Goal: Information Seeking & Learning: Learn about a topic

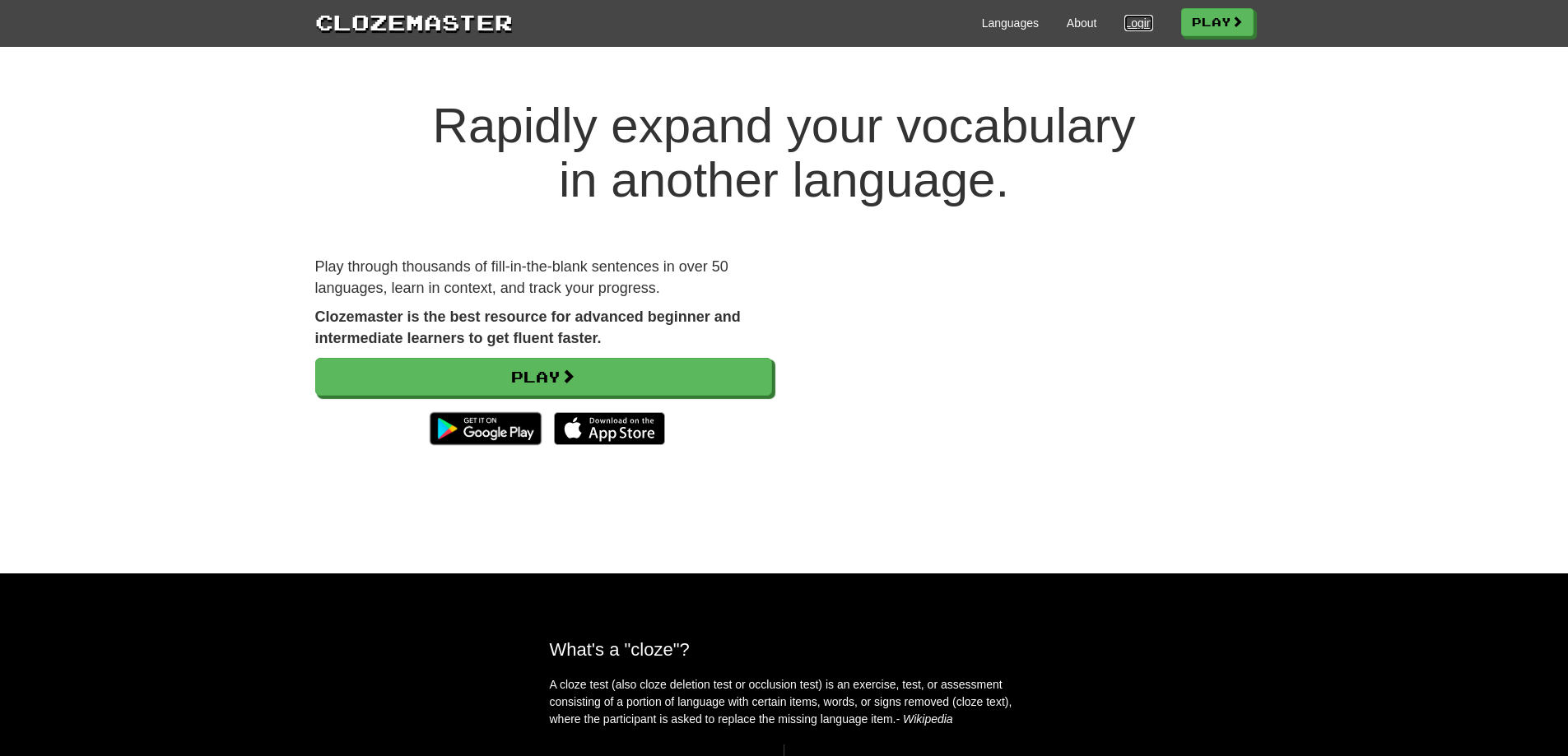
click at [1133, 24] on link "Login" at bounding box center [1138, 23] width 28 height 17
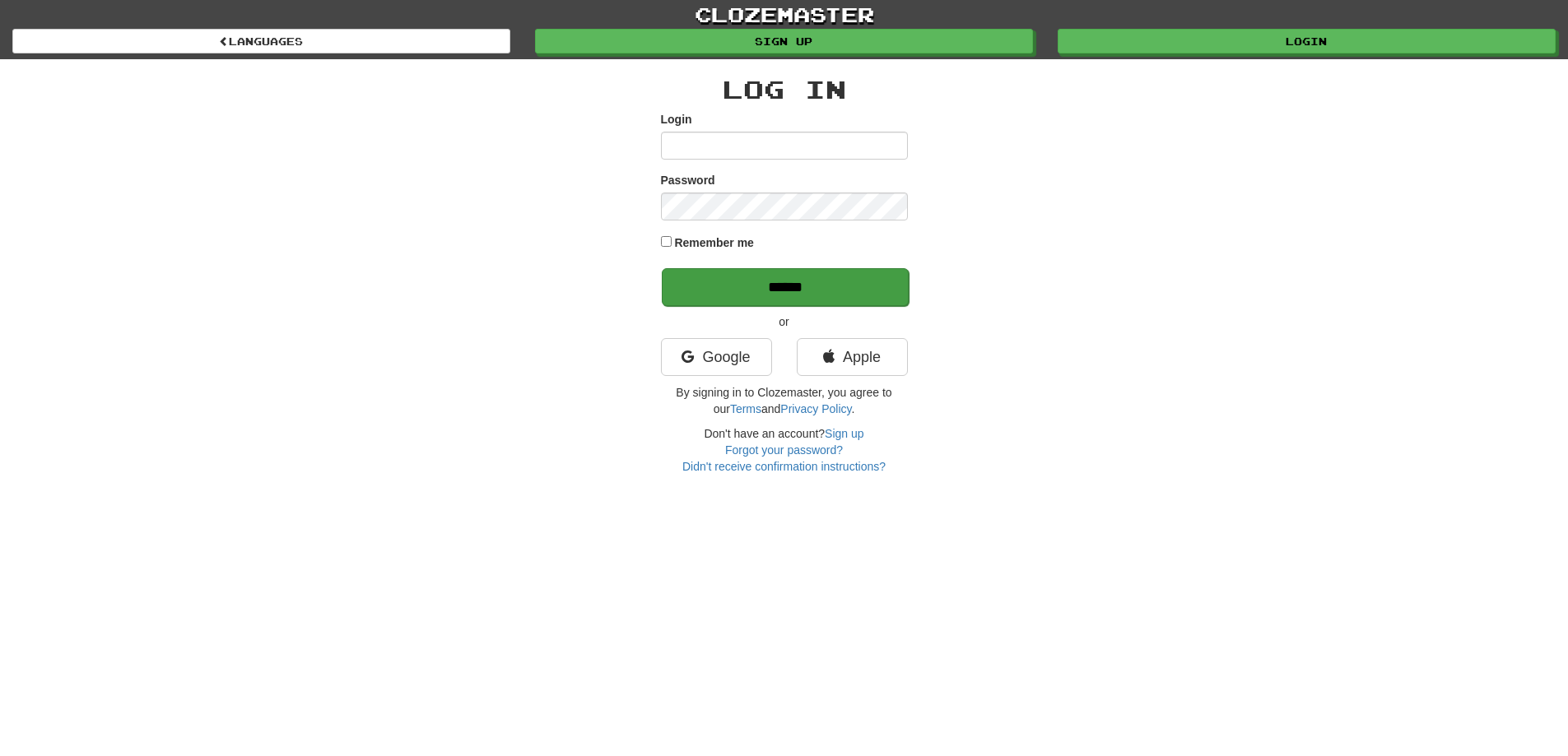
type input "**********"
click at [826, 290] on input "******" at bounding box center [785, 288] width 247 height 38
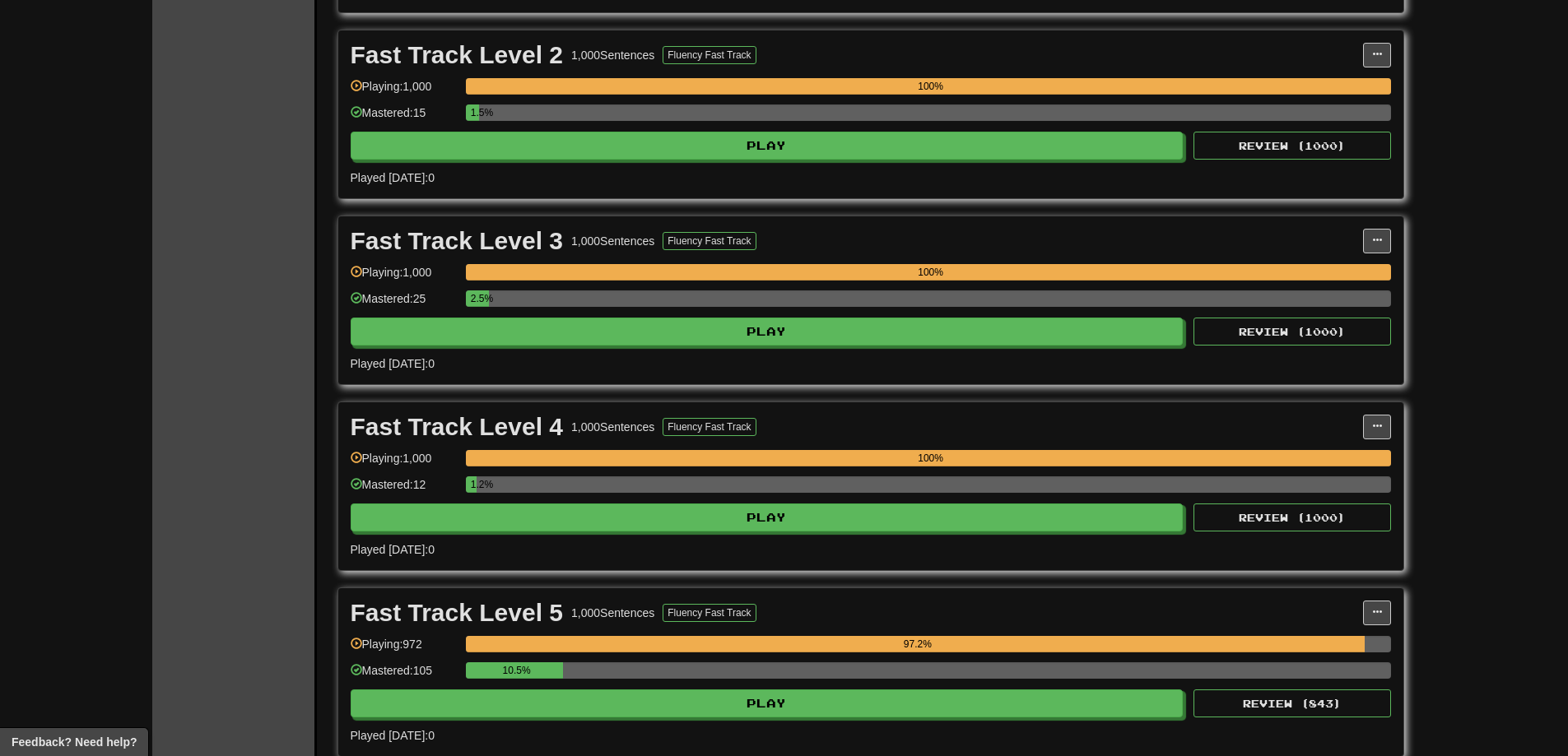
scroll to position [906, 0]
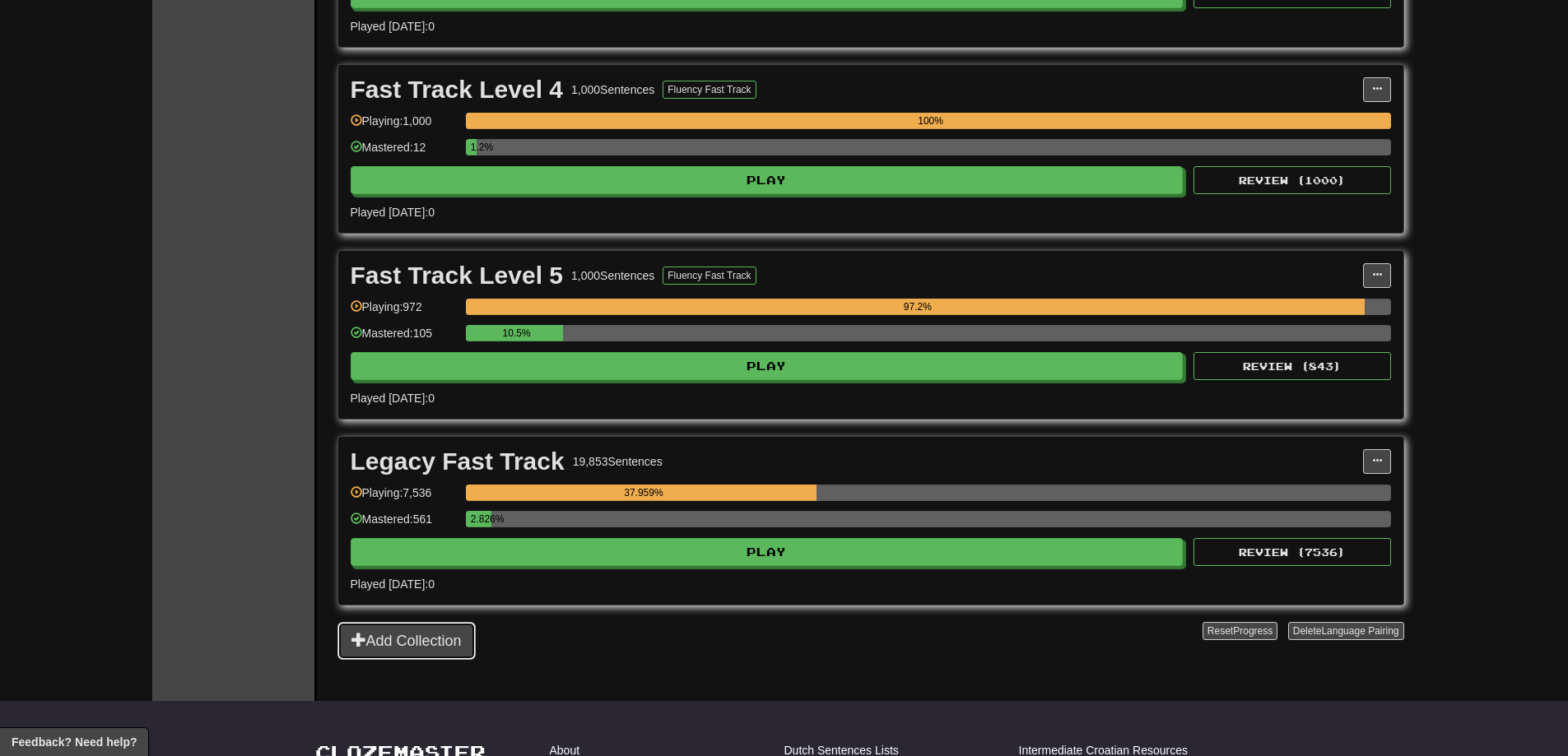
click at [412, 651] on button "Add Collection" at bounding box center [406, 641] width 138 height 38
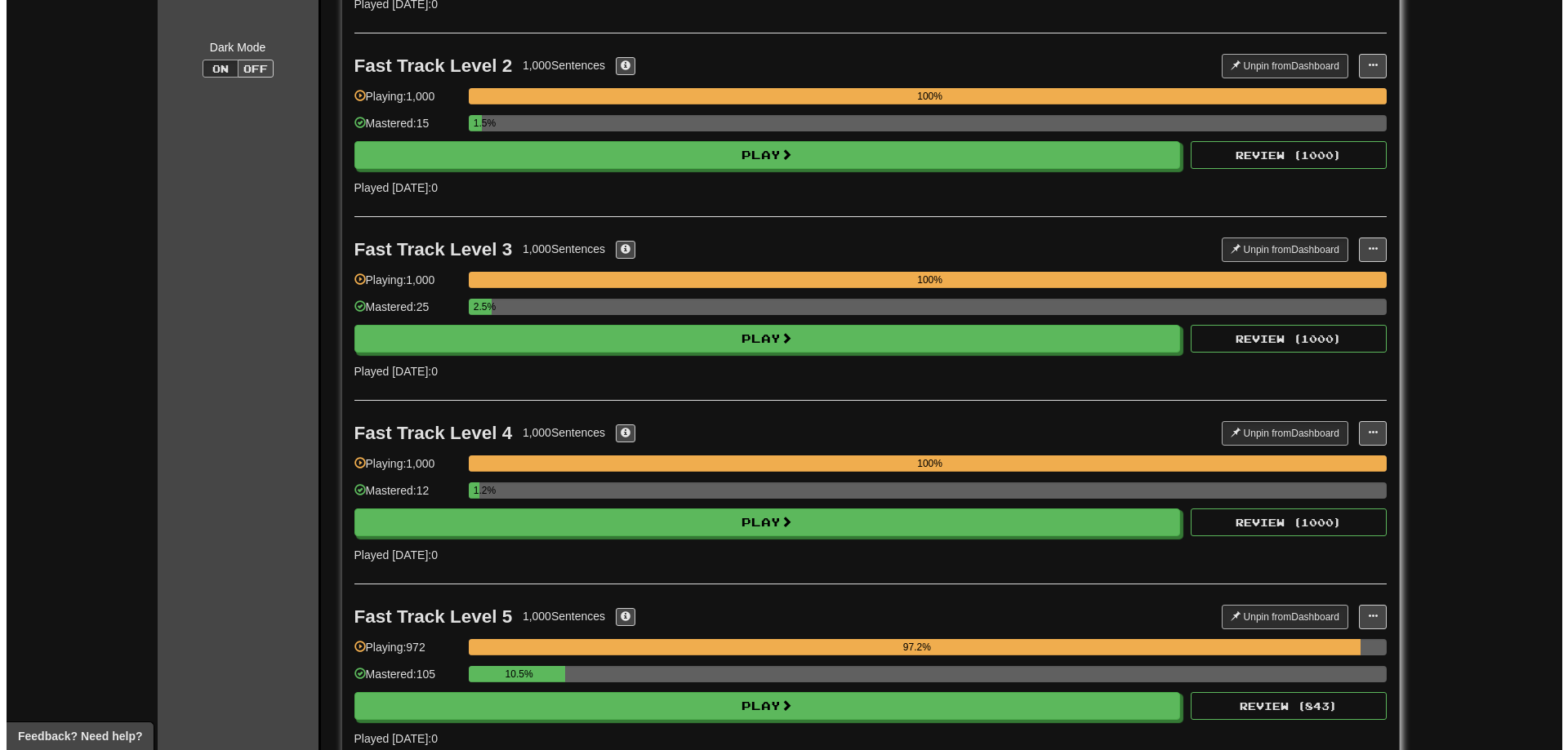
scroll to position [571, 0]
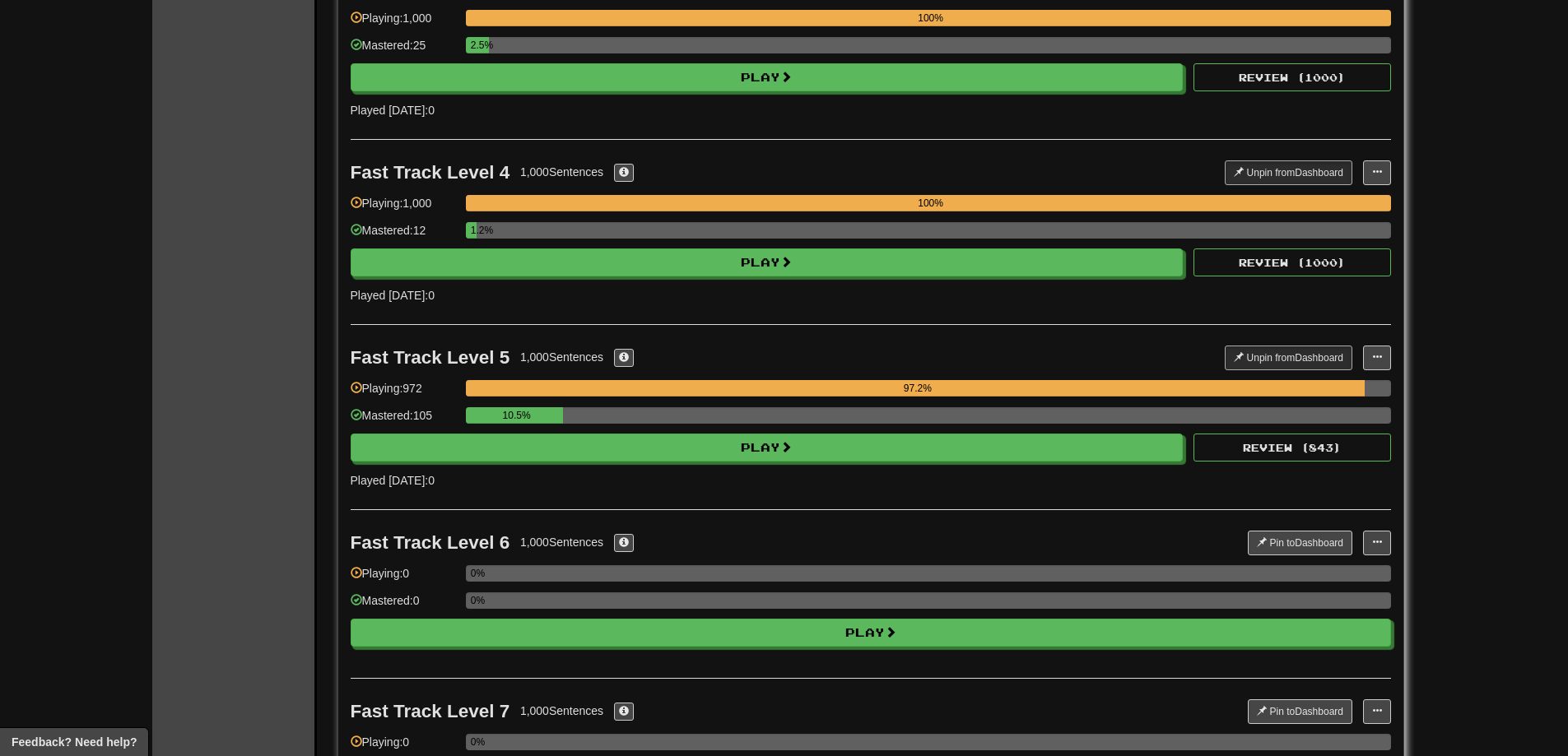
click at [693, 433] on div "10.5%" at bounding box center [928, 421] width 925 height 27
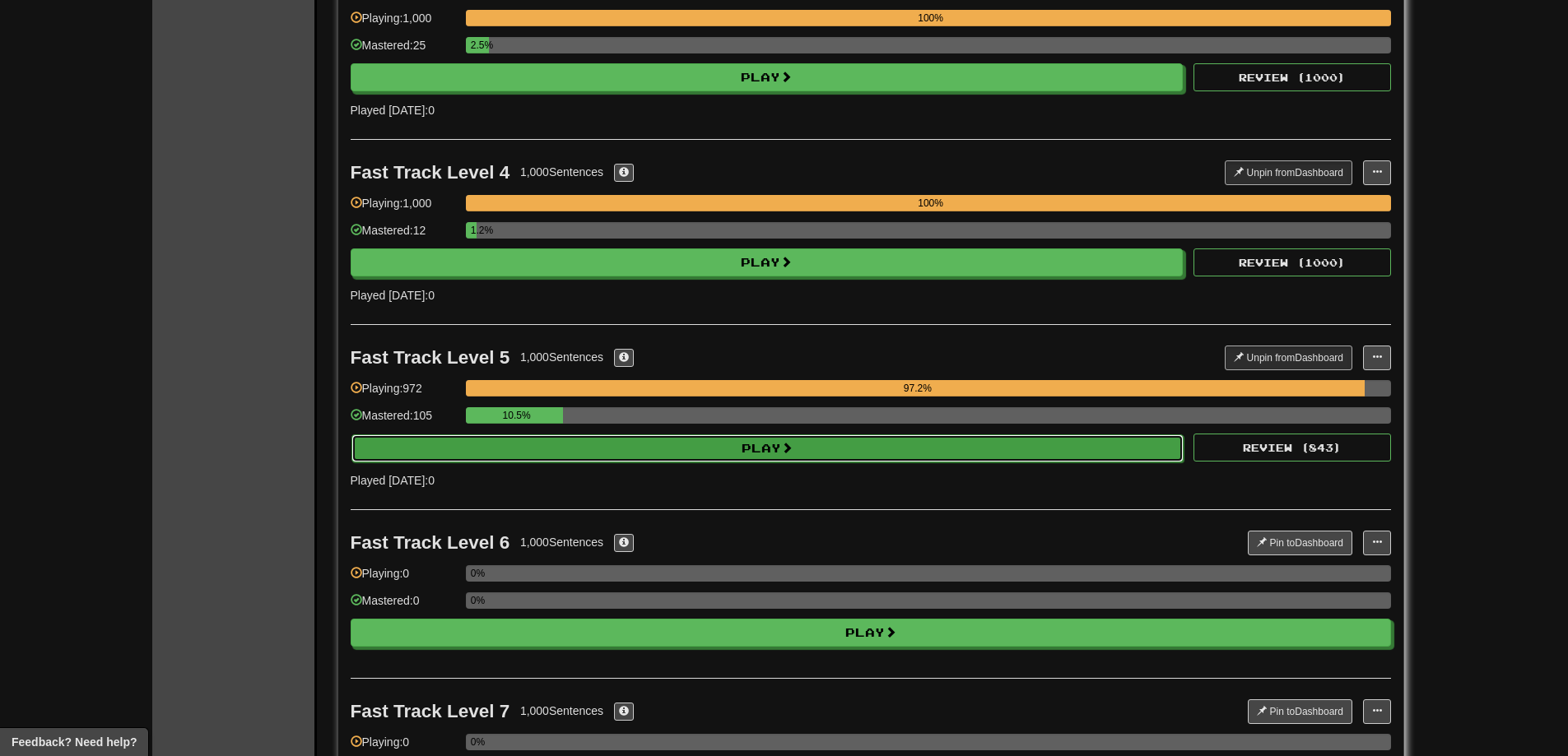
click at [732, 449] on button "Play" at bounding box center [768, 449] width 833 height 28
select select "**"
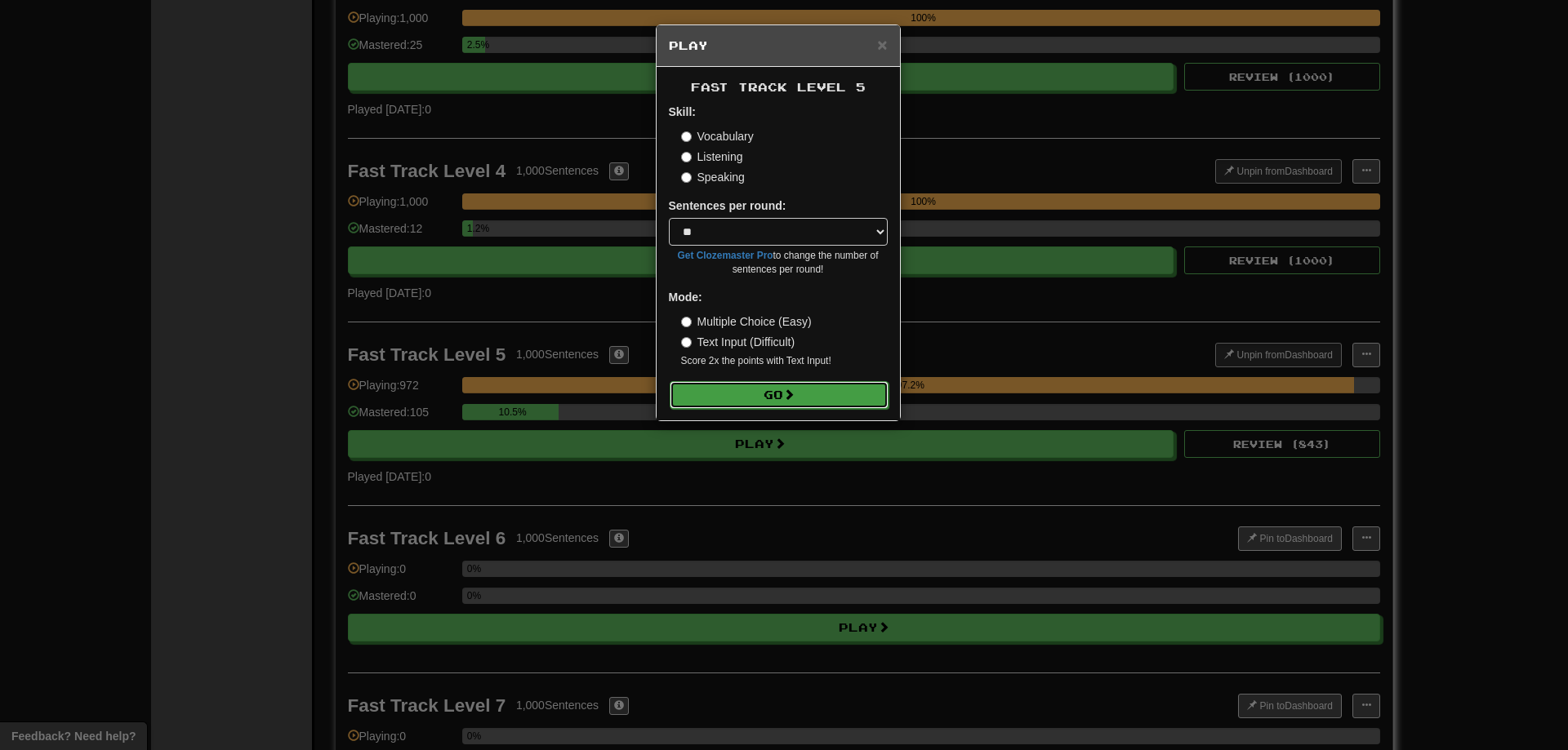
click at [781, 381] on button "Go" at bounding box center [779, 395] width 219 height 28
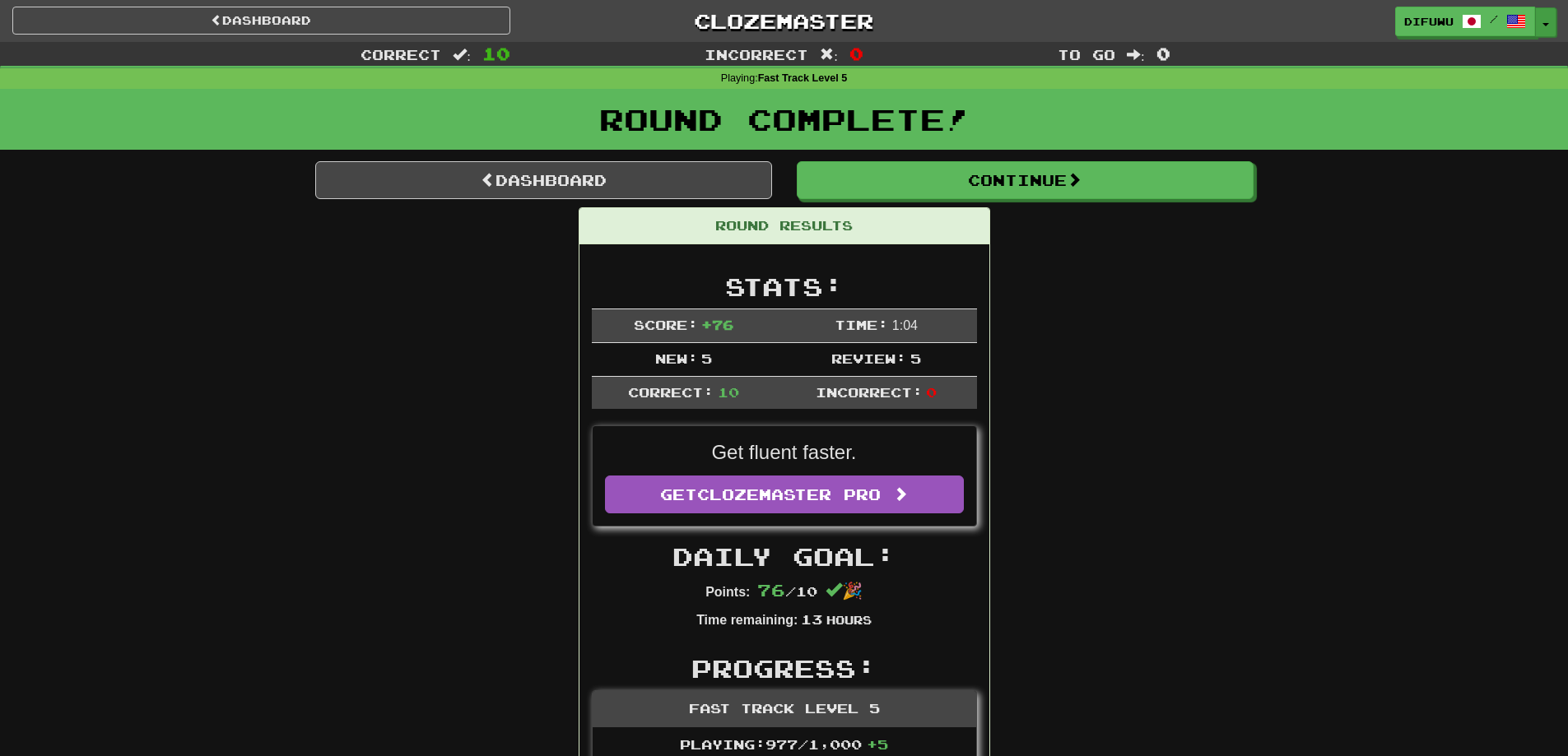
click at [1547, 18] on button "Toggle Dropdown" at bounding box center [1546, 22] width 21 height 30
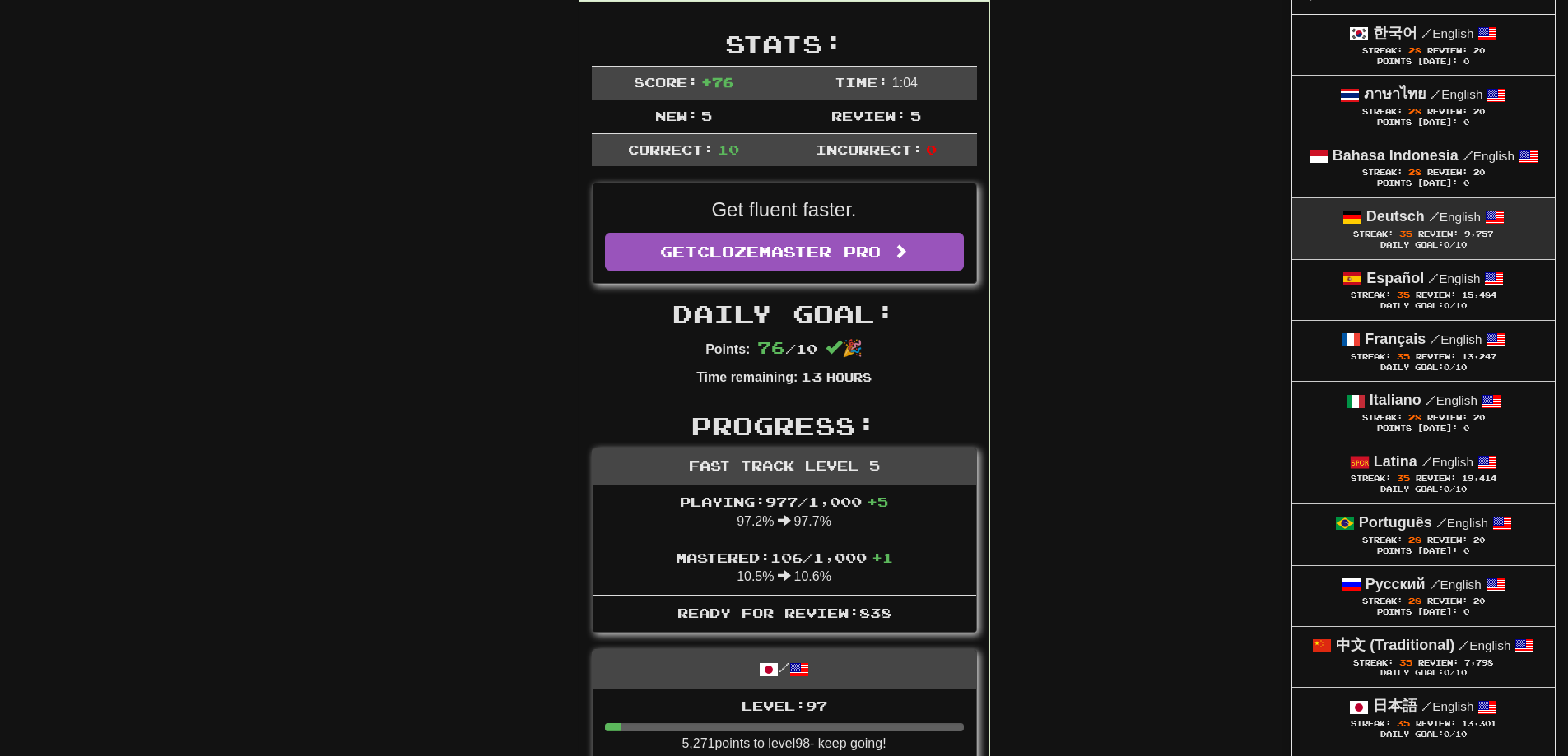
scroll to position [411, 0]
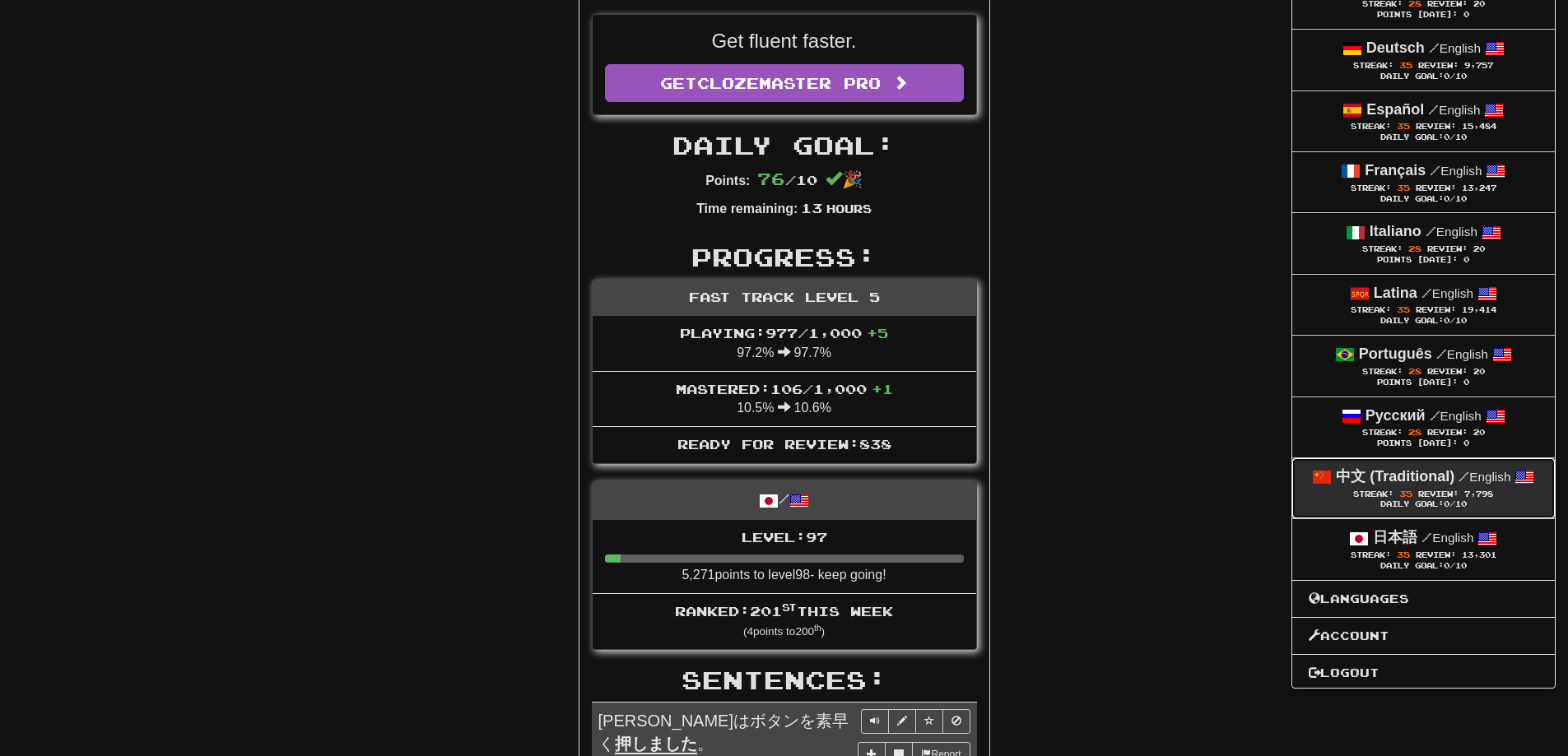
click at [1423, 497] on span "Review:" at bounding box center [1438, 494] width 41 height 9
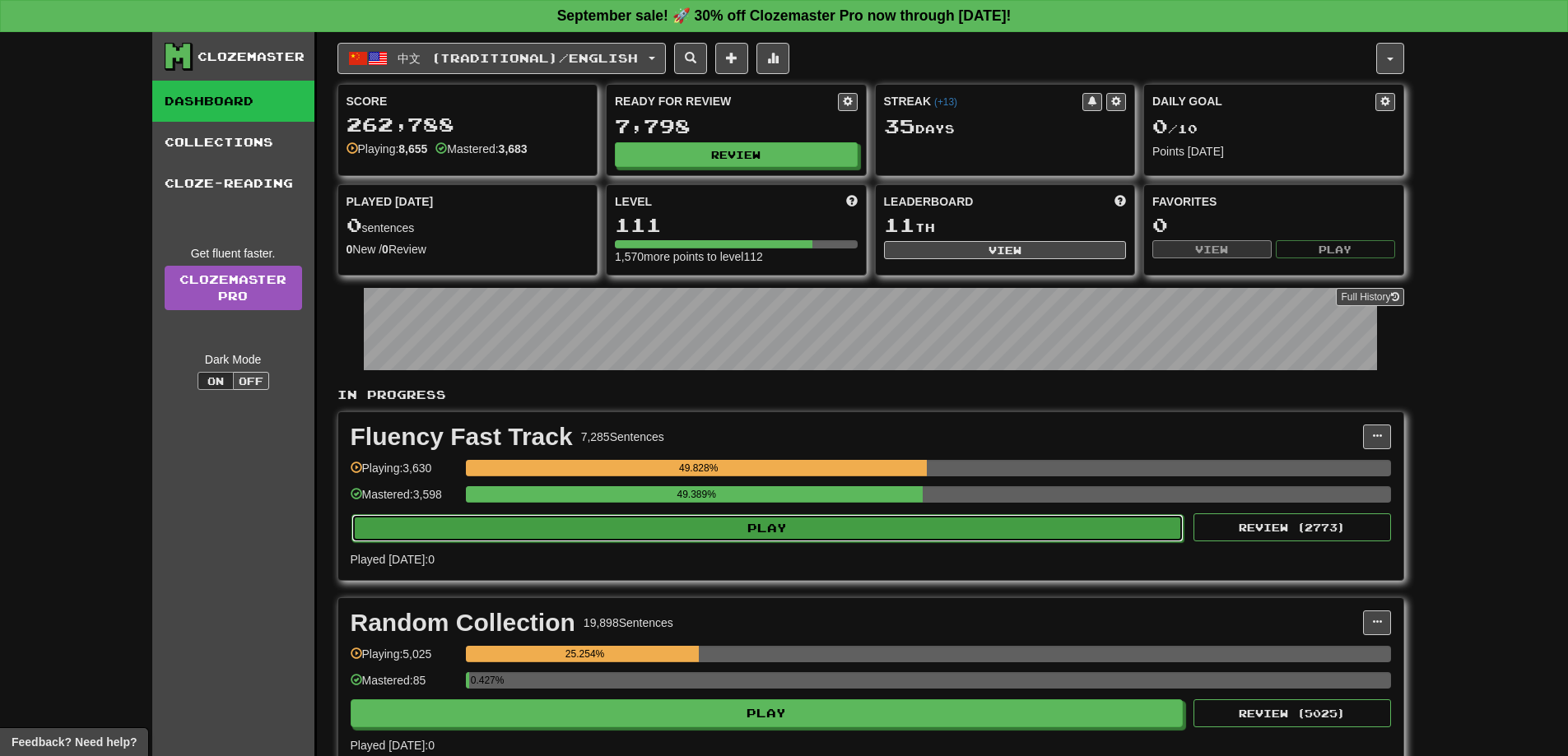
click at [1035, 522] on button "Play" at bounding box center [768, 528] width 833 height 28
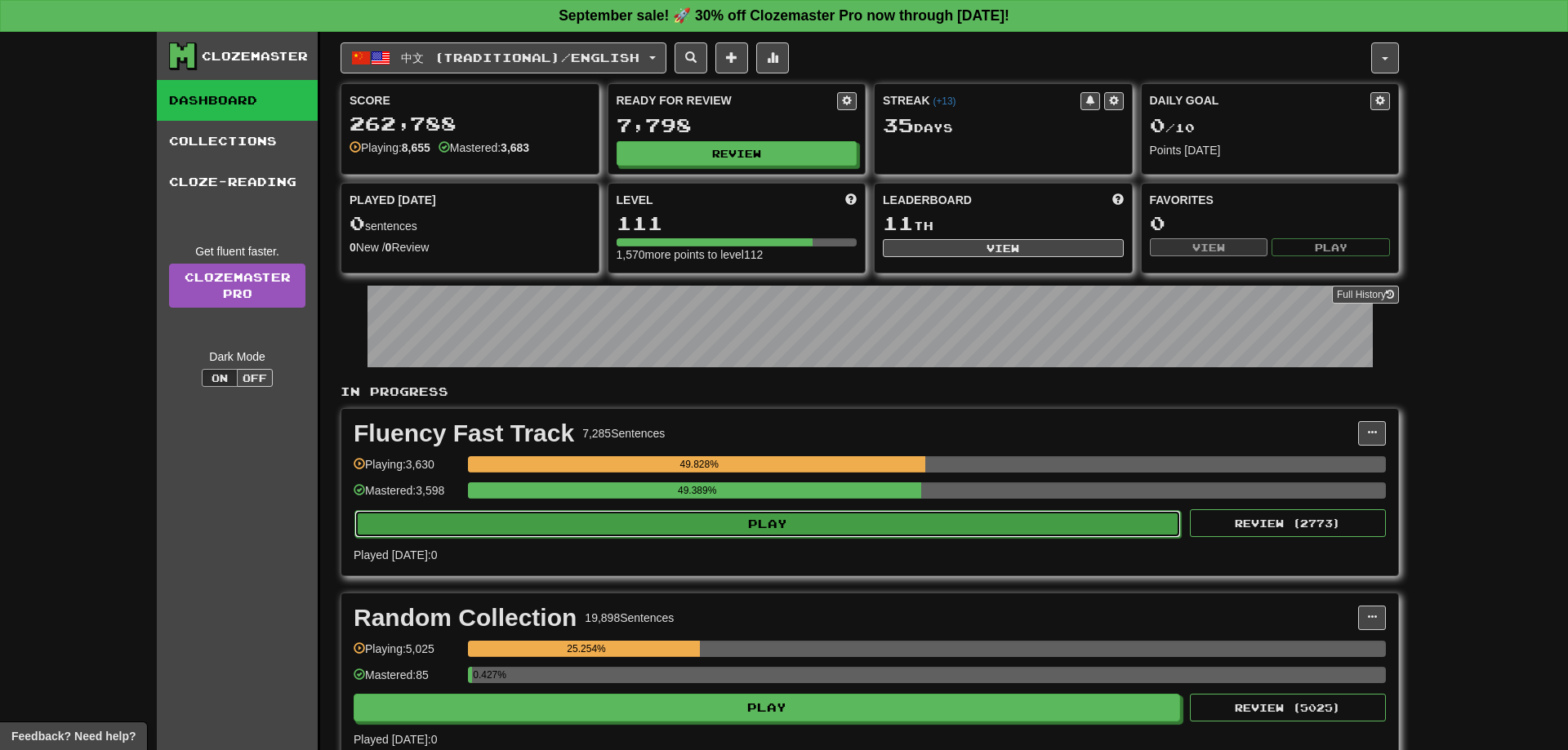
select select "**"
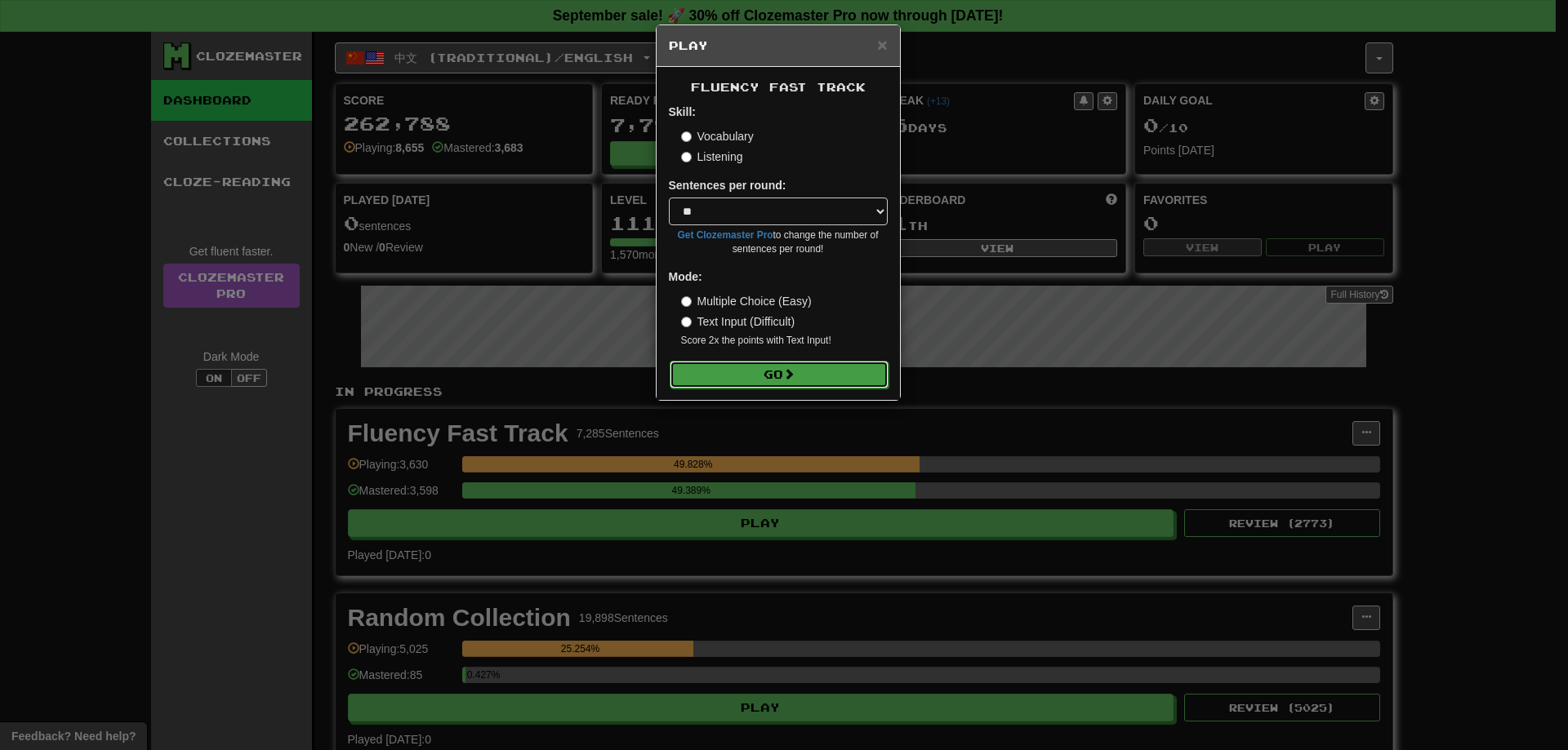
click at [821, 373] on button "Go" at bounding box center [779, 375] width 219 height 28
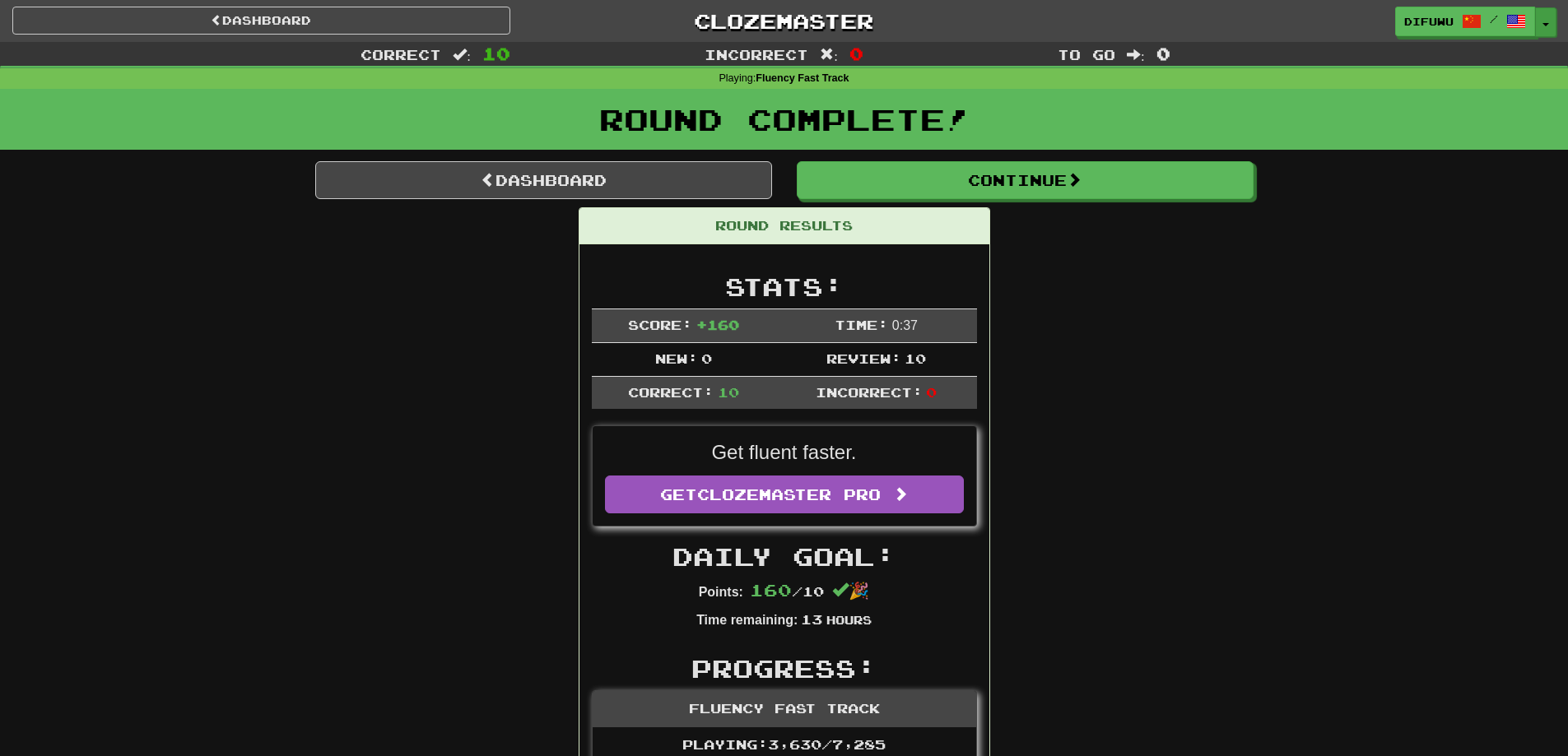
click at [1547, 12] on button "Toggle Dropdown" at bounding box center [1546, 22] width 21 height 30
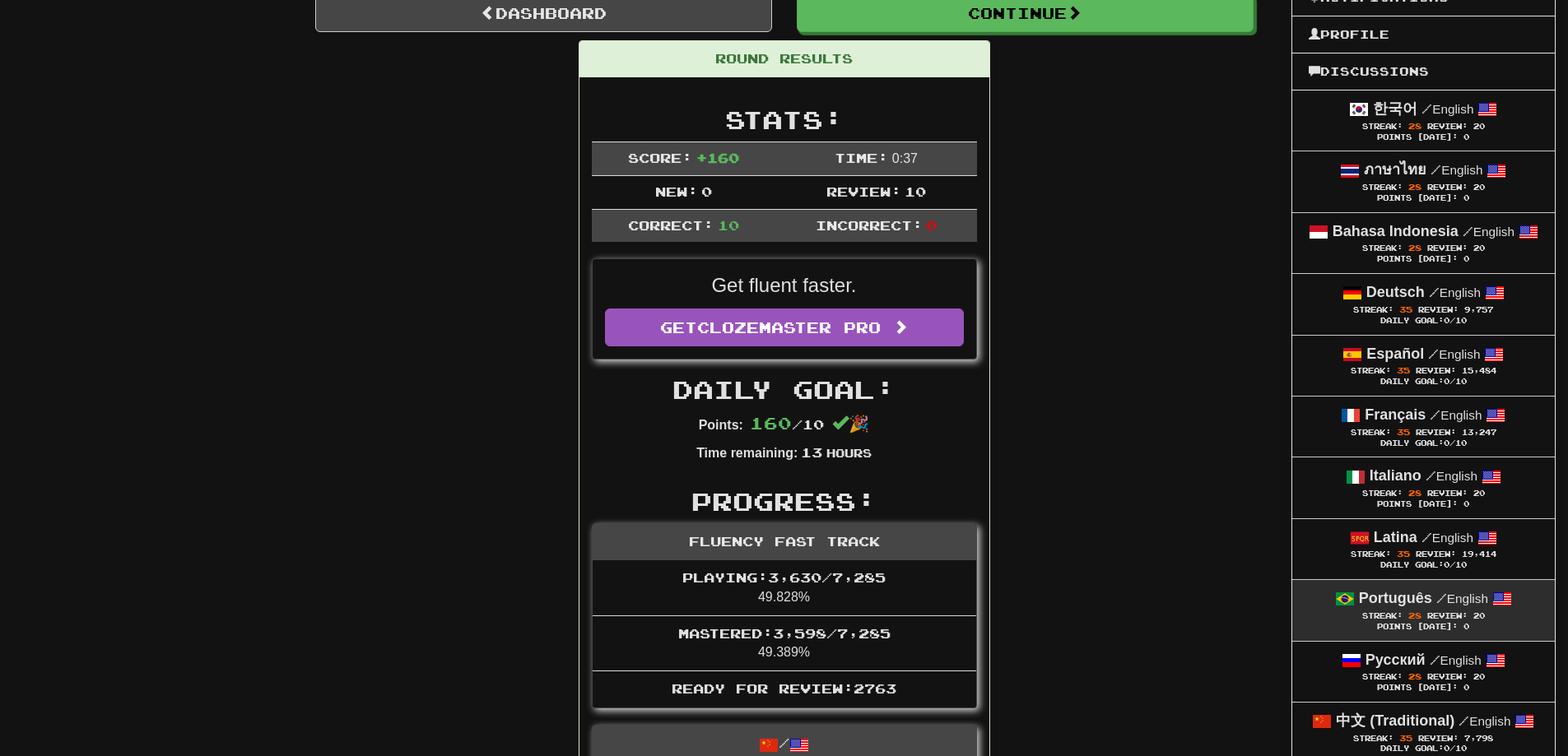
scroll to position [329, 0]
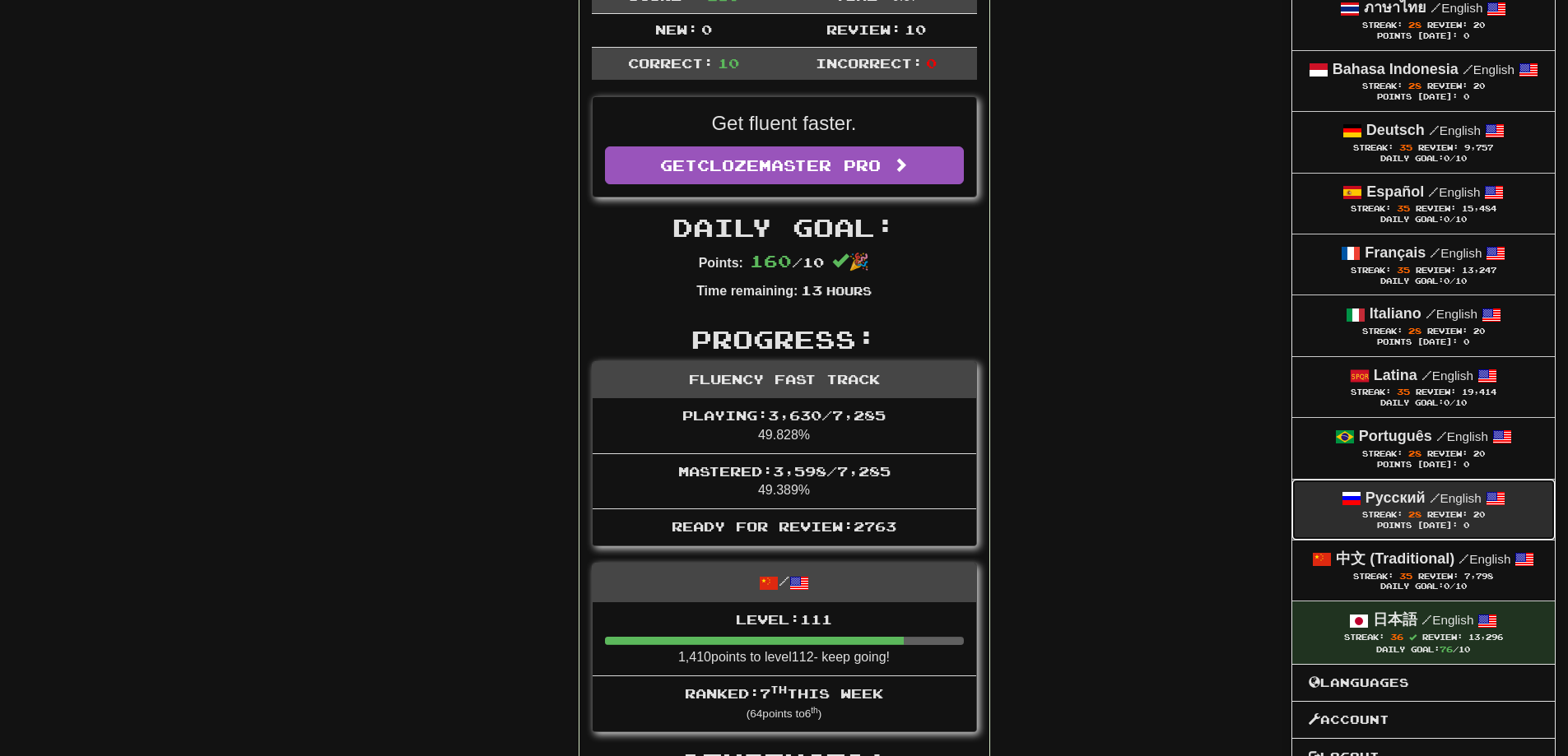
click at [1395, 515] on span "Streak:" at bounding box center [1382, 514] width 41 height 9
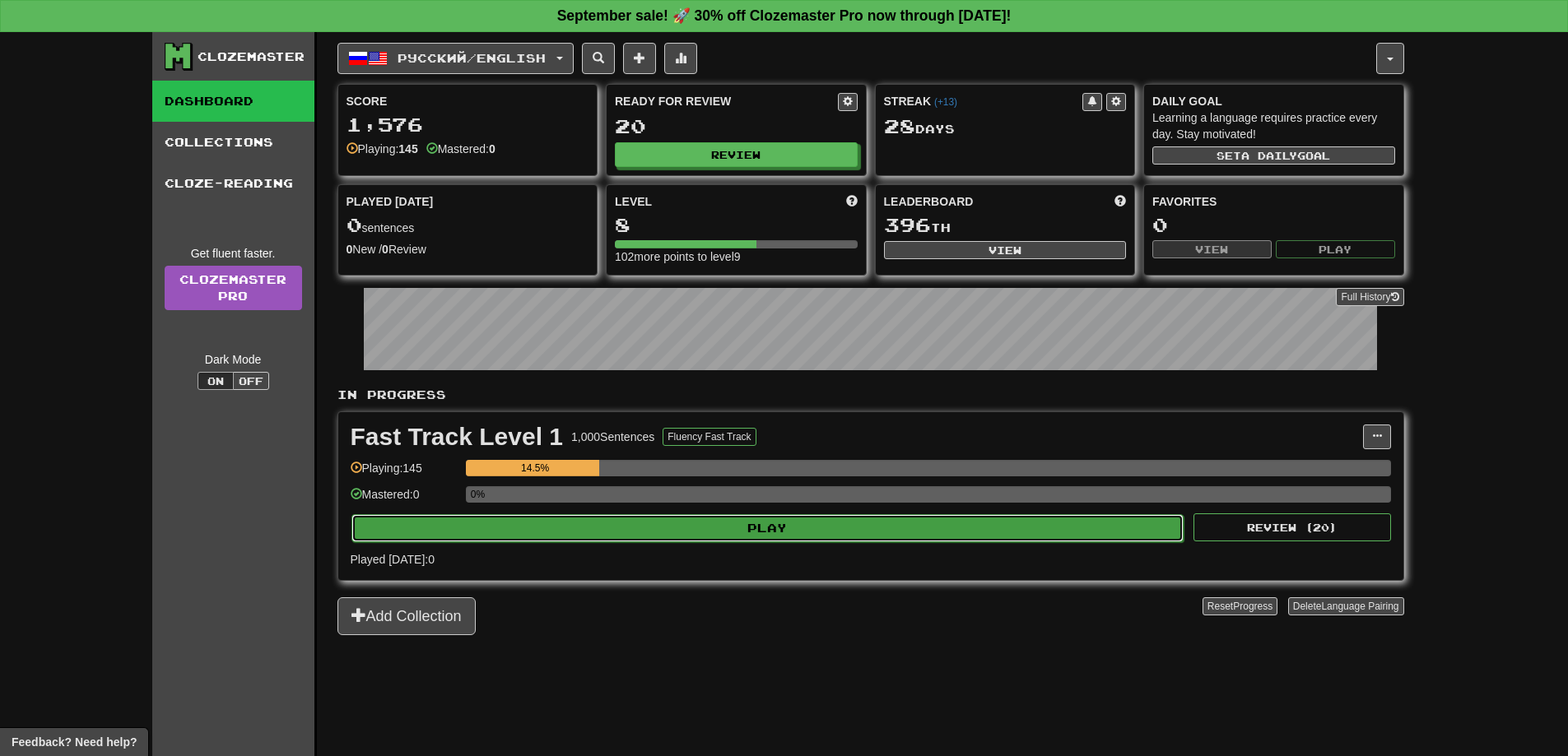
click at [941, 537] on button "Play" at bounding box center [768, 528] width 833 height 28
select select "**"
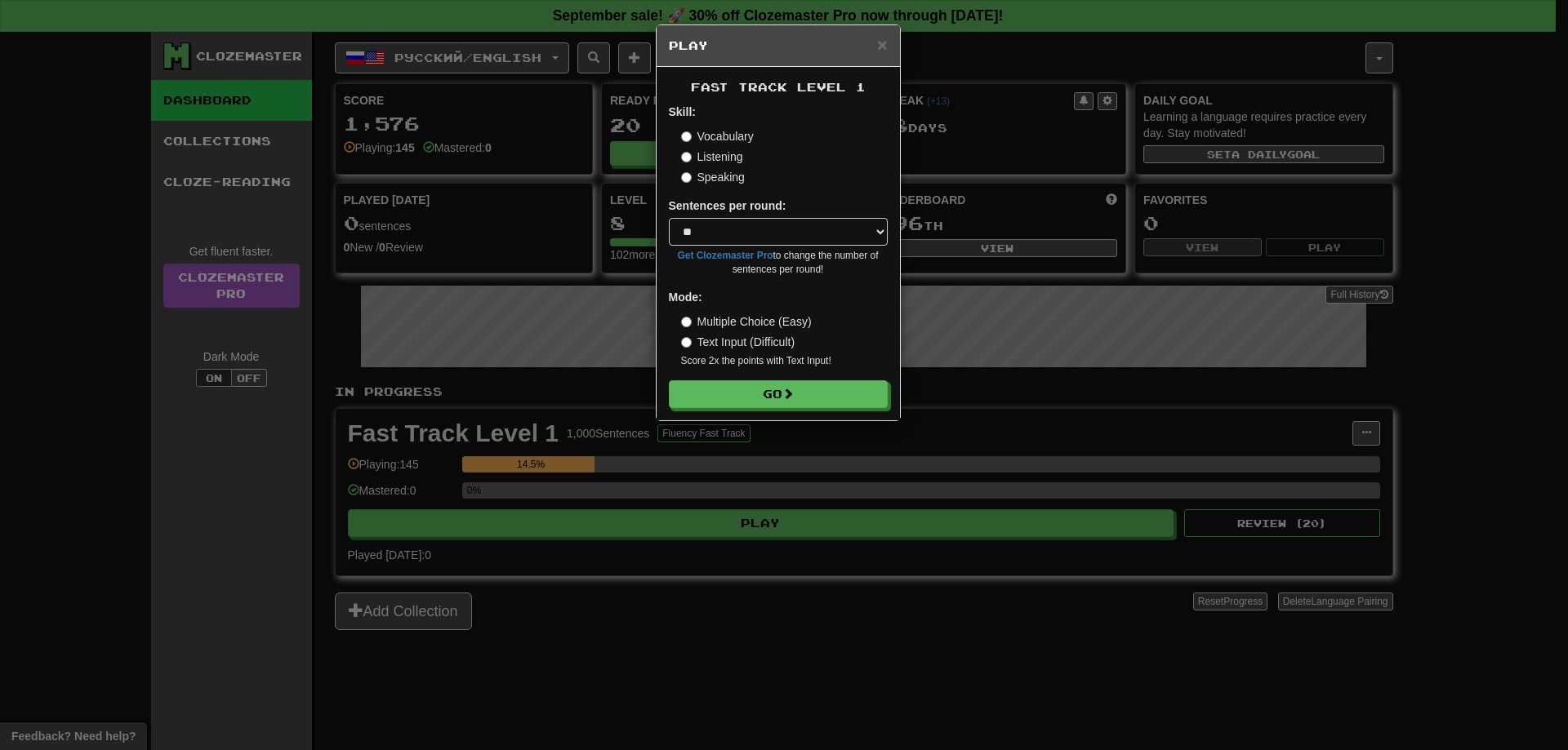
click at [799, 372] on form "Skill: Vocabulary Listening Speaking Sentences per round: * ** ** ** ** ** *** …" at bounding box center [778, 255] width 219 height 304
click at [785, 392] on button "Go" at bounding box center [779, 395] width 219 height 28
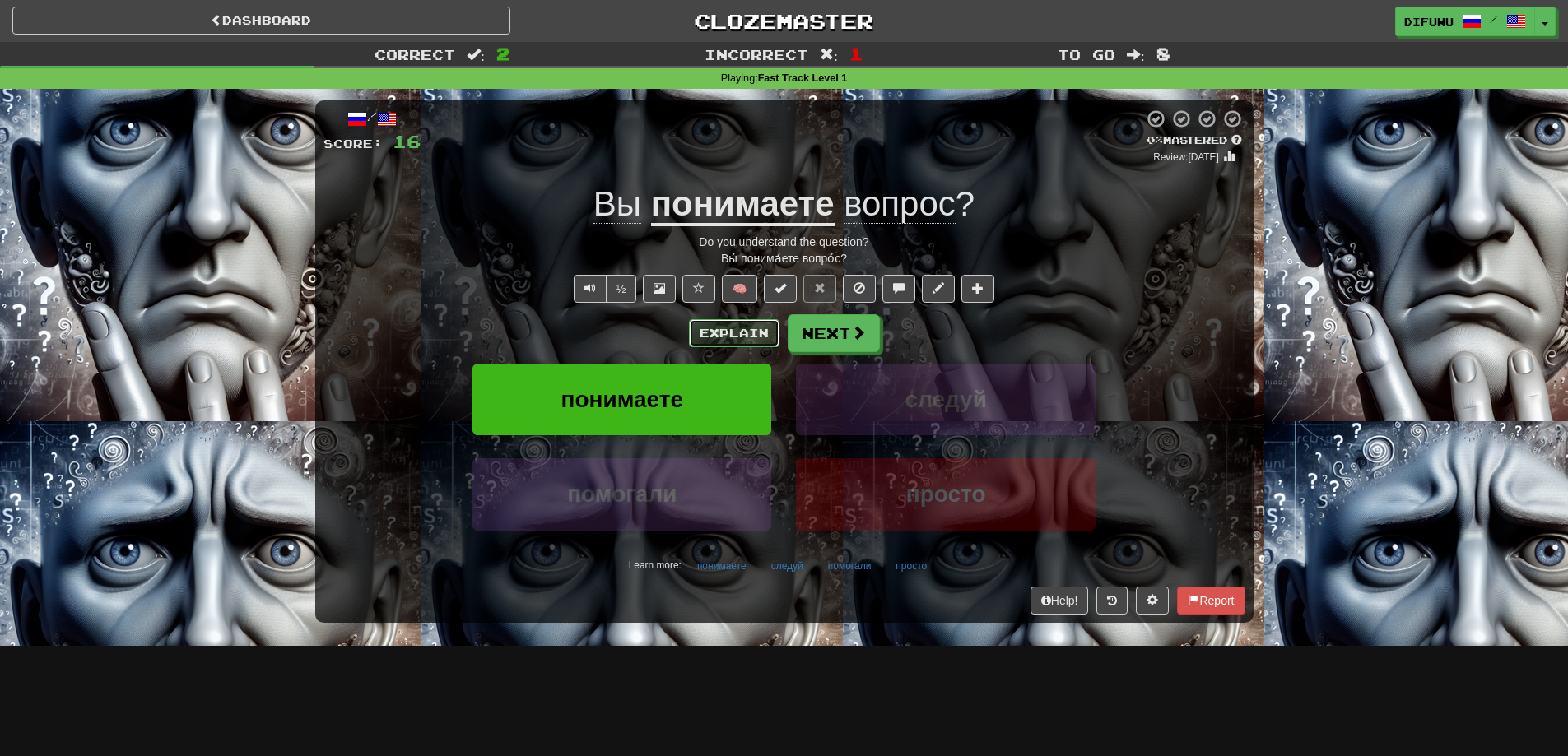
click at [741, 339] on button "Explain" at bounding box center [735, 333] width 91 height 28
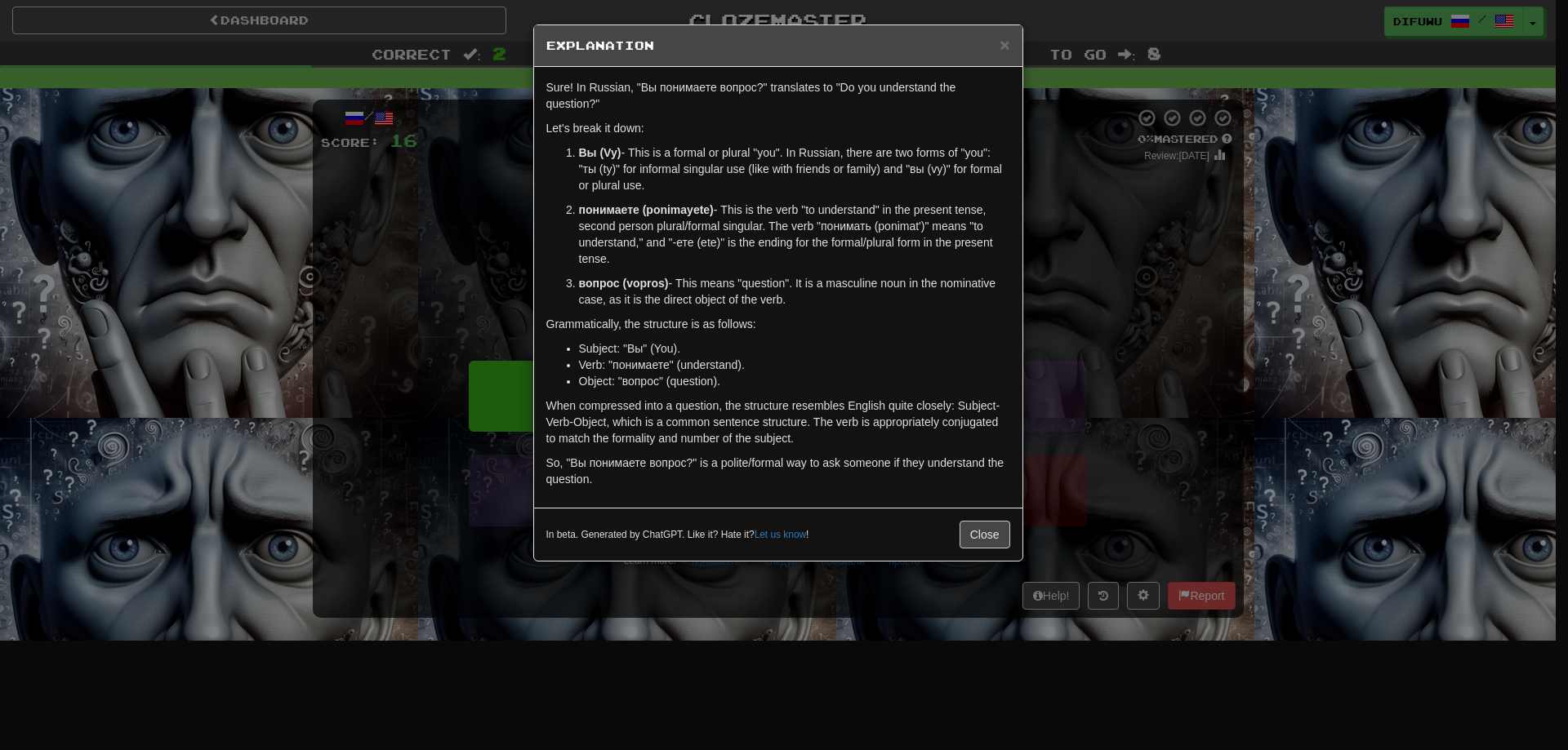
click at [1081, 350] on div "× Explanation Sure! In Russian, "Вы понимаете вопрос?" translates to "Do you un…" at bounding box center [784, 375] width 1568 height 750
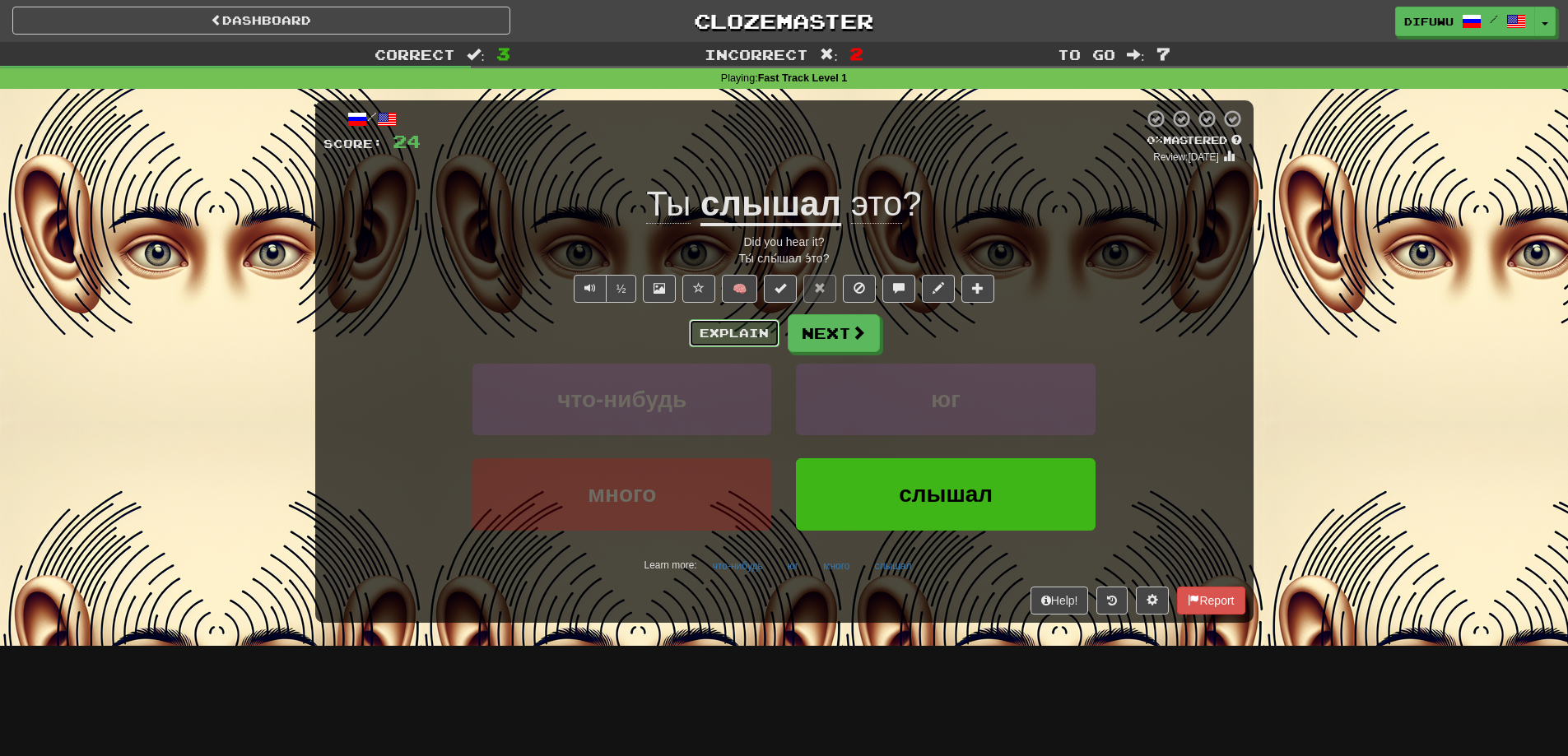
click at [754, 339] on button "Explain" at bounding box center [735, 333] width 91 height 28
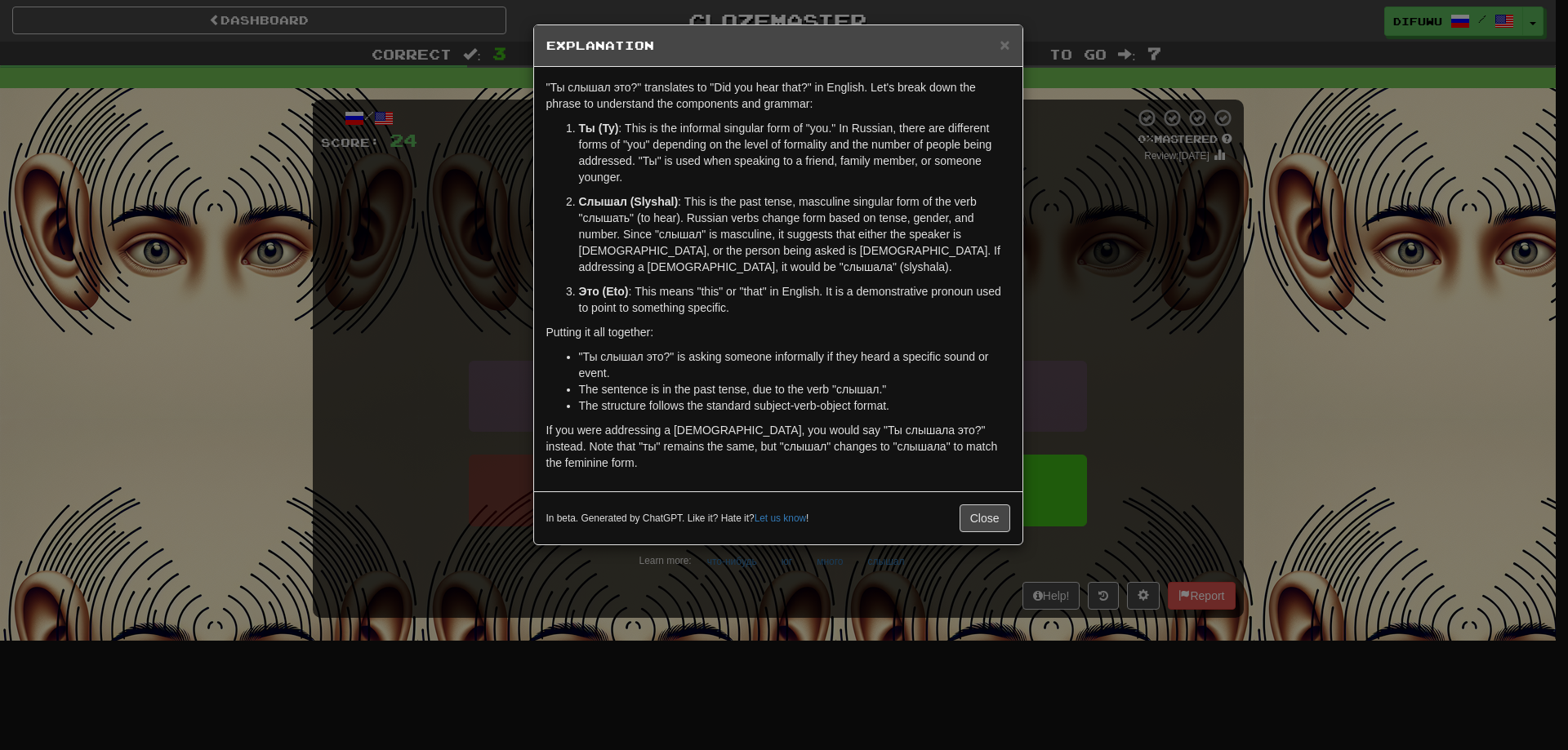
click at [1125, 364] on div "× Explanation "Ты слышал это?" translates to "Did you hear that?" in English. L…" at bounding box center [784, 375] width 1568 height 750
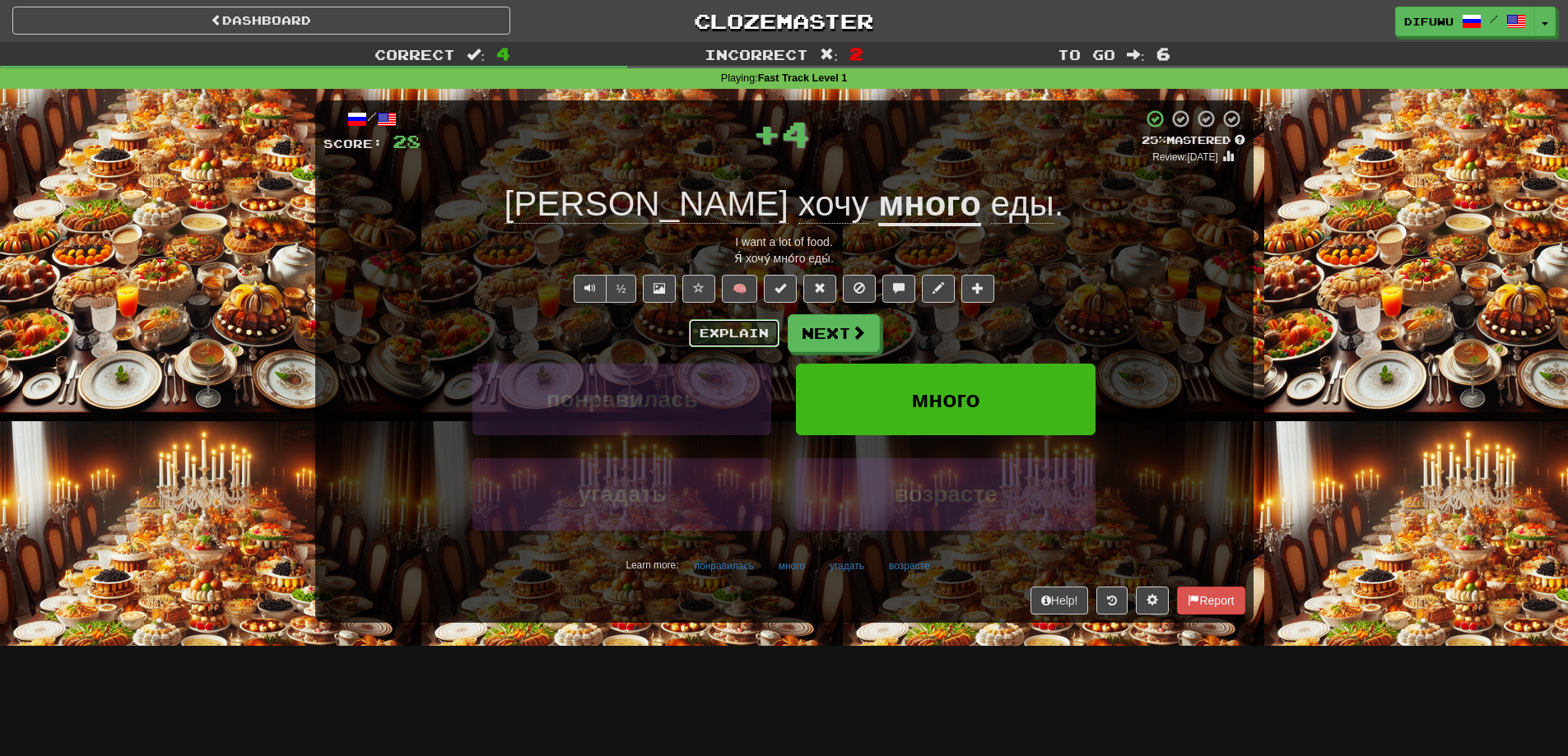
click at [732, 346] on button "Explain" at bounding box center [735, 333] width 91 height 28
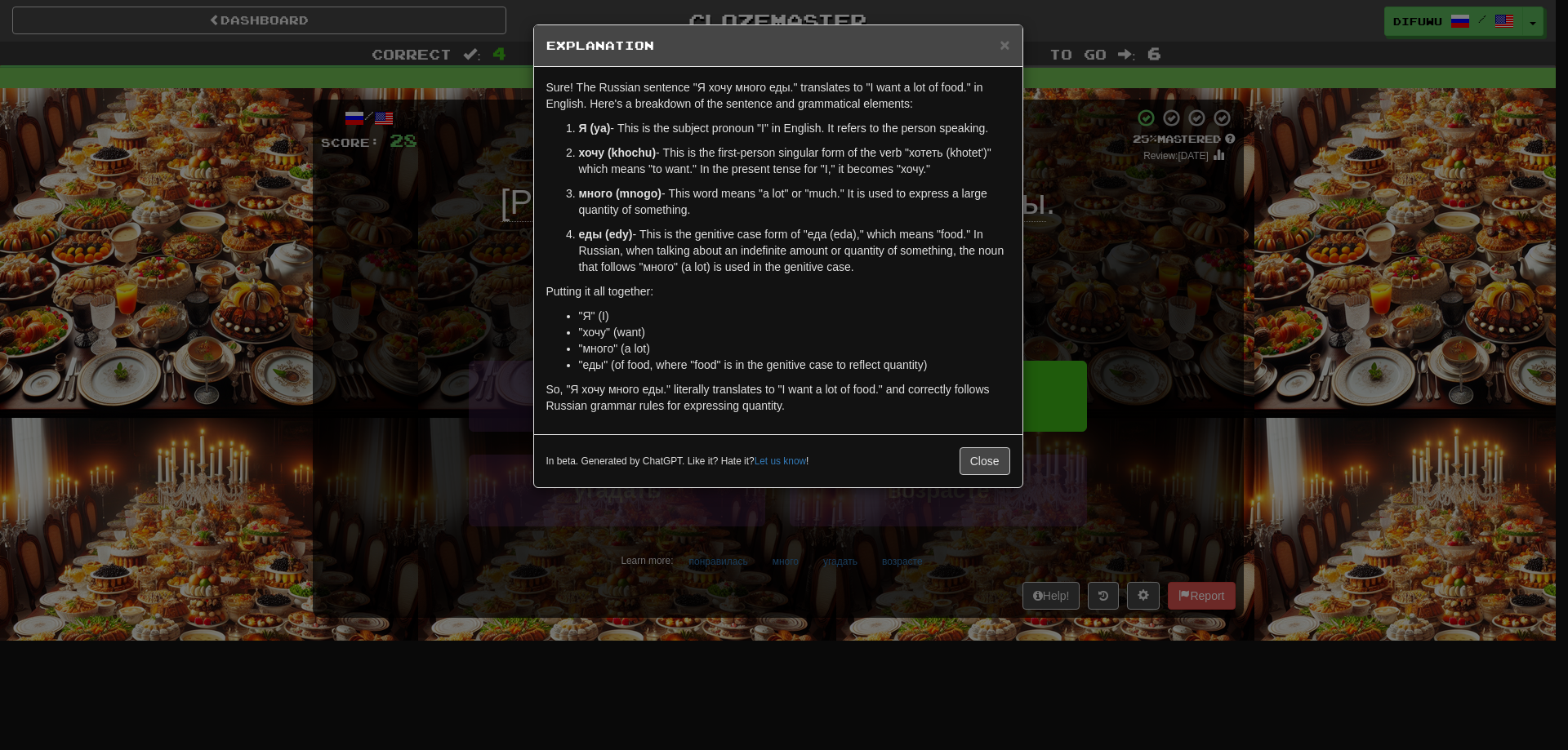
click at [1131, 299] on div "× Explanation Sure! The Russian sentence "Я хочу много еды." translates to "I w…" at bounding box center [784, 375] width 1568 height 750
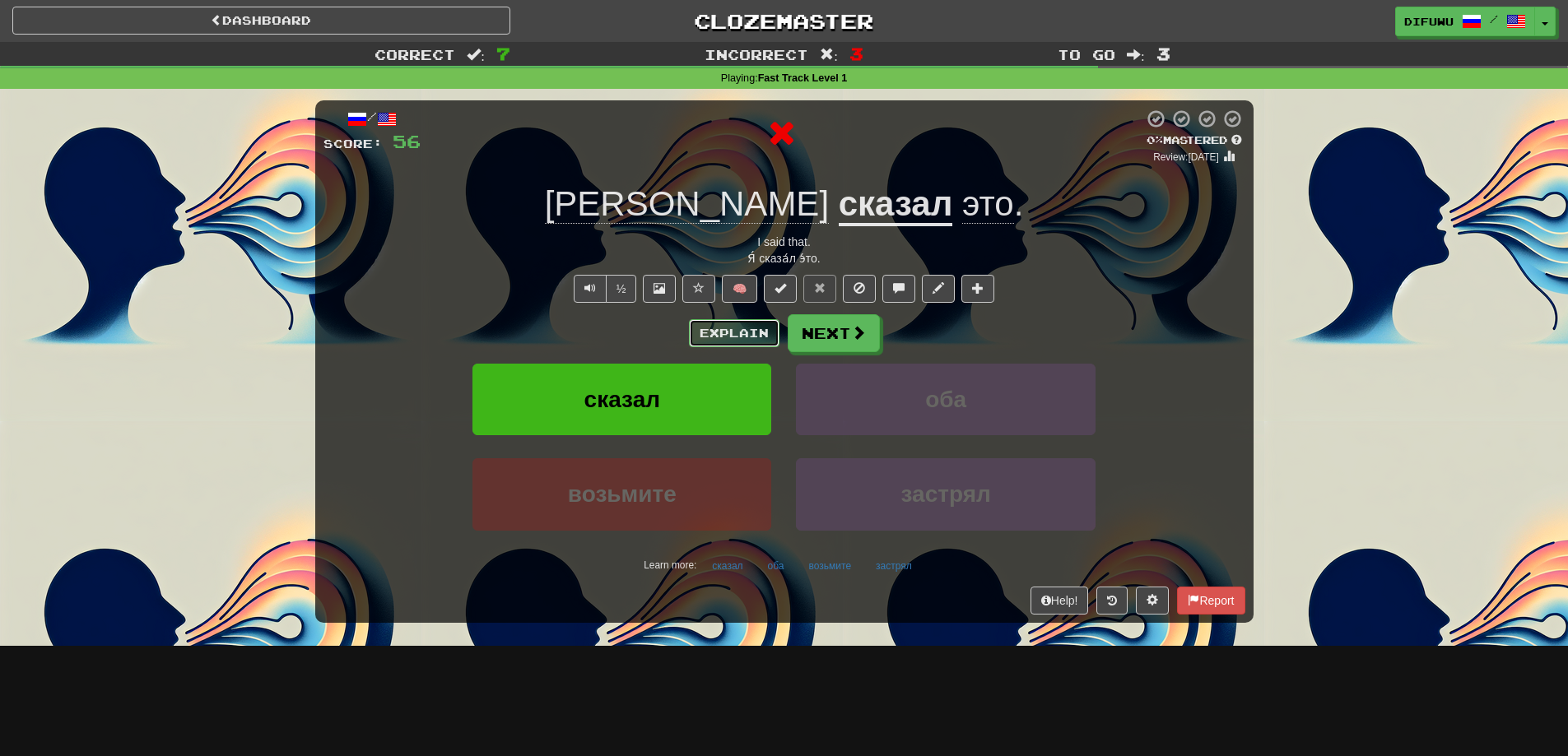
click at [759, 330] on button "Explain" at bounding box center [735, 333] width 91 height 28
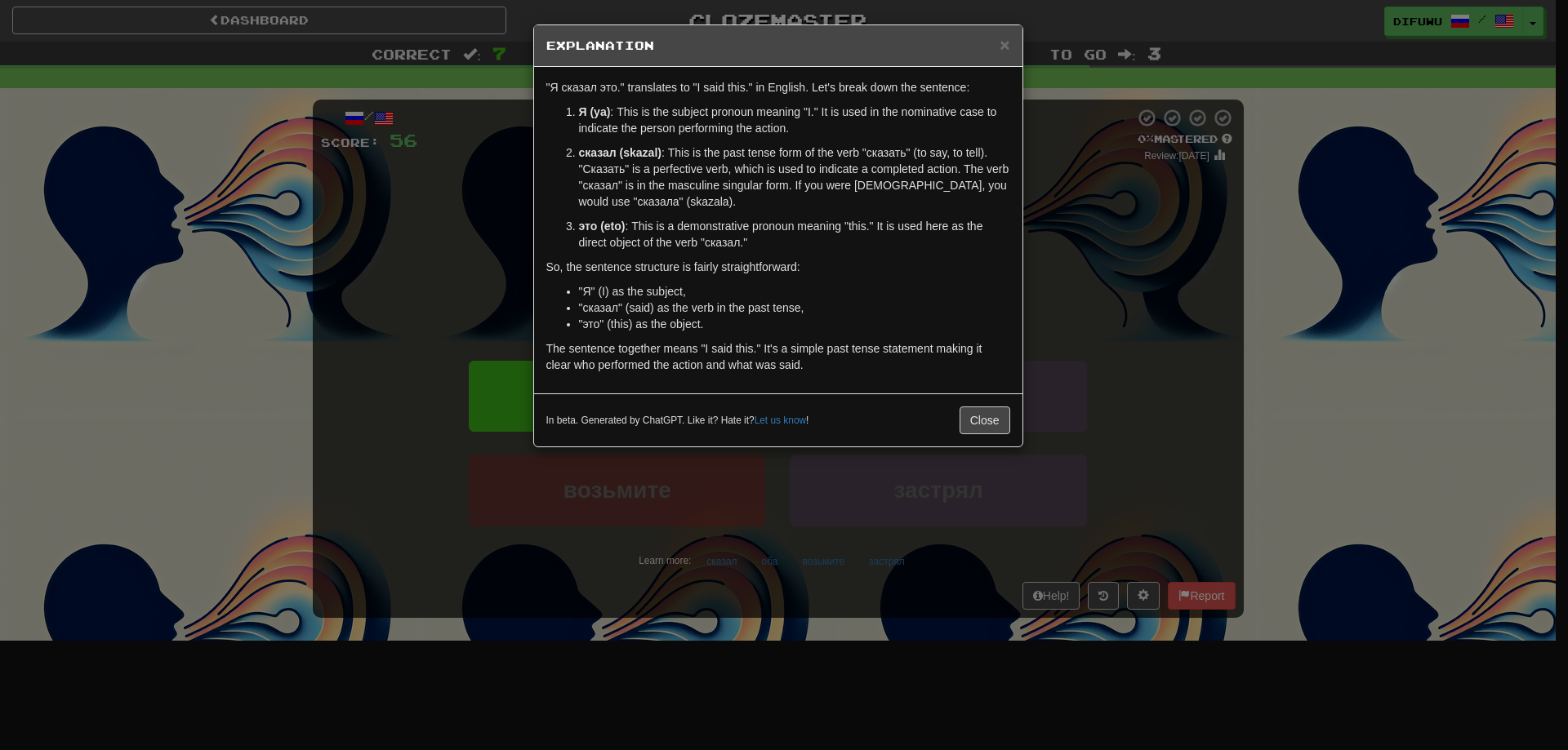
click at [1117, 499] on div "× Explanation "Я сказал это." translates to "I said this." in English. Let's br…" at bounding box center [784, 375] width 1568 height 750
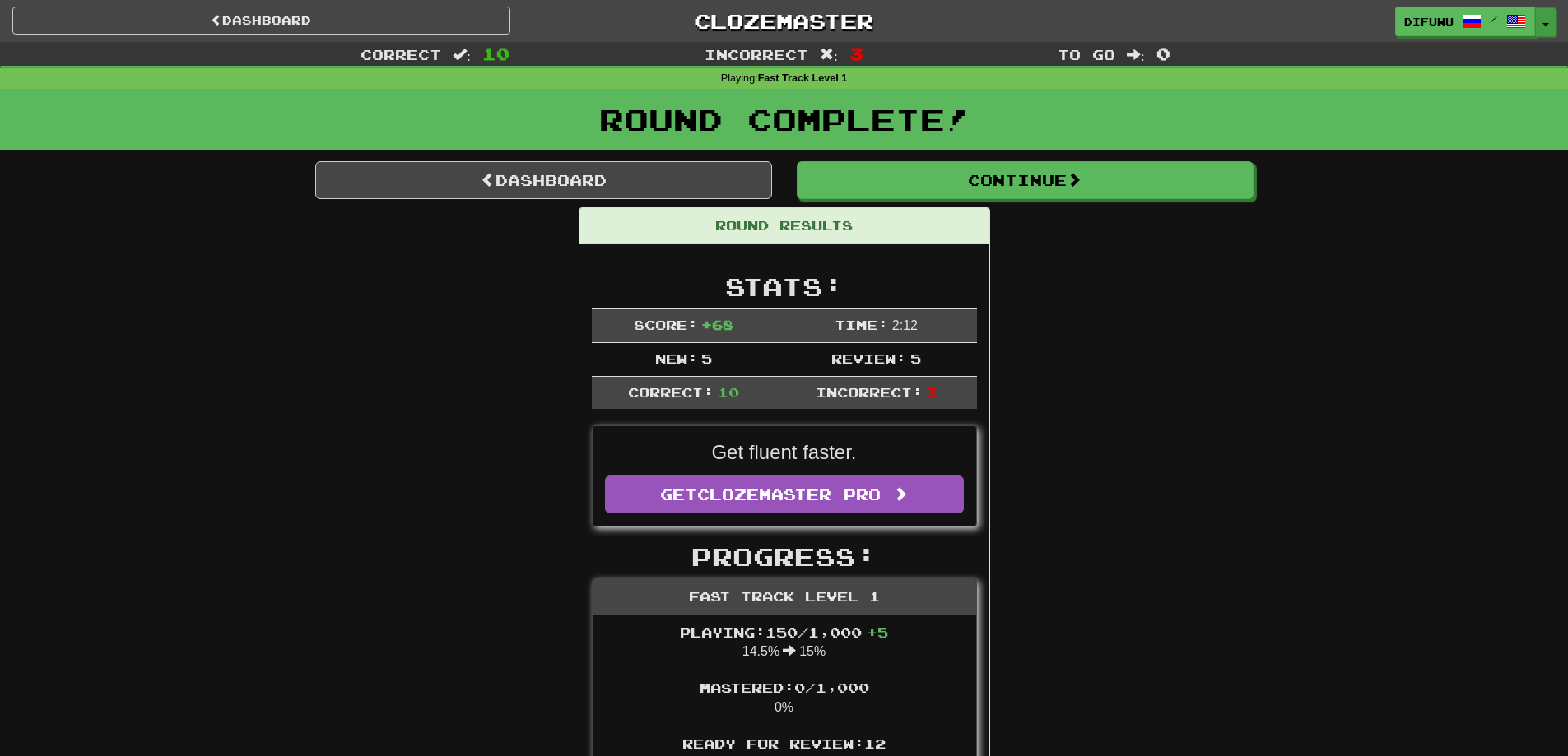
click at [1537, 16] on button "Toggle Dropdown" at bounding box center [1546, 22] width 21 height 30
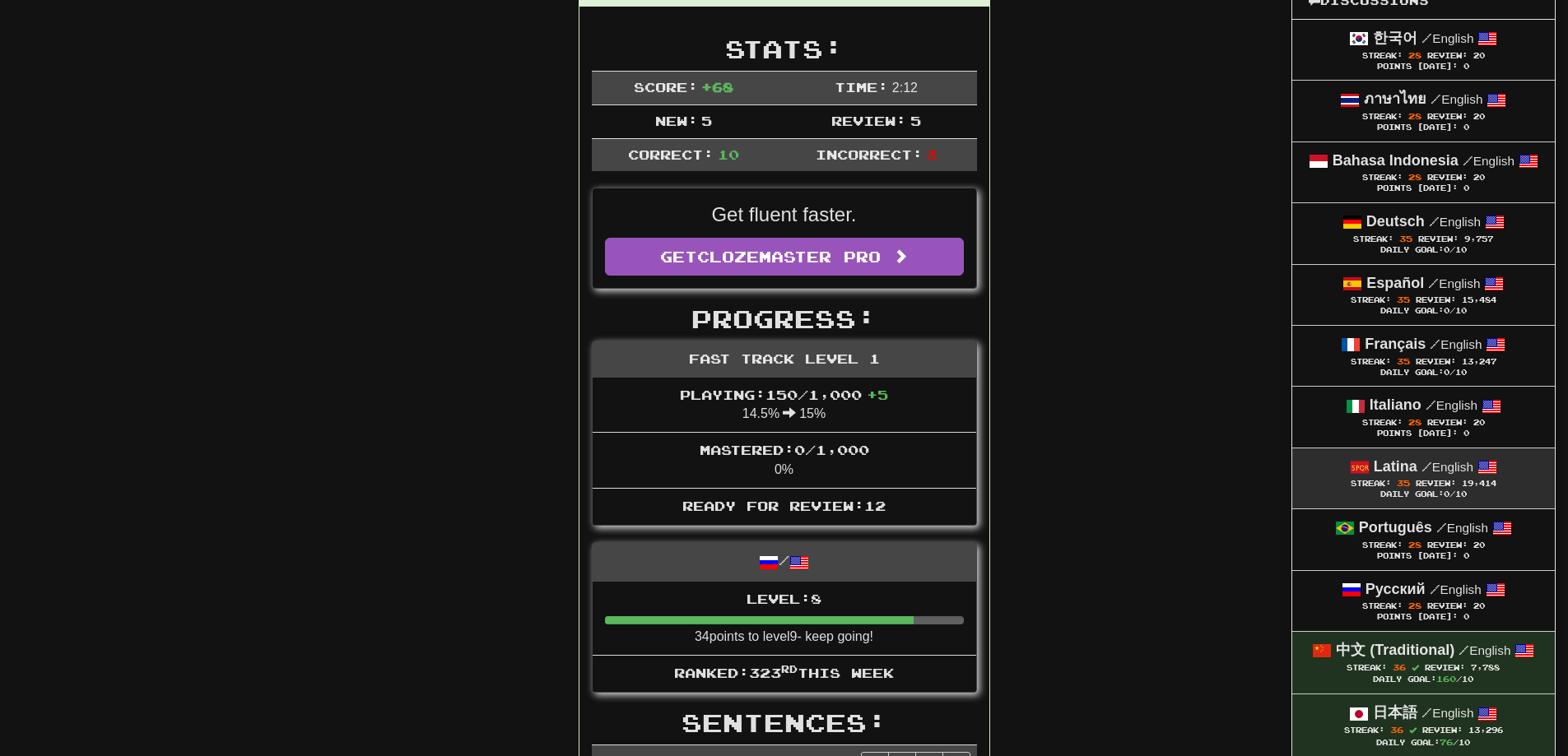
scroll to position [247, 0]
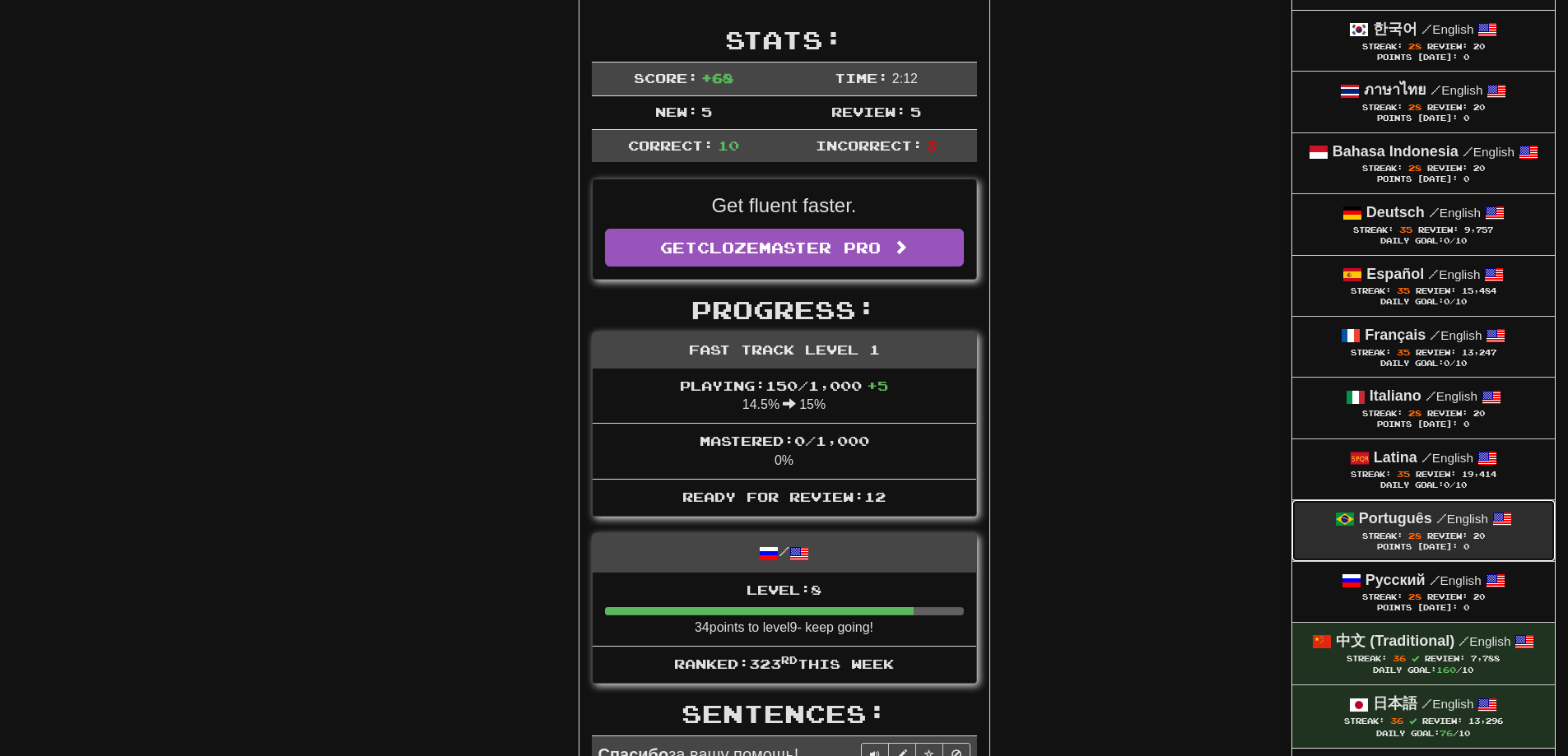
click at [1444, 530] on div "Streak: 28 Review: 20" at bounding box center [1424, 535] width 230 height 12
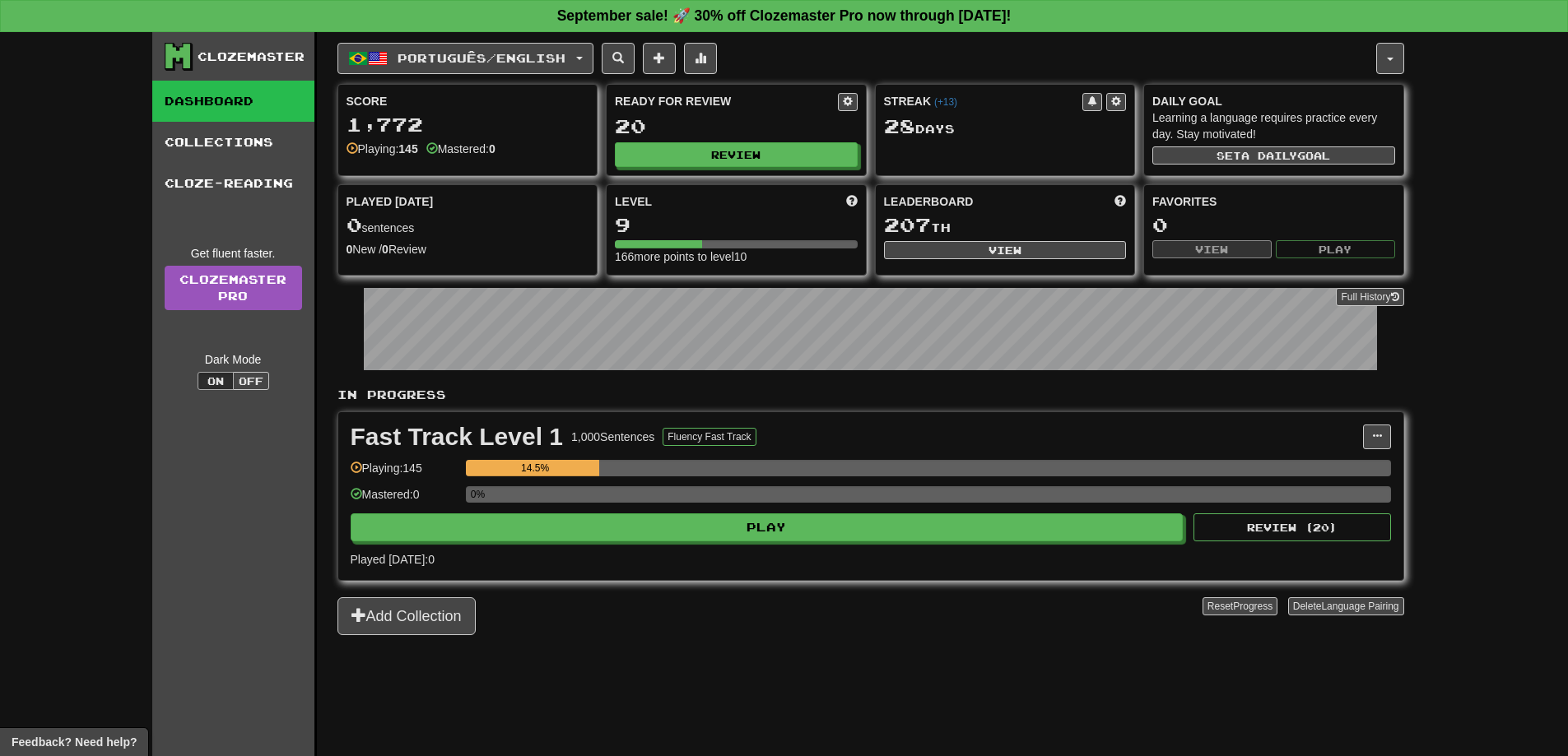
click at [813, 541] on div "Fast Track Level 1 1,000 Sentences Fluency Fast Track Manage Sentences Unpin fr…" at bounding box center [870, 496] width 1065 height 168
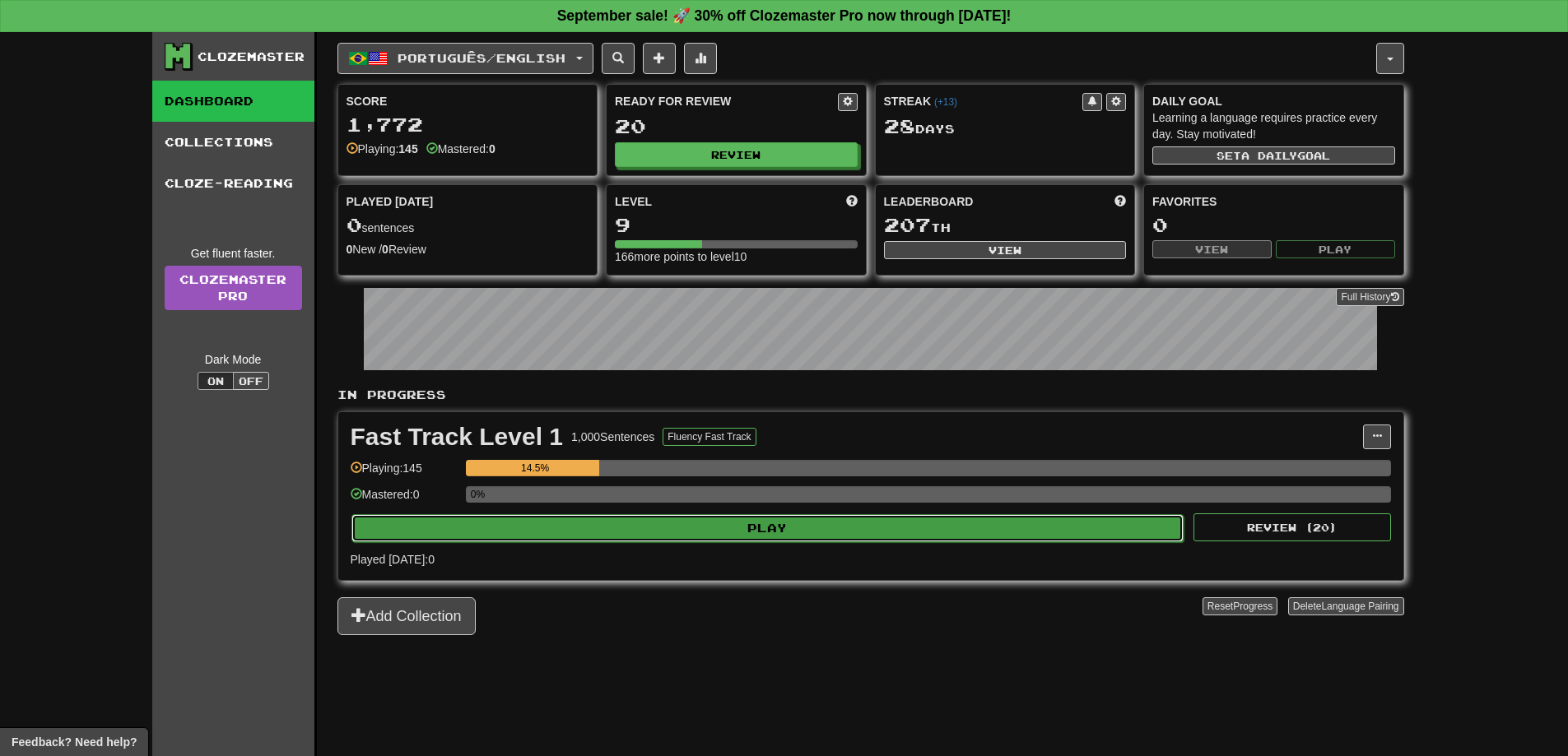
click at [821, 538] on button "Play" at bounding box center [768, 528] width 833 height 28
select select "**"
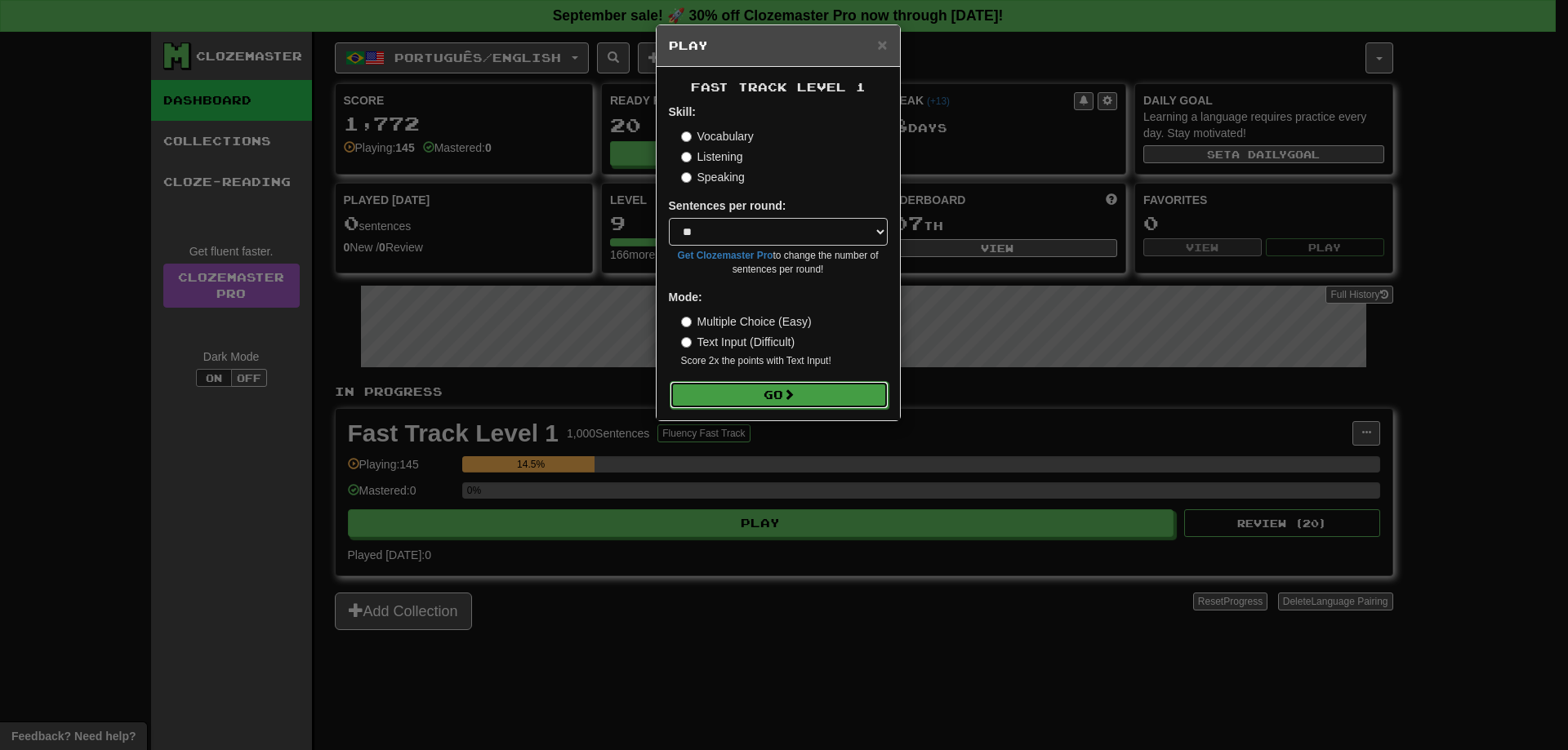
click at [741, 394] on button "Go" at bounding box center [779, 395] width 219 height 28
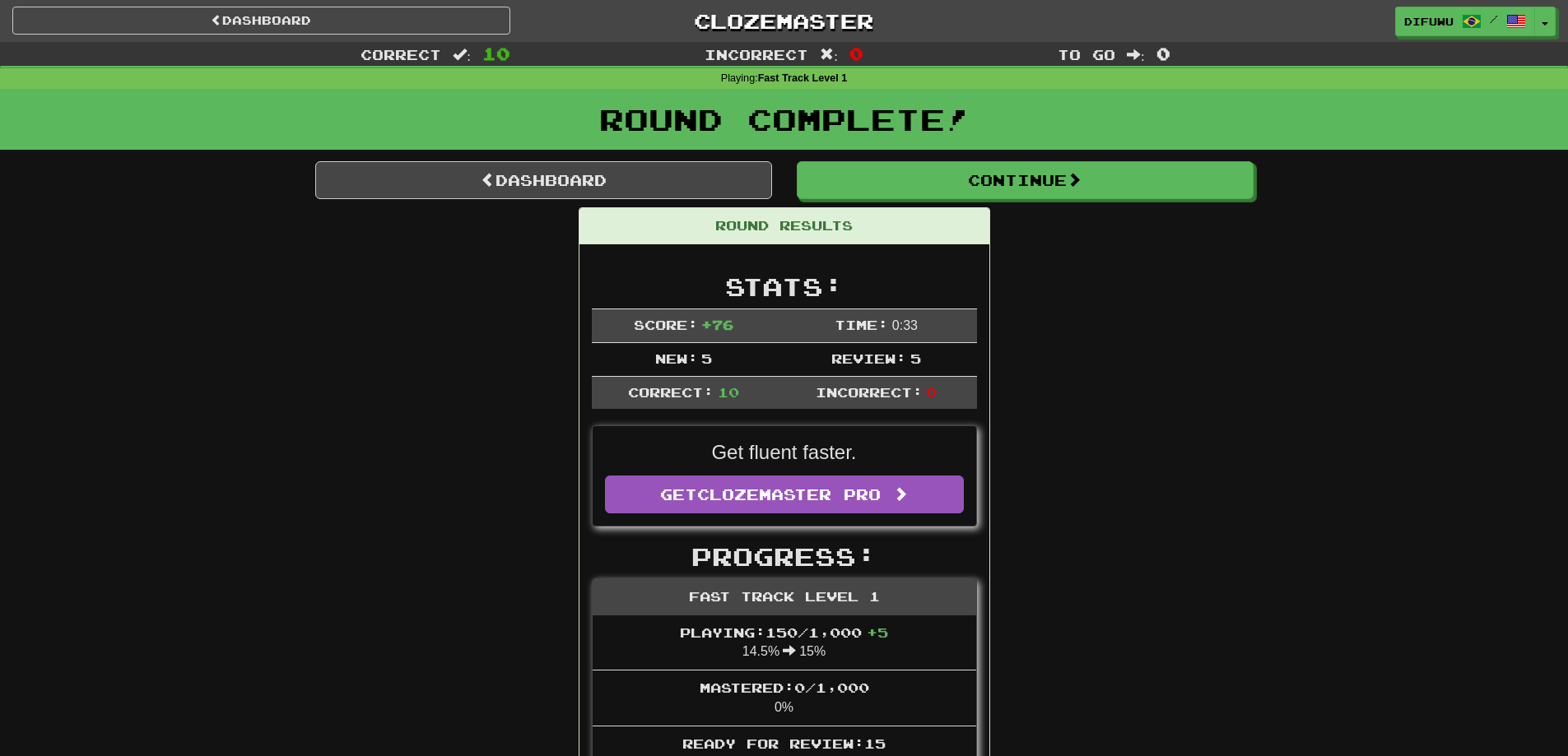
click at [1556, 14] on div "difuwu / Toggle Dropdown Dashboard Leaderboard Activity Feed Notifications Prof…" at bounding box center [1307, 21] width 522 height 30
click at [1550, 23] on button "Toggle Dropdown" at bounding box center [1546, 22] width 21 height 30
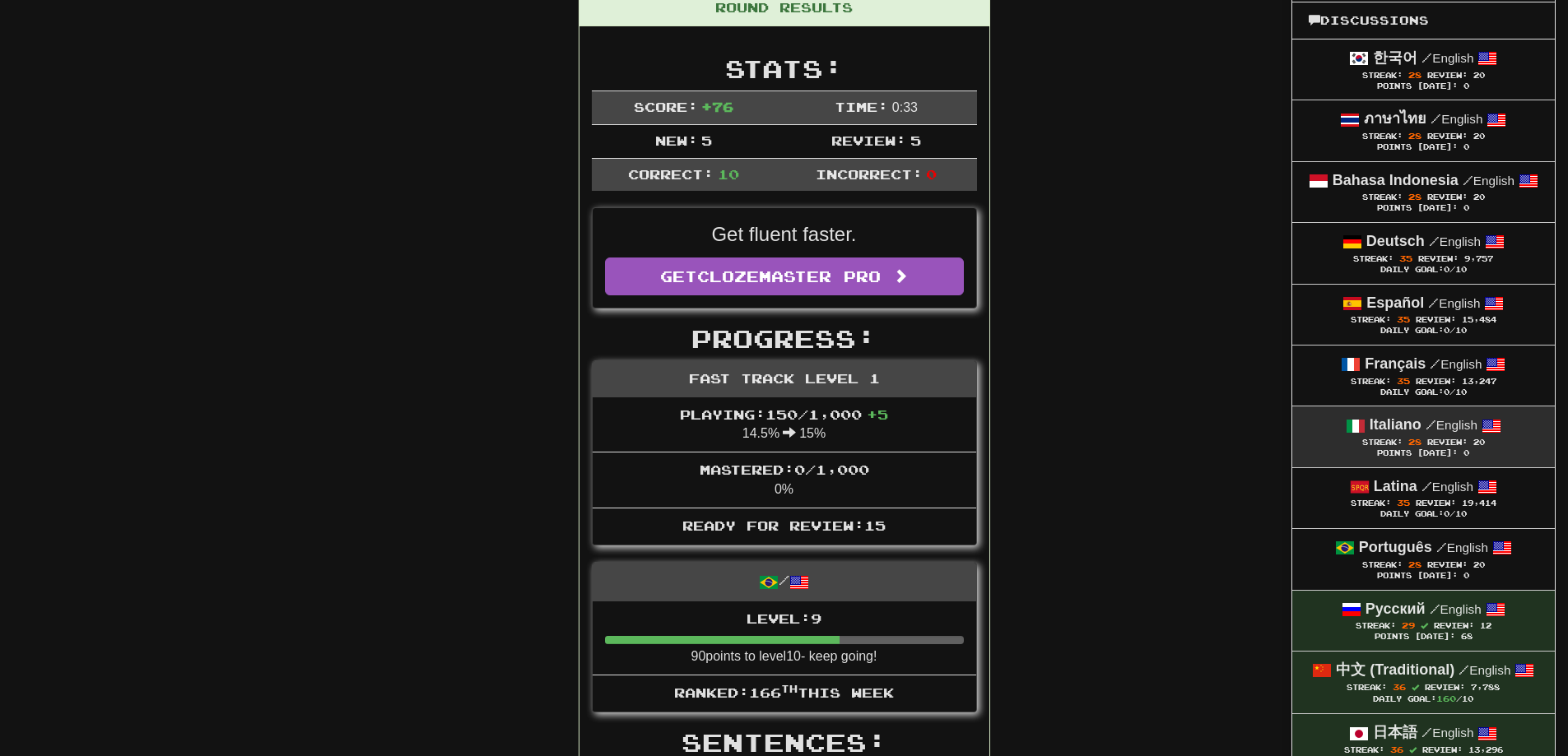
scroll to position [247, 0]
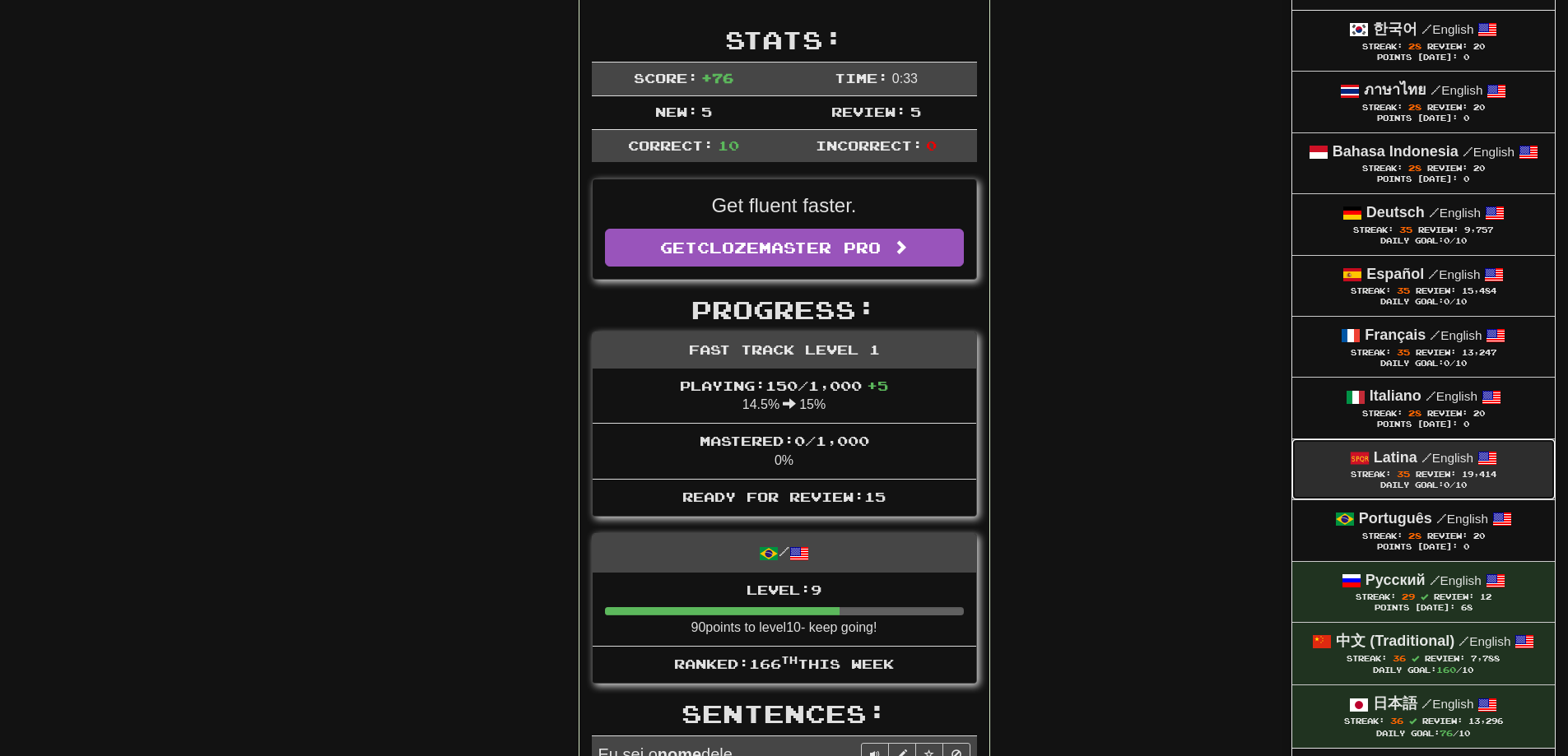
click at [1413, 454] on strong "Latina" at bounding box center [1395, 458] width 44 height 17
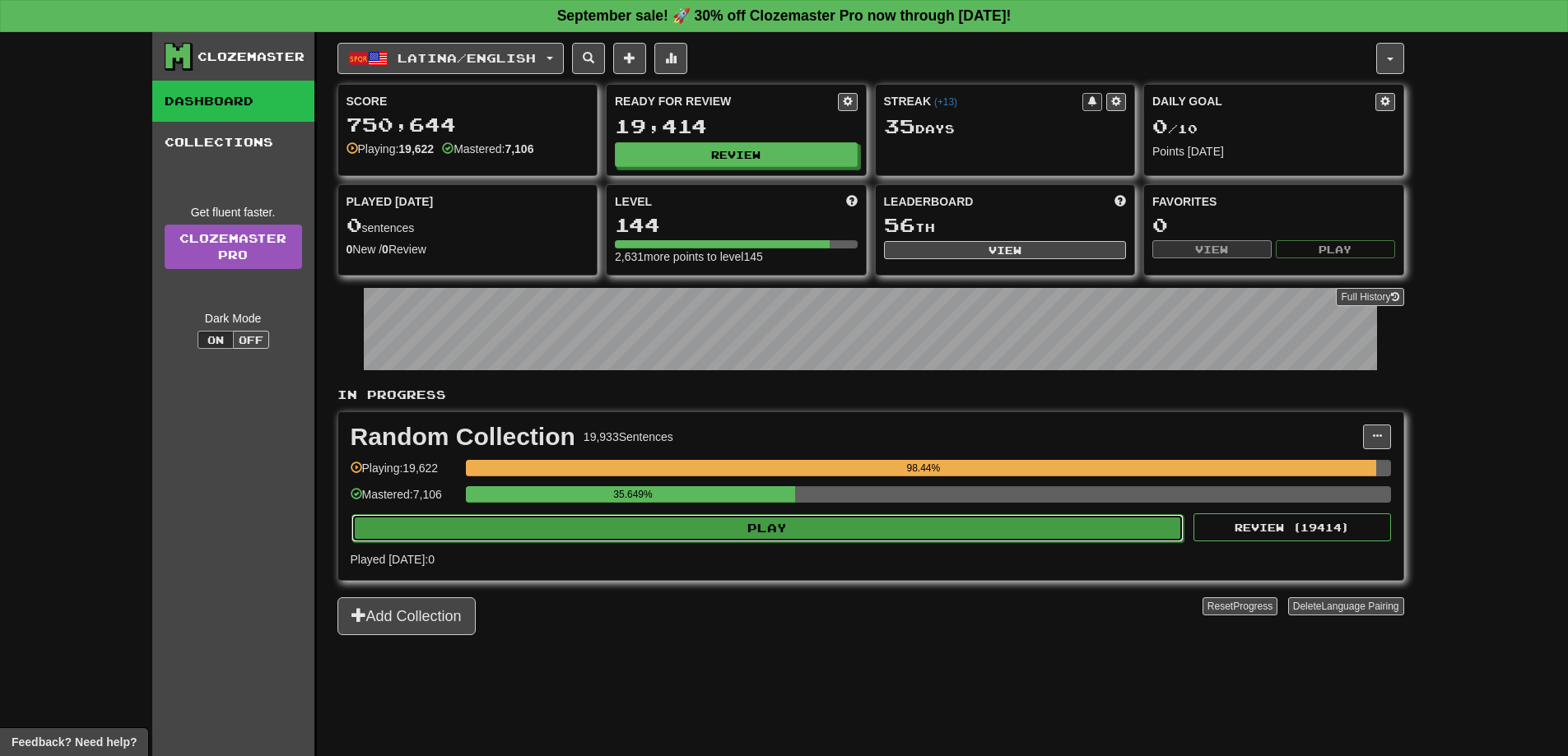
click at [1003, 530] on button "Play" at bounding box center [768, 528] width 833 height 28
select select "**"
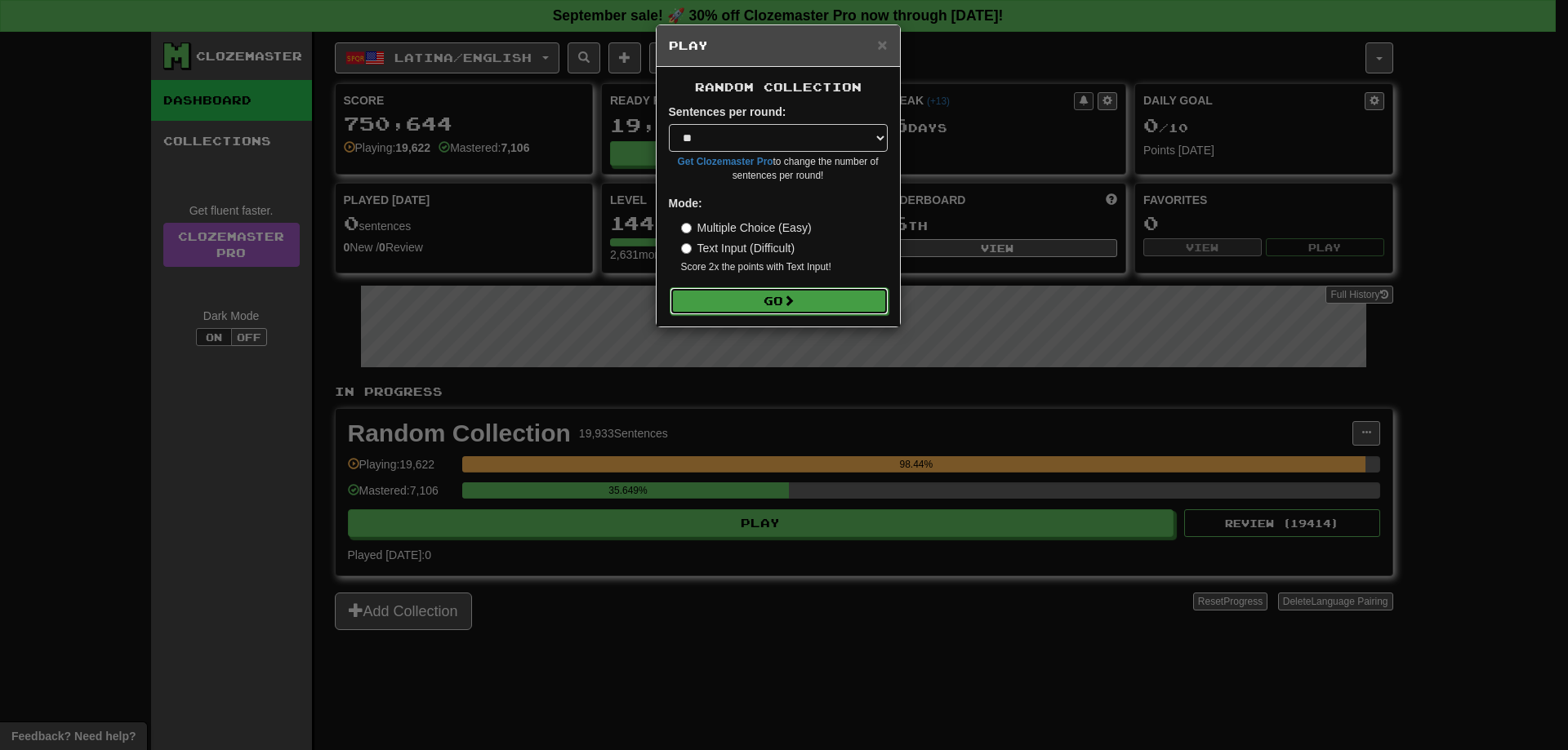
click at [768, 311] on button "Go" at bounding box center [779, 302] width 219 height 28
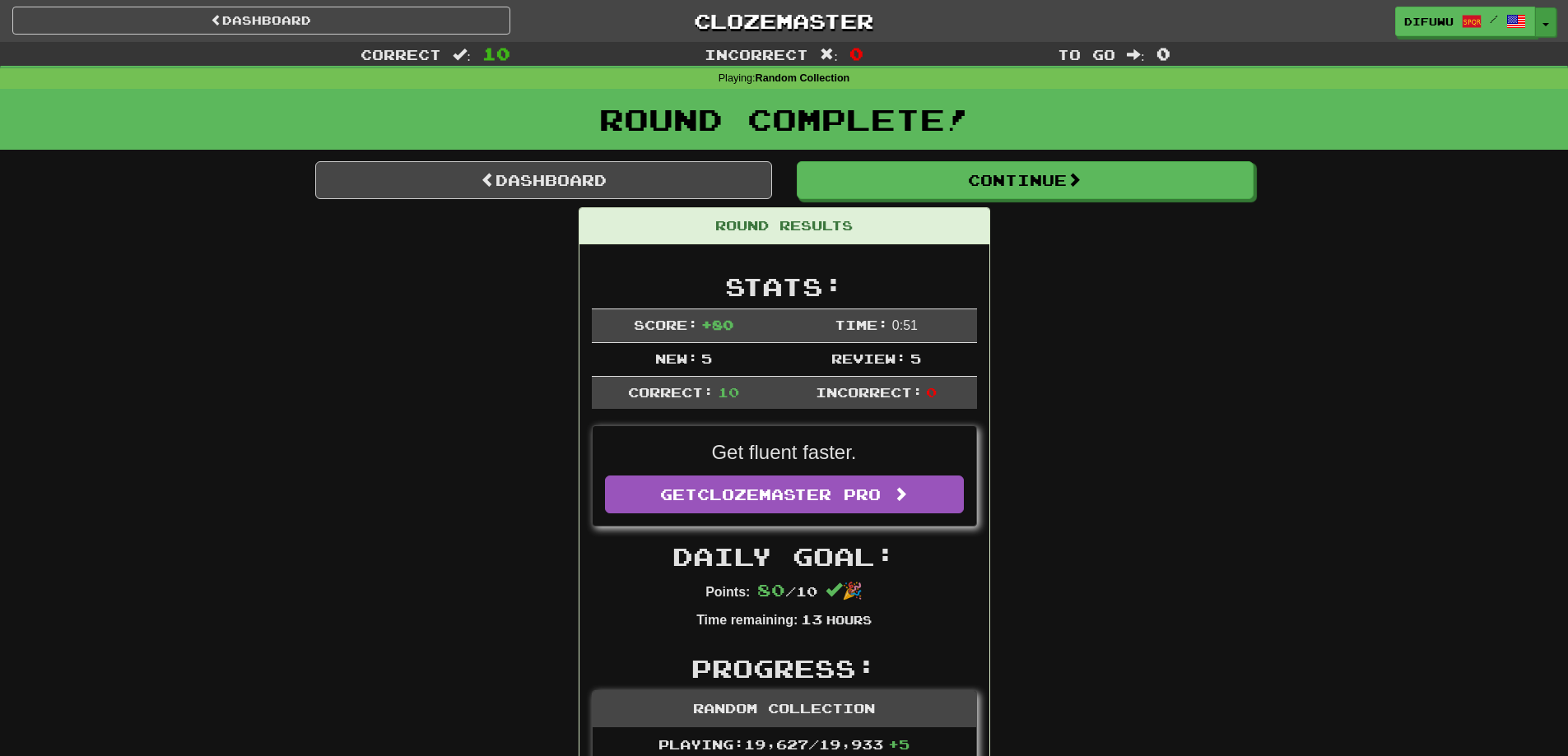
click at [1545, 26] on button "Toggle Dropdown" at bounding box center [1546, 22] width 21 height 30
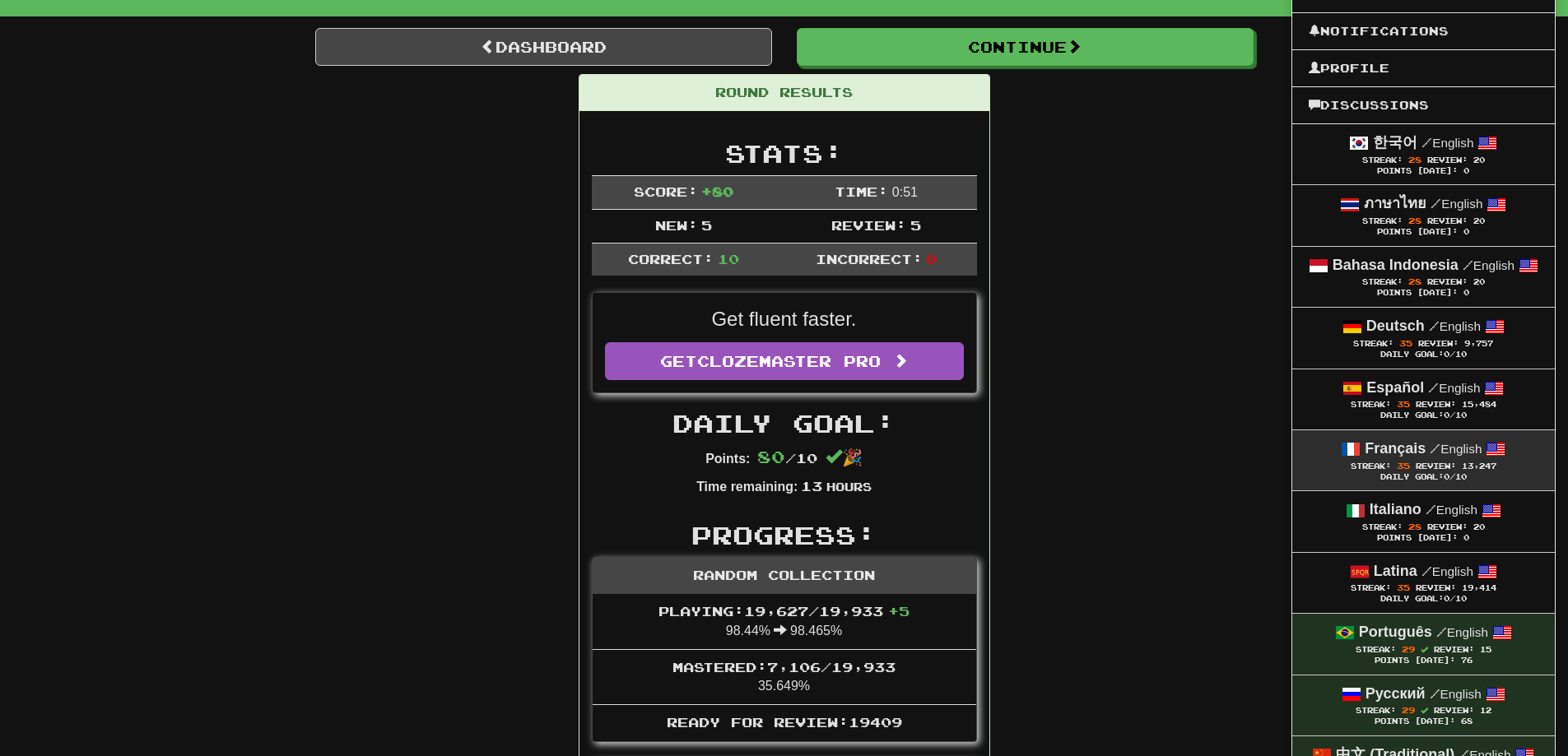
scroll to position [164, 0]
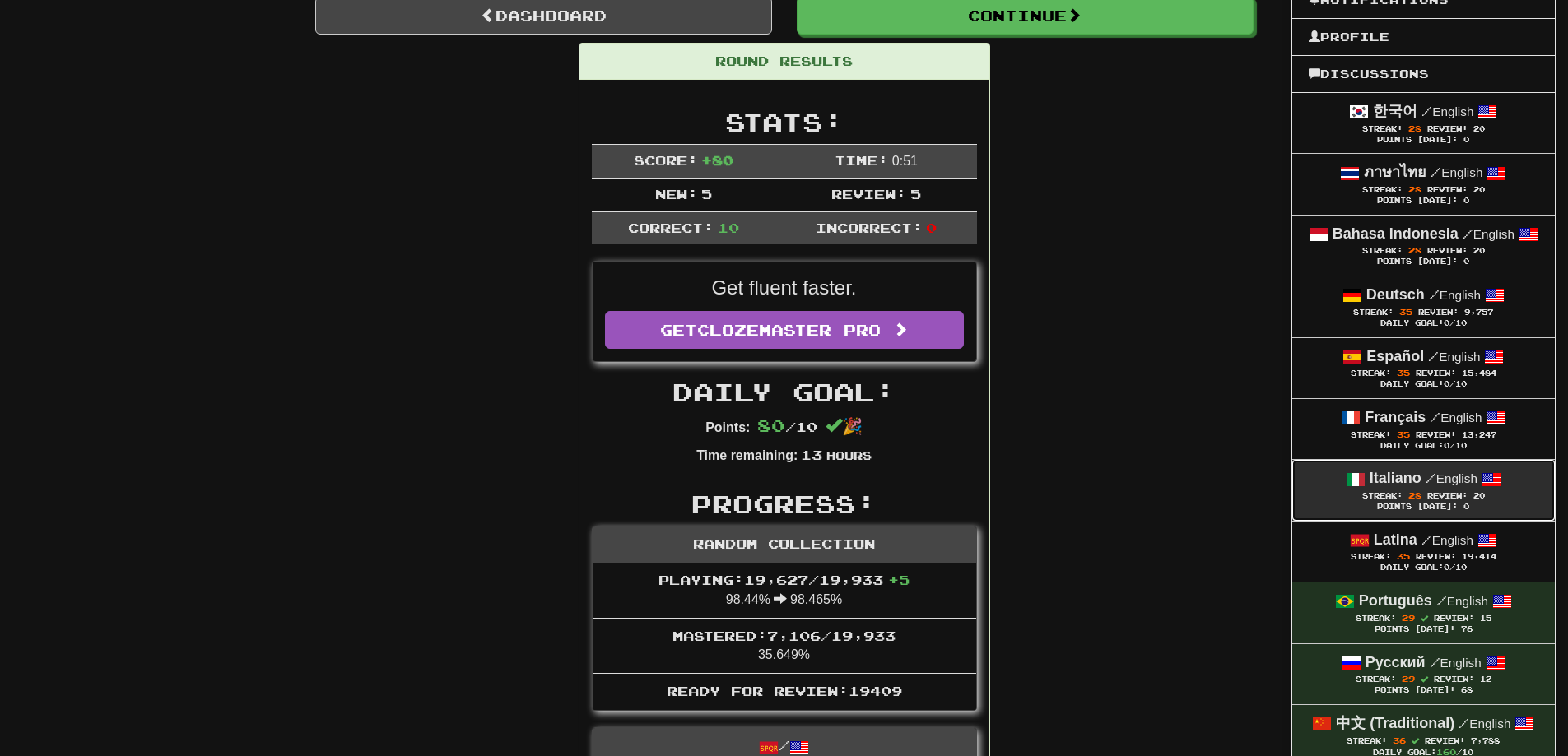
click at [1478, 480] on small "/ English" at bounding box center [1451, 478] width 52 height 14
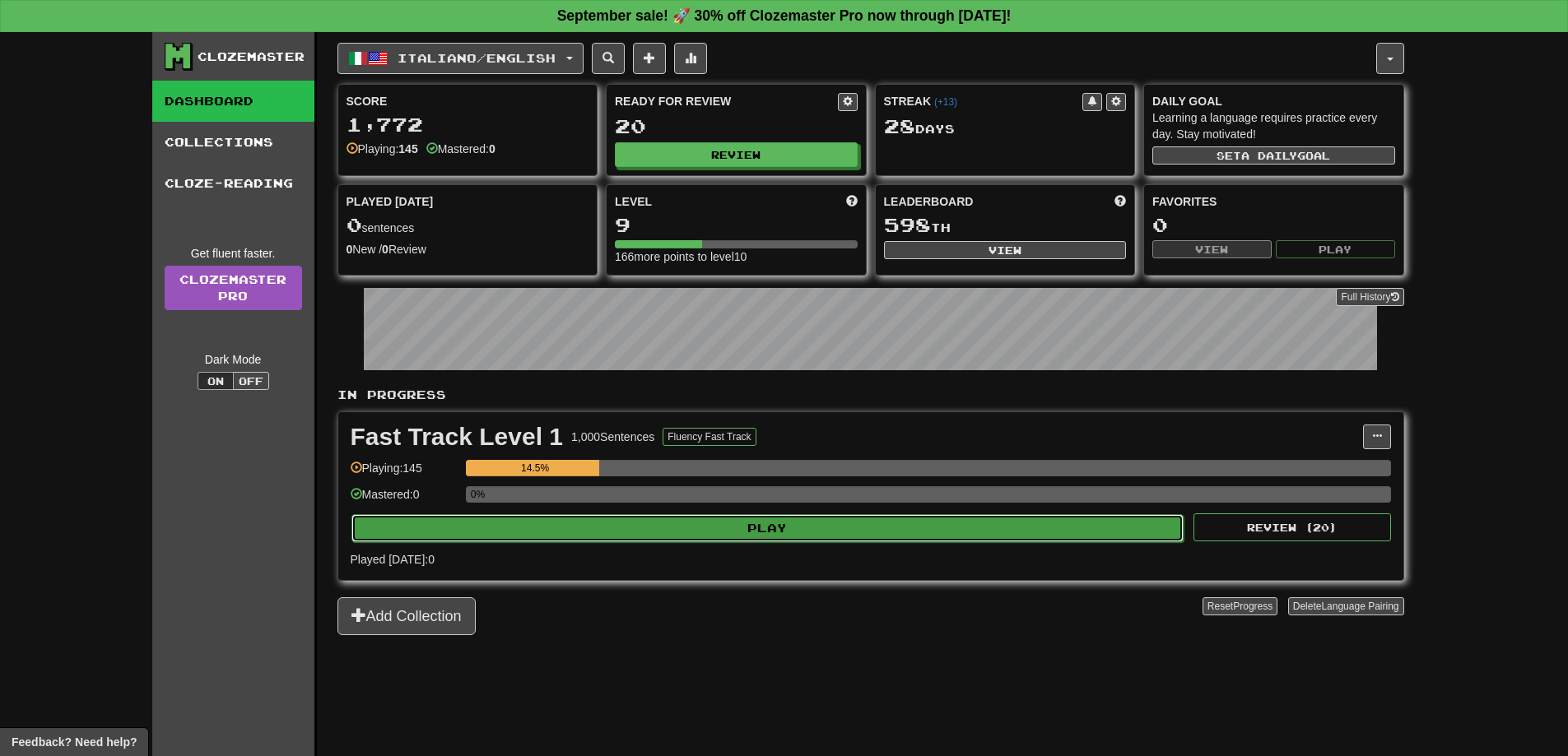
click at [994, 528] on button "Play" at bounding box center [768, 528] width 833 height 28
select select "**"
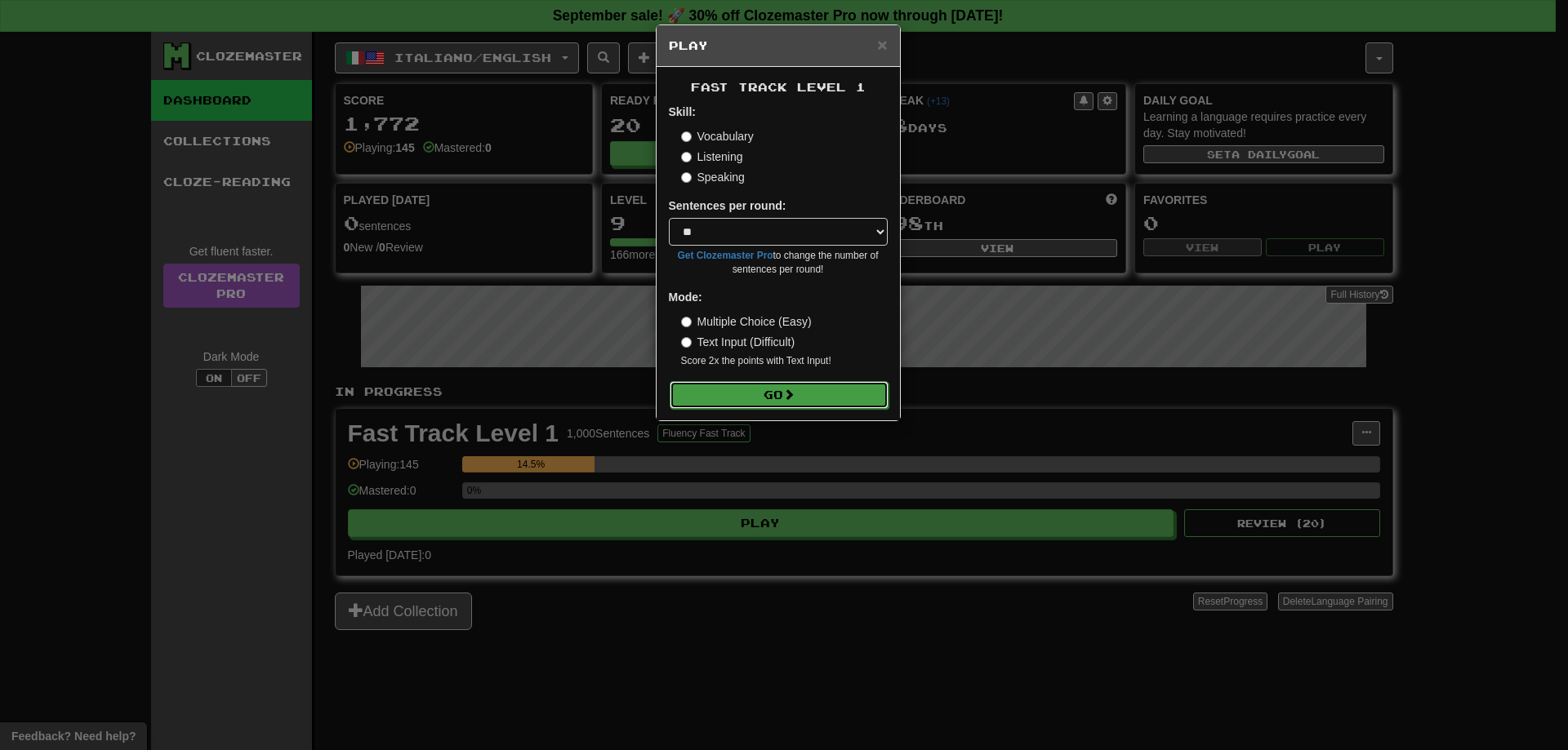
click at [756, 400] on button "Go" at bounding box center [779, 395] width 219 height 28
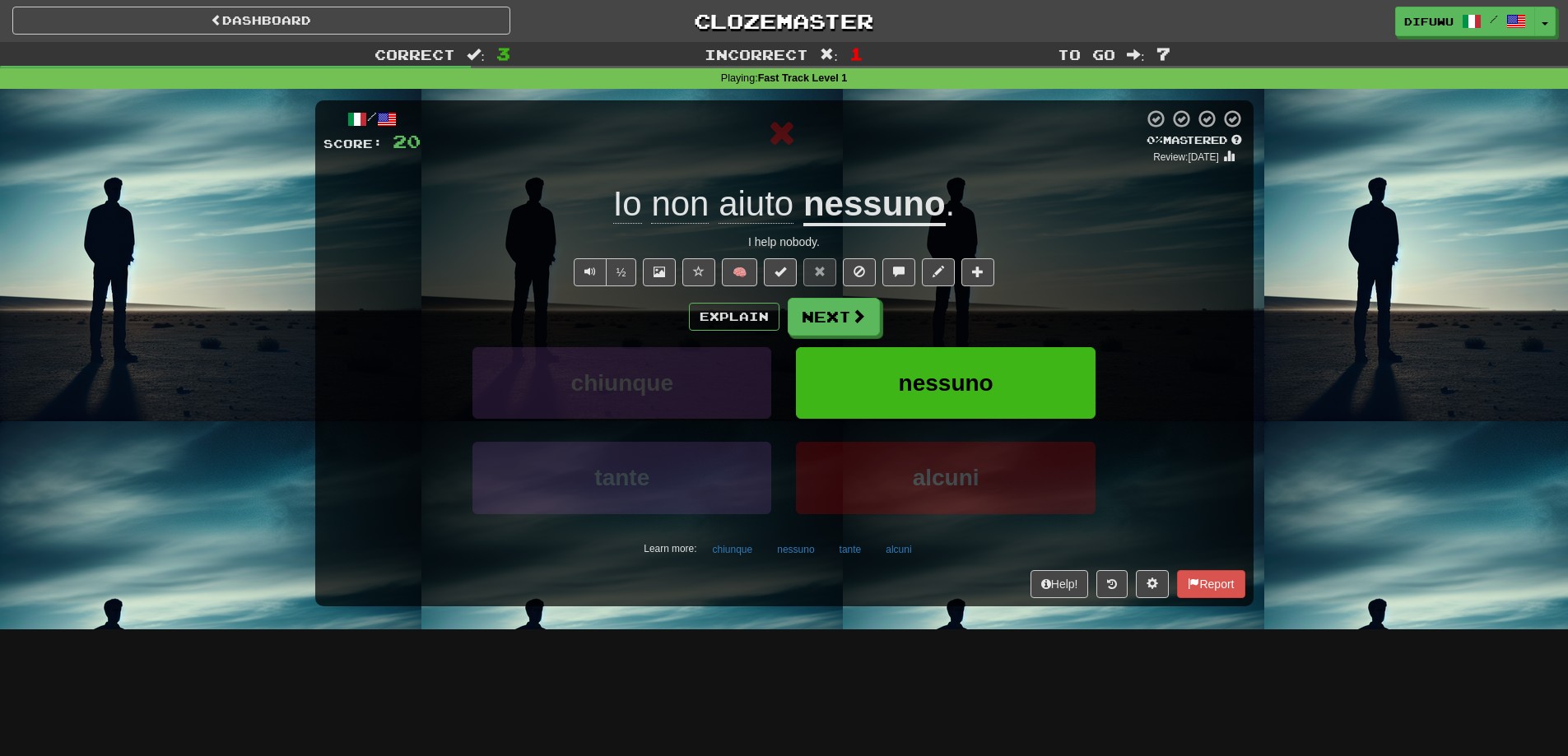
click at [733, 298] on div "Explain Next" at bounding box center [784, 317] width 922 height 38
click at [720, 321] on button "Explain" at bounding box center [735, 316] width 91 height 28
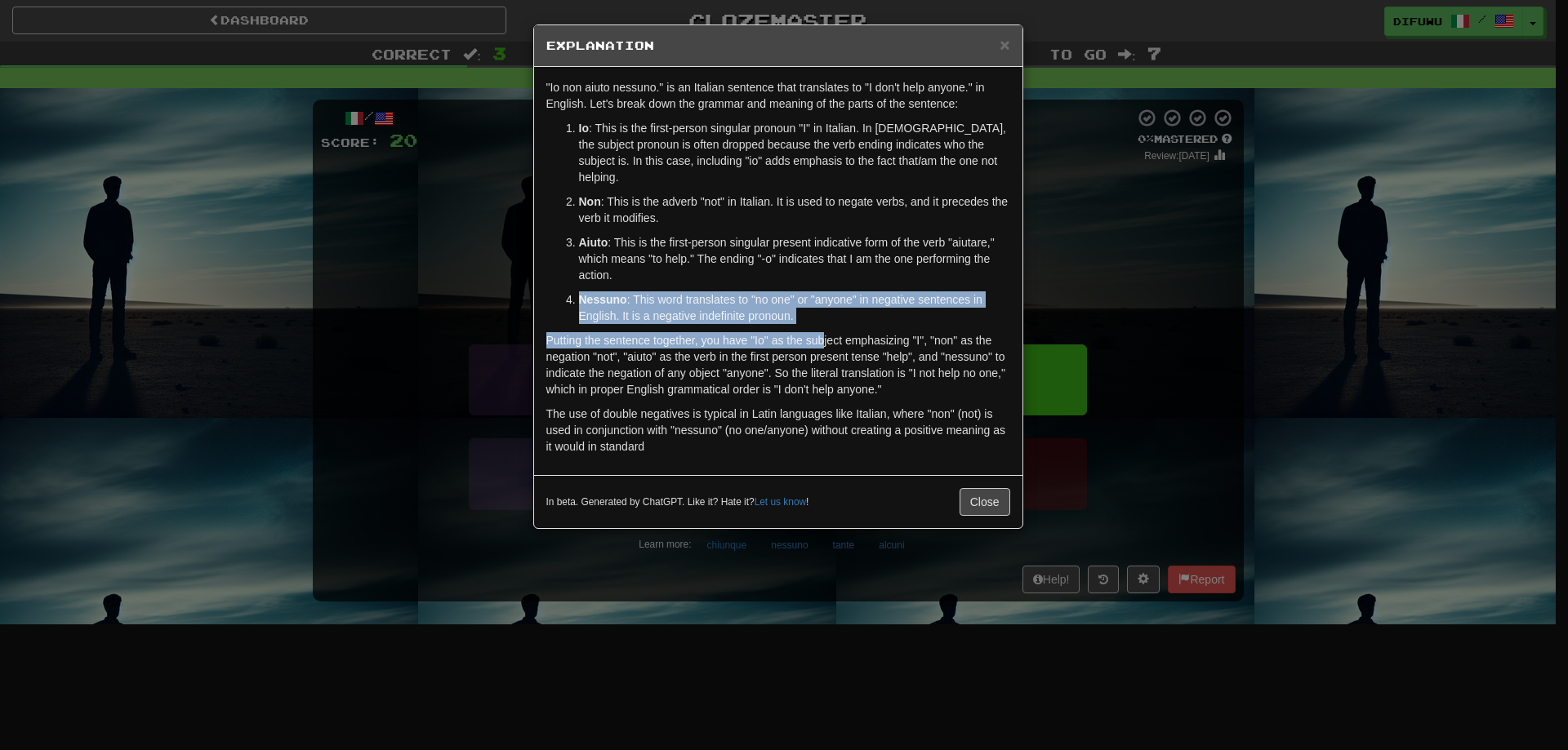
drag, startPoint x: 827, startPoint y: 311, endPoint x: 889, endPoint y: 254, distance: 84.2
click at [889, 254] on div ""Io non aiuto nessuno." is an Italian sentence that translates to "I don't help…" at bounding box center [778, 271] width 489 height 408
click at [889, 254] on p "Aiuto : This is the first-person singular present indicative form of the verb "…" at bounding box center [795, 259] width 431 height 49
drag, startPoint x: 889, startPoint y: 254, endPoint x: 904, endPoint y: 300, distance: 48.4
click at [904, 300] on ol "Io : This is the first-person singular pronoun "I" in Italian. In Italian, the …" at bounding box center [778, 221] width 464 height 204
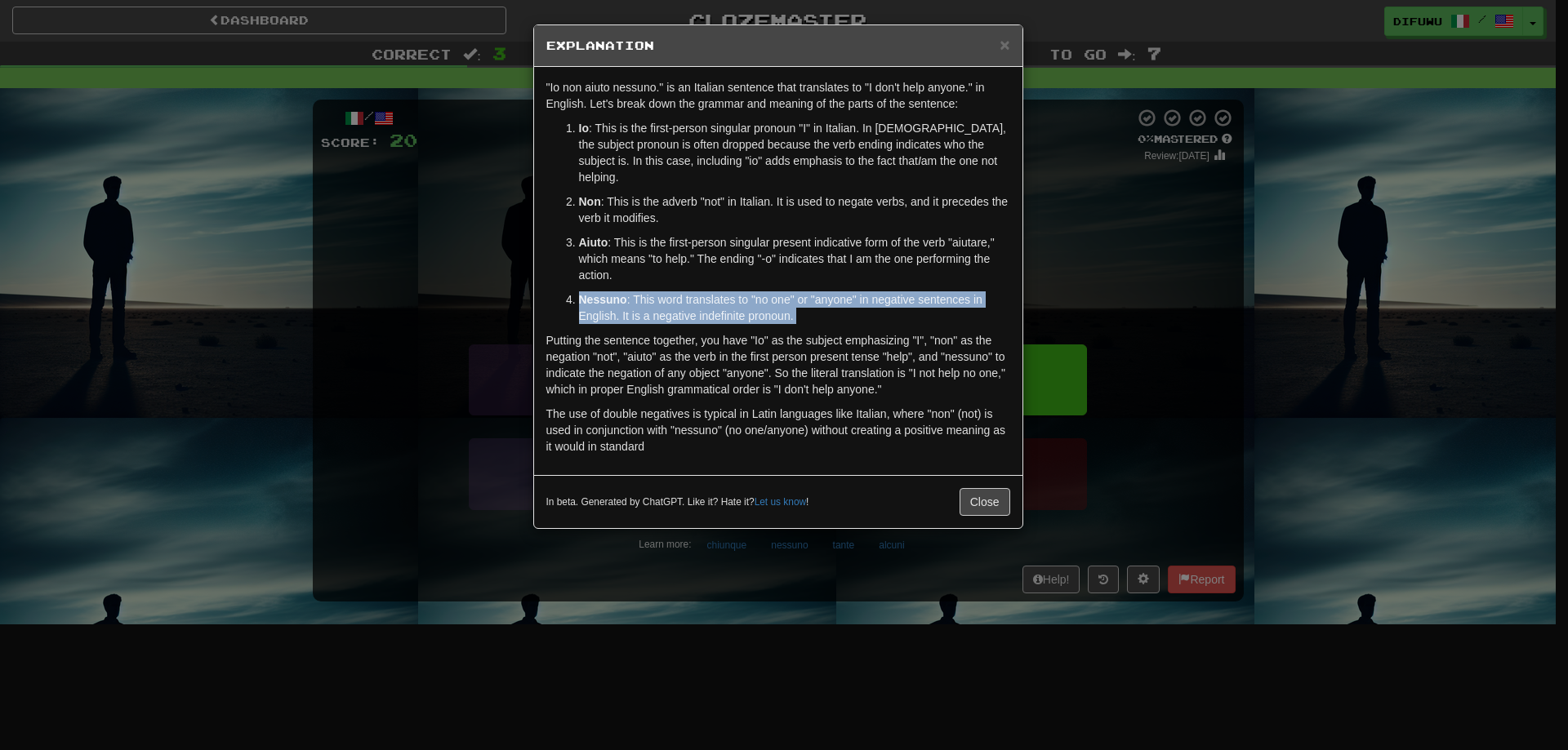
click at [904, 300] on p "Nessuno : This word translates to "no one" or "anyone" in negative sentences in…" at bounding box center [795, 308] width 431 height 33
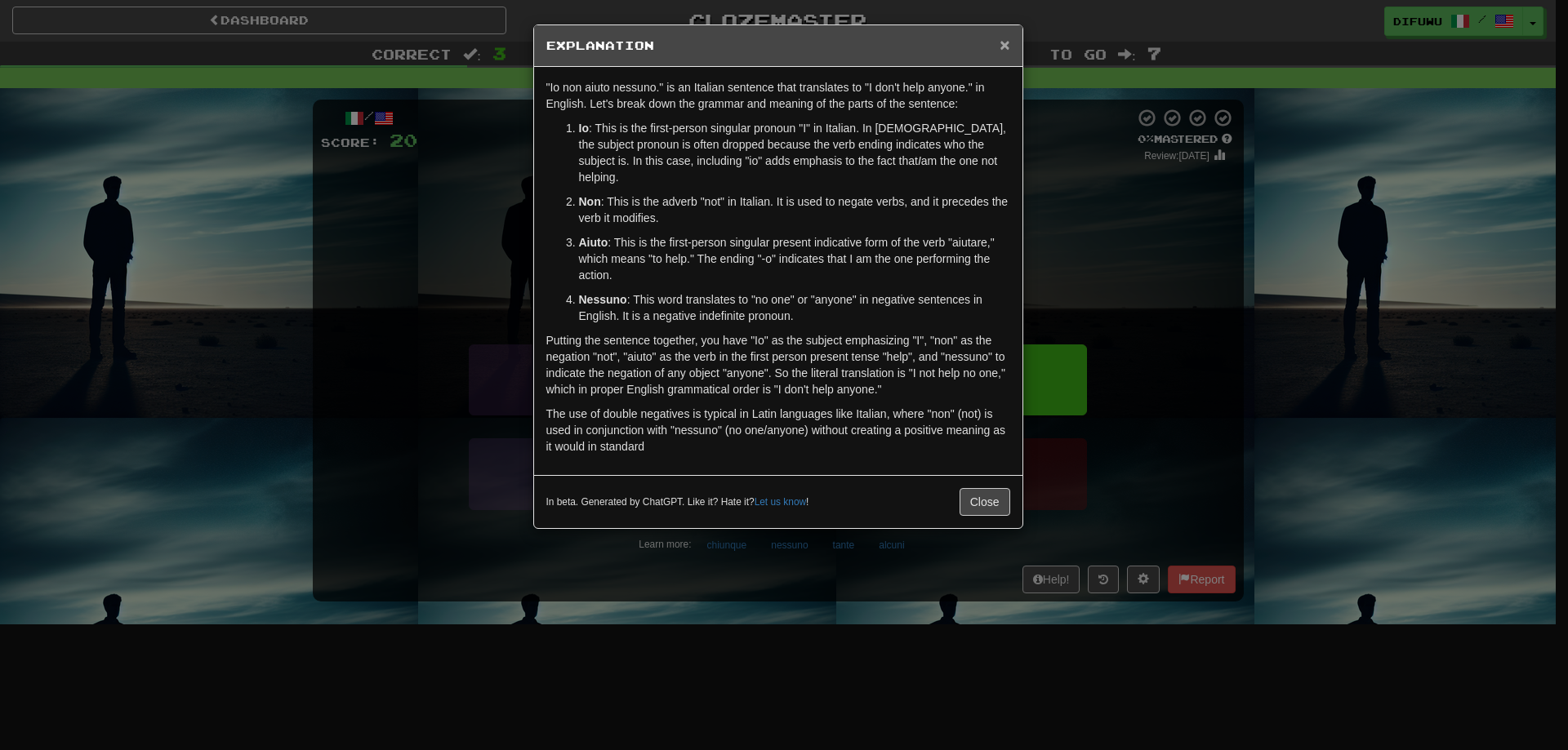
click at [1008, 51] on span "×" at bounding box center [1005, 44] width 10 height 19
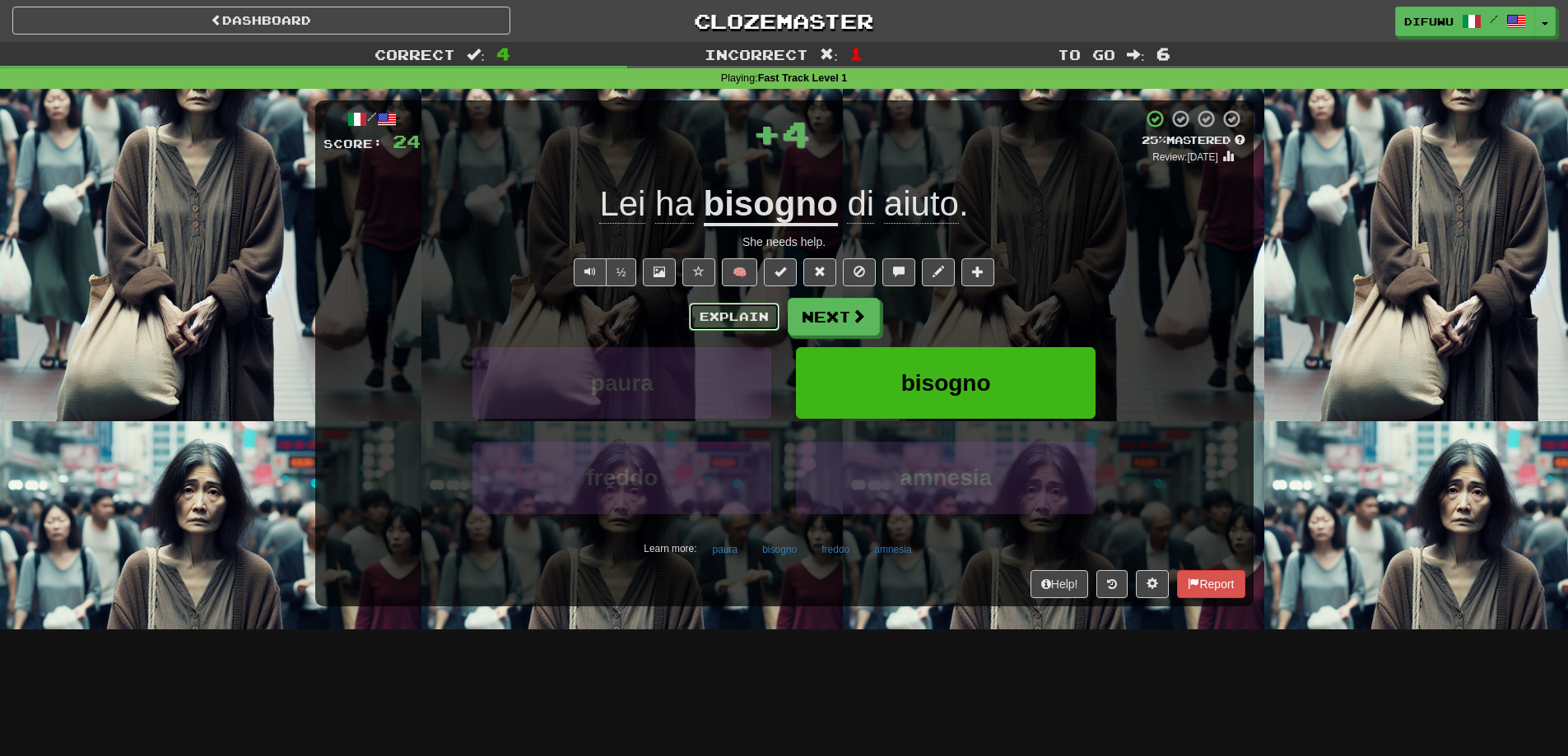
click at [753, 320] on button "Explain" at bounding box center [735, 316] width 91 height 28
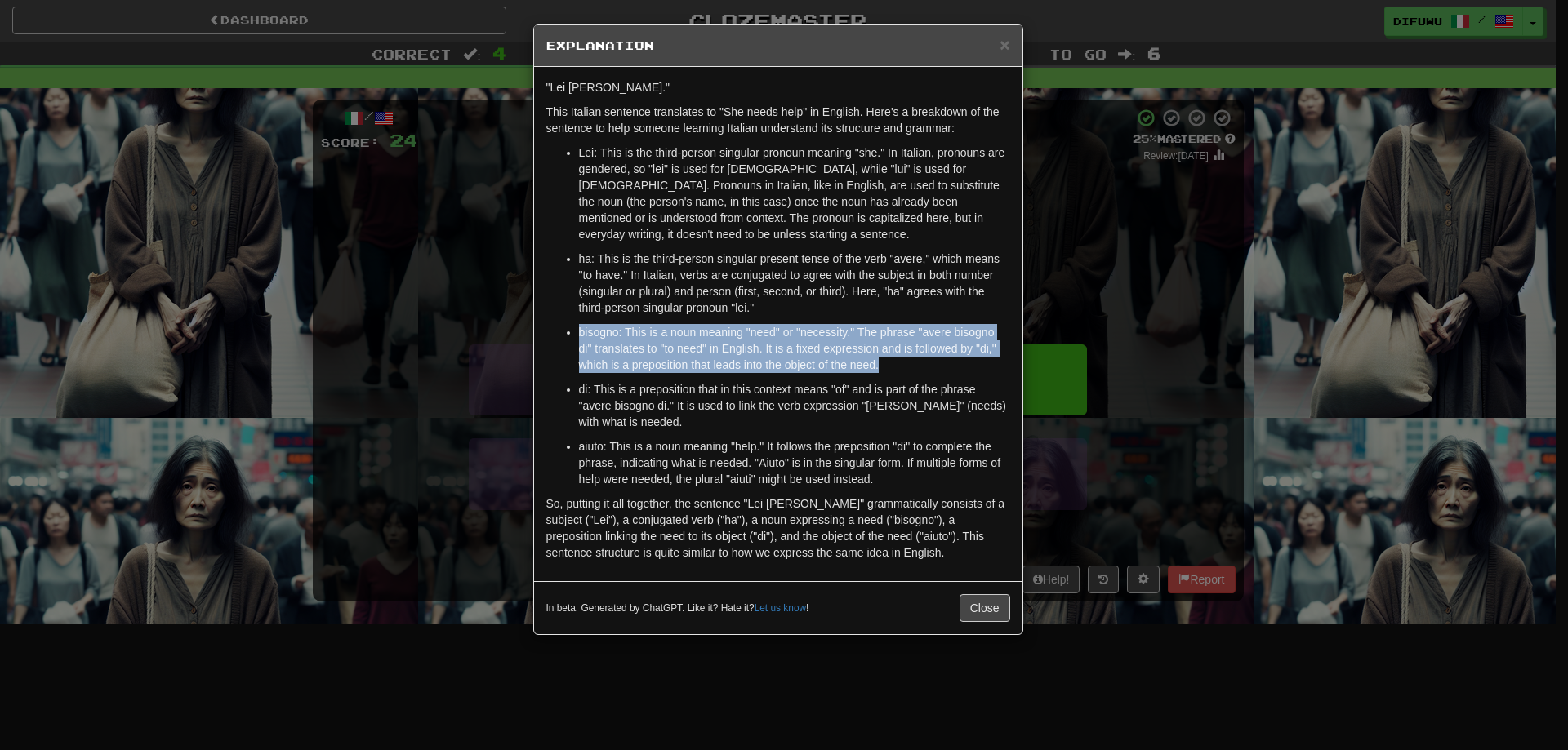
drag, startPoint x: 918, startPoint y: 335, endPoint x: 932, endPoint y: 370, distance: 37.7
click at [932, 370] on ul "Lei: This is the third-person singular pronoun meaning "she." In Italian, prono…" at bounding box center [778, 316] width 464 height 343
click at [932, 370] on p "bisogno: This is a noun meaning "need" or "necessity." The phrase "avere bisogn…" at bounding box center [795, 348] width 431 height 49
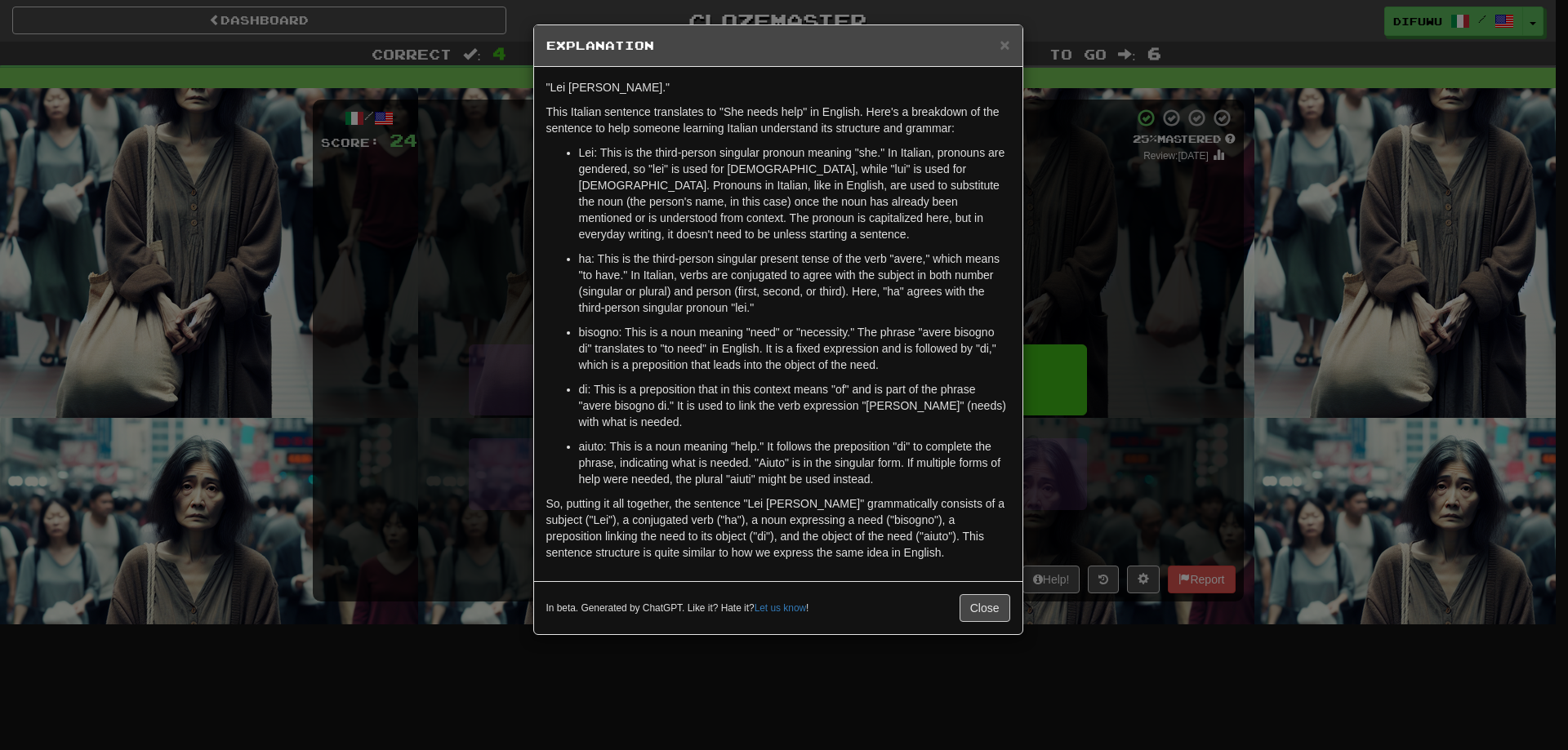
click at [1188, 325] on div "× Explanation "Lei ha bisogno di aiuto." This Italian sentence translates to "S…" at bounding box center [784, 375] width 1568 height 750
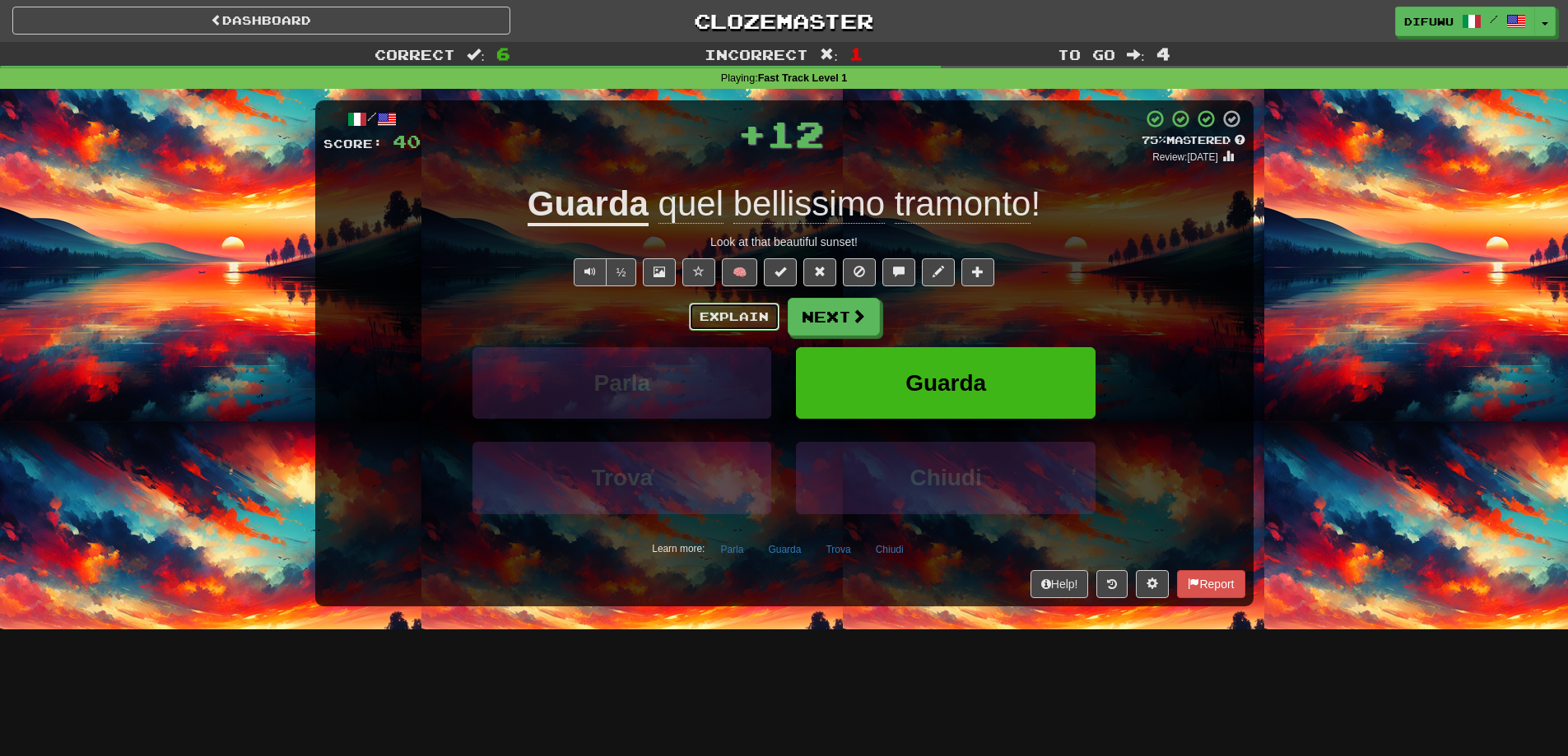
click at [749, 312] on button "Explain" at bounding box center [735, 316] width 91 height 28
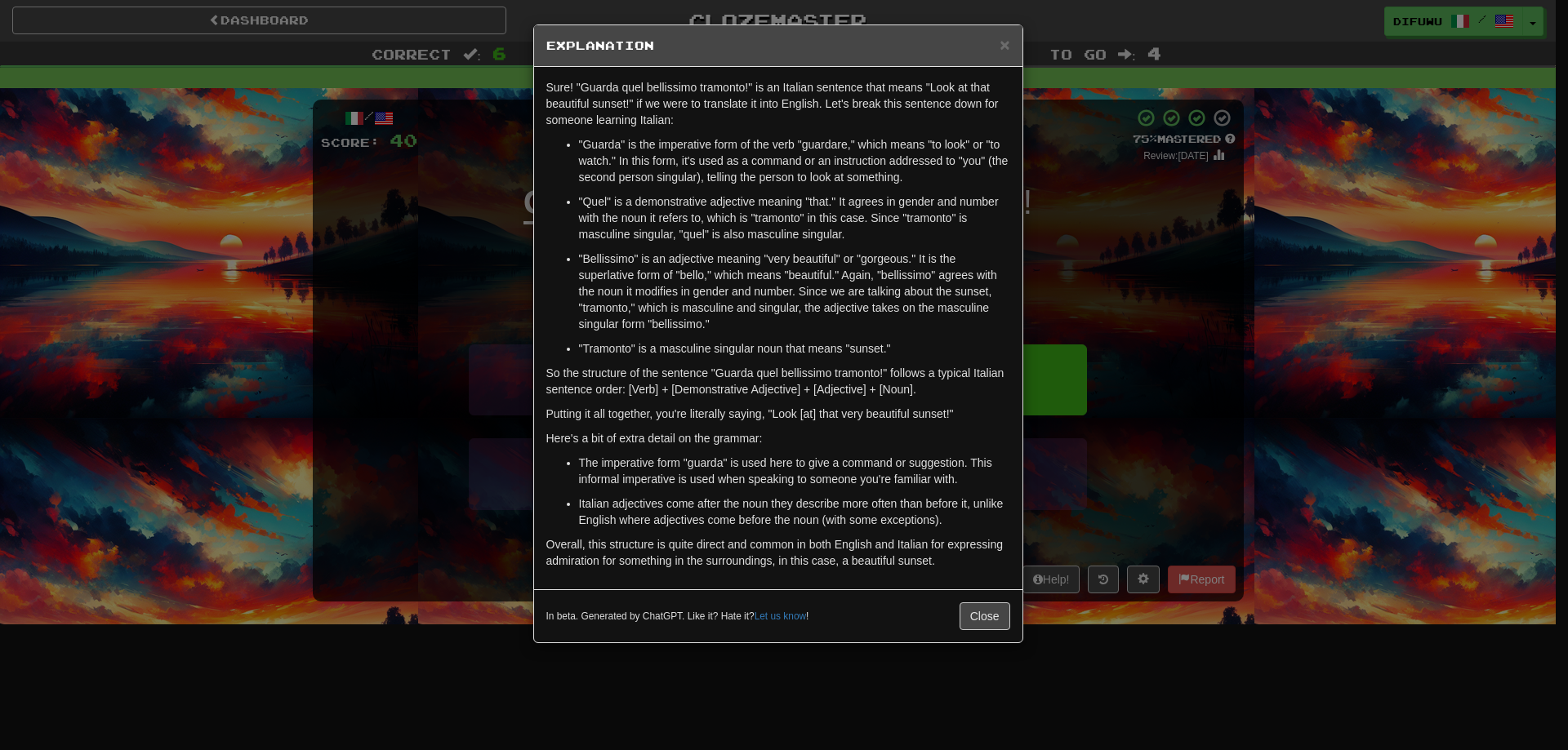
click at [1128, 247] on div "× Explanation Sure! "Guarda quel bellissimo tramonto!" is an Italian sentence t…" at bounding box center [784, 375] width 1568 height 750
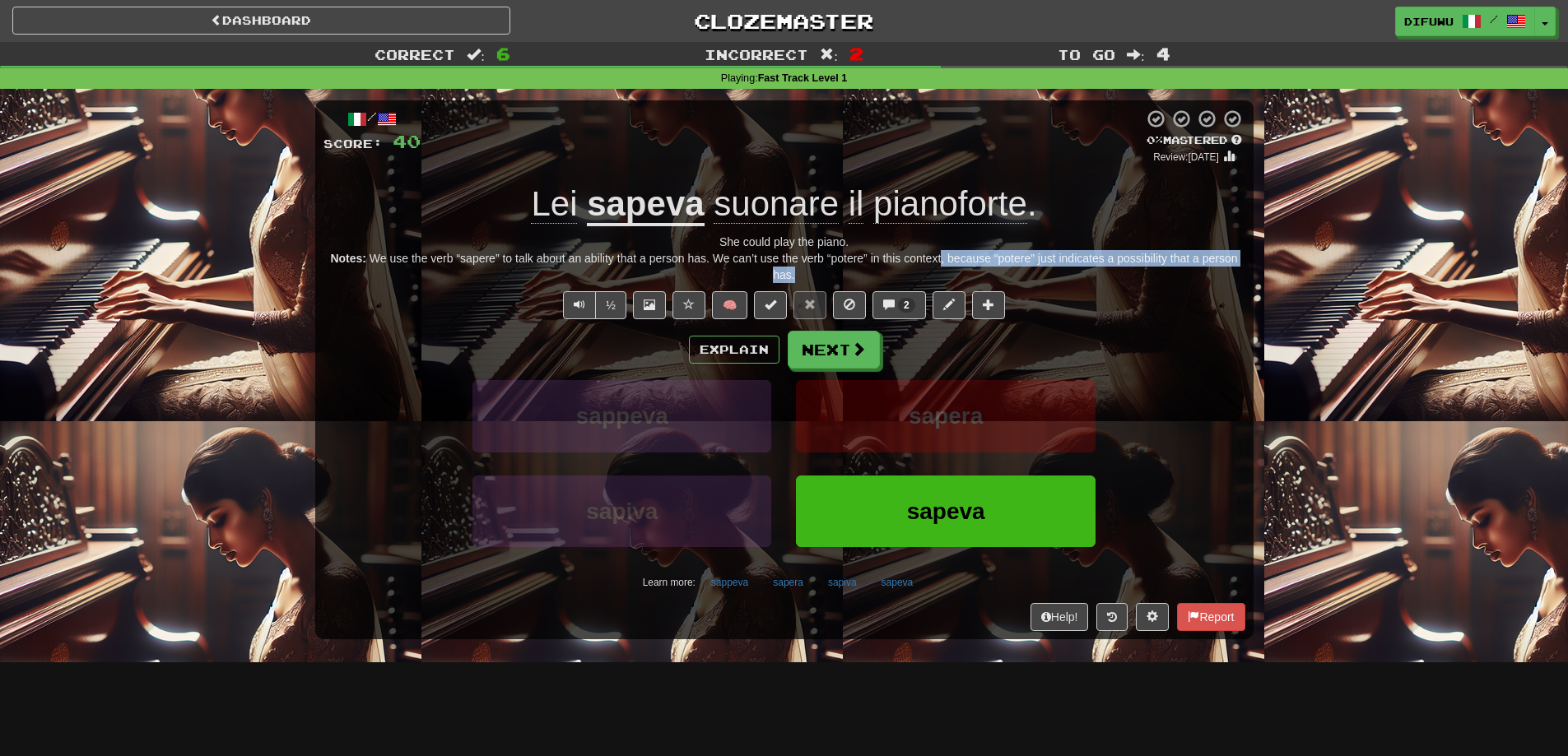
drag, startPoint x: 948, startPoint y: 252, endPoint x: 1154, endPoint y: 273, distance: 207.1
click at [1154, 273] on div "Notes: We use the verb “sapere” to talk about an ability that a person has. We …" at bounding box center [784, 267] width 922 height 33
click at [1165, 307] on div "½ 🧠 2" at bounding box center [784, 306] width 922 height 28
click at [723, 345] on button "Explain" at bounding box center [735, 349] width 91 height 28
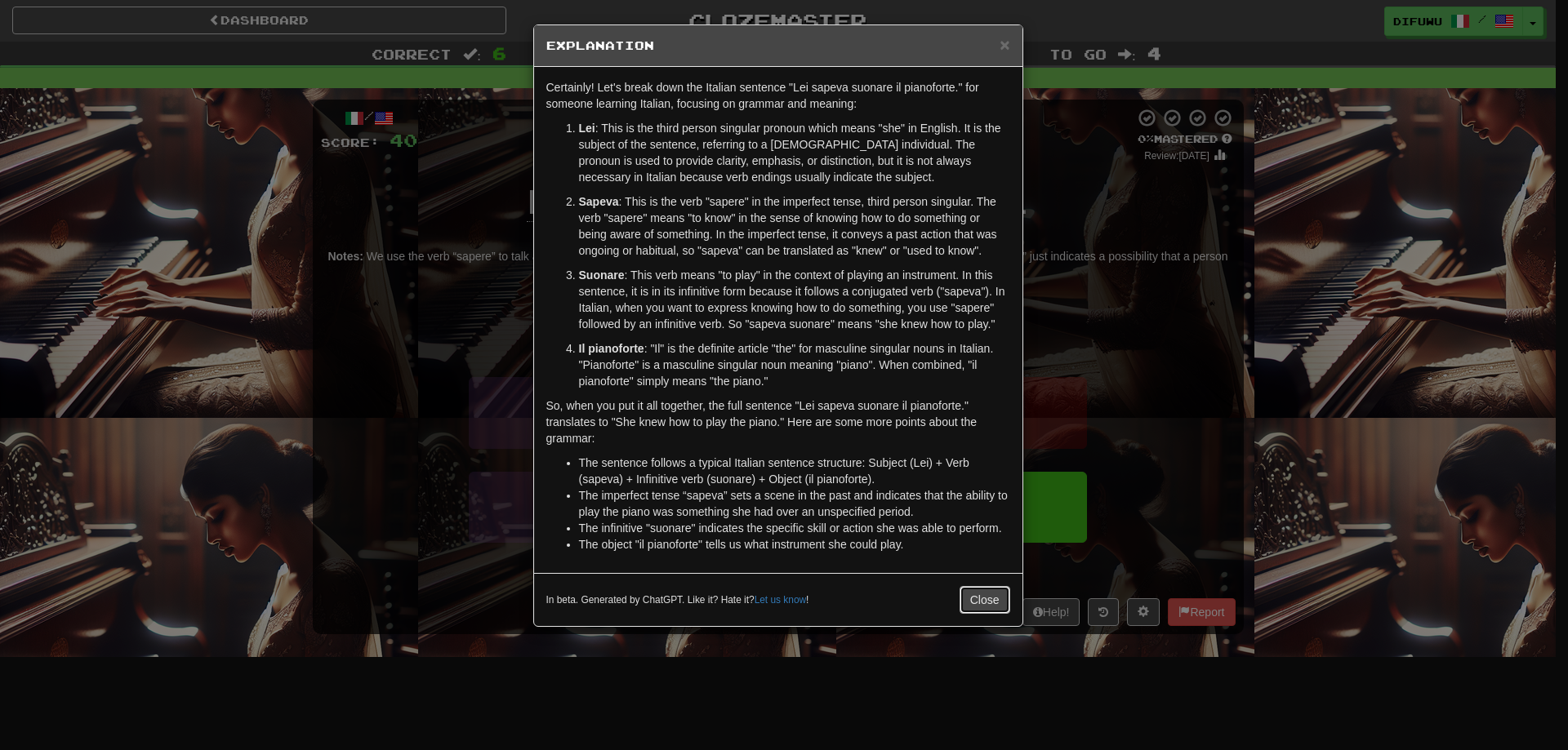
click at [1001, 589] on button "Close" at bounding box center [985, 600] width 51 height 28
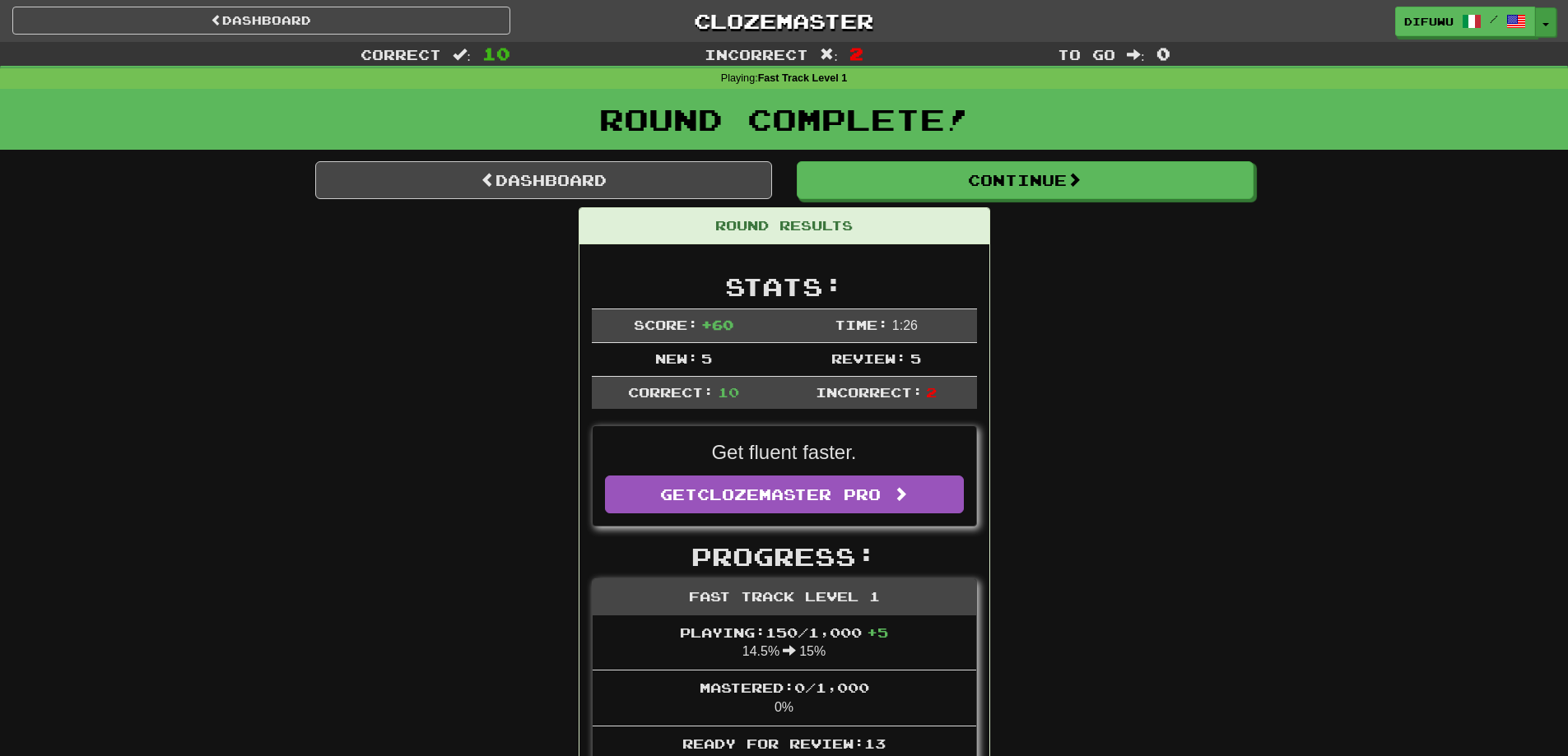
click at [1548, 17] on button "Toggle Dropdown" at bounding box center [1546, 22] width 21 height 30
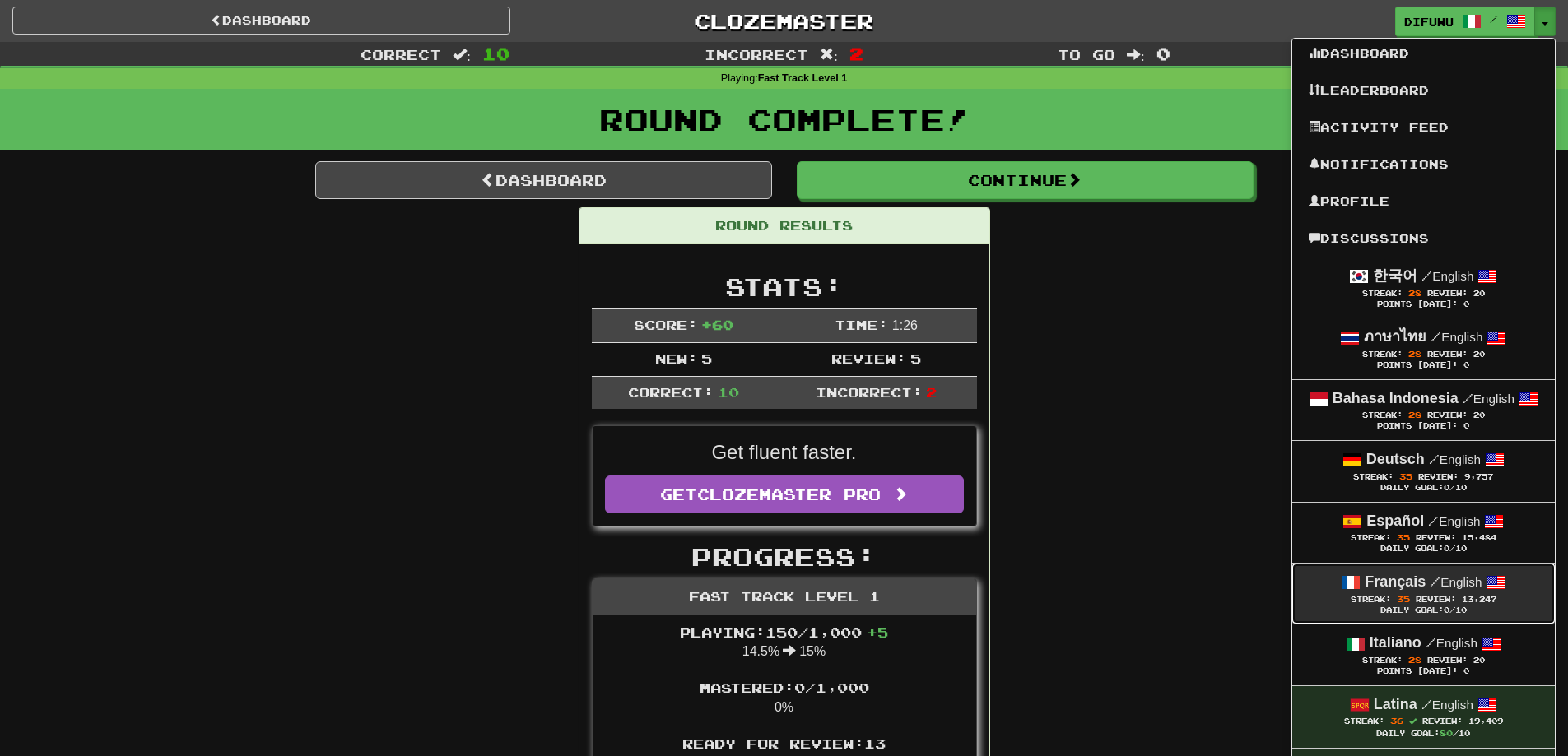
click at [1398, 582] on strong "Français" at bounding box center [1395, 582] width 61 height 17
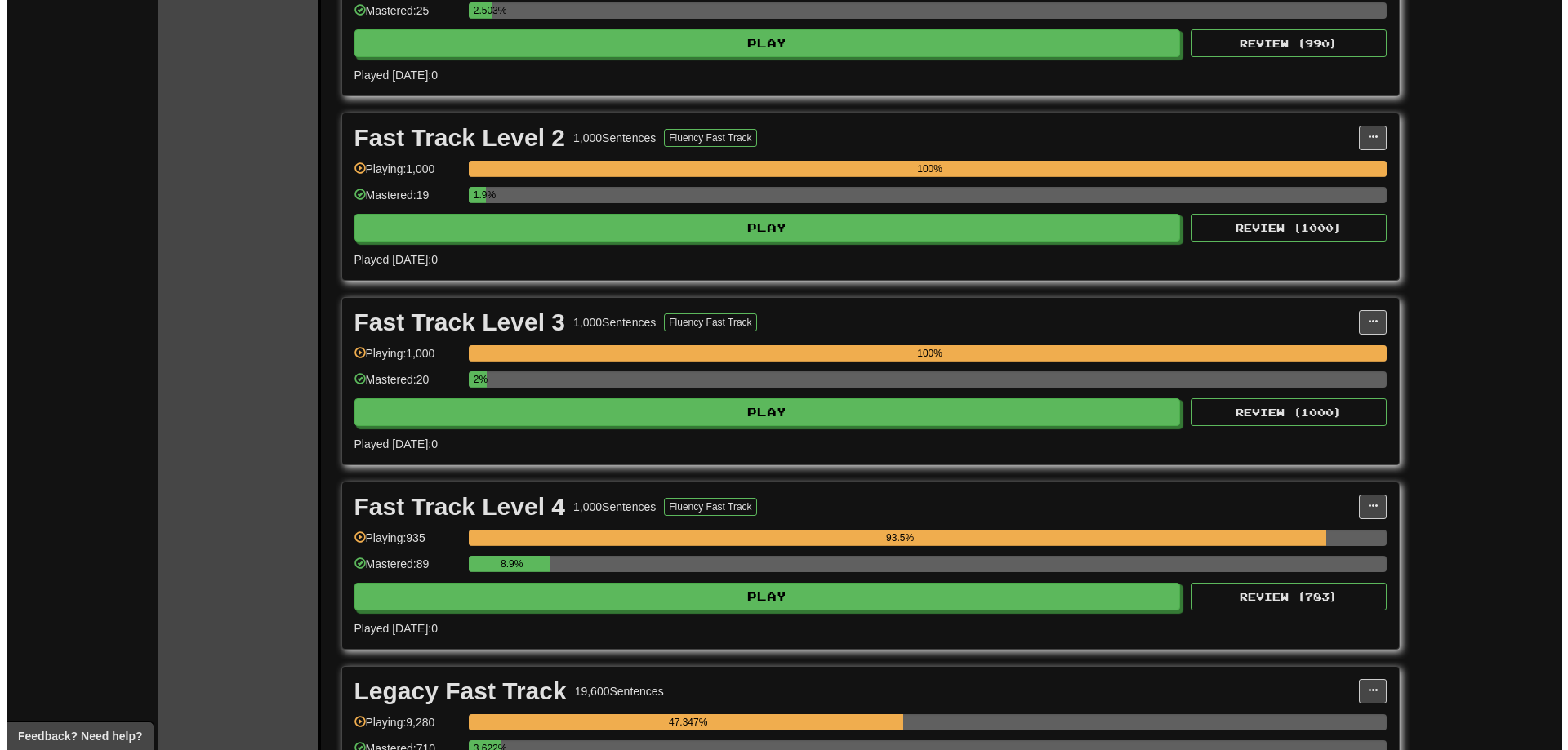
scroll to position [571, 0]
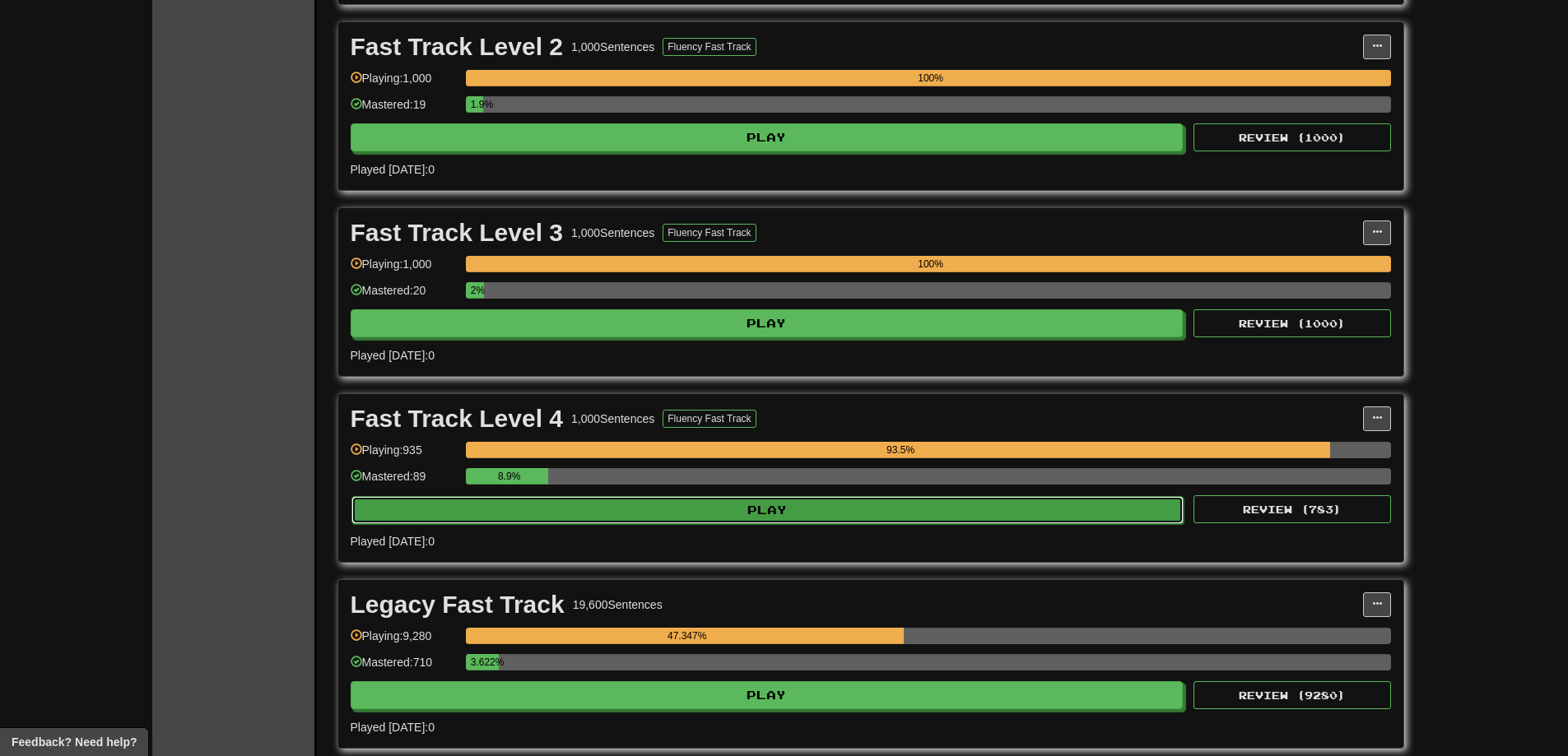
click at [889, 503] on button "Play" at bounding box center [768, 511] width 833 height 28
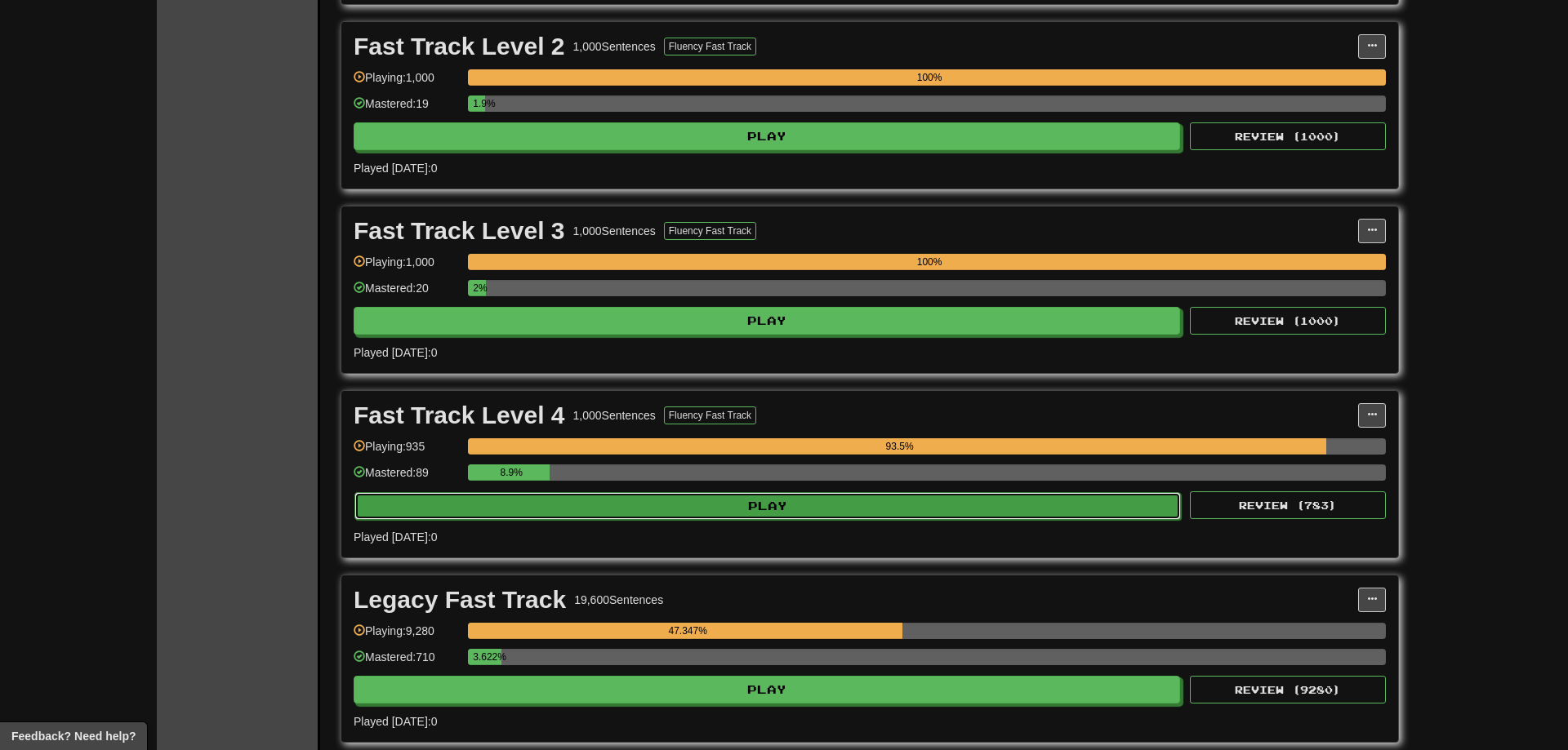
select select "**"
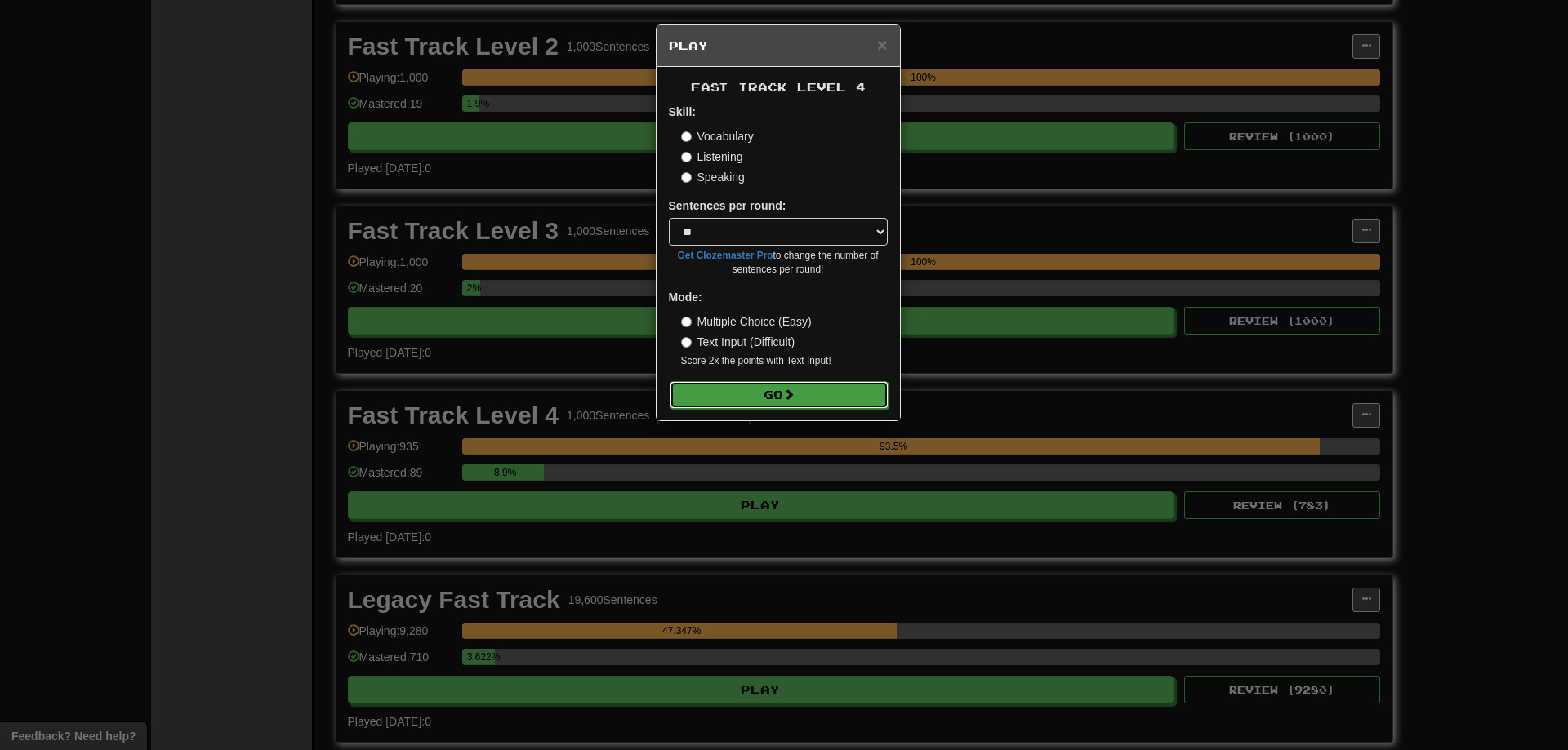
click at [783, 398] on button "Go" at bounding box center [779, 395] width 219 height 28
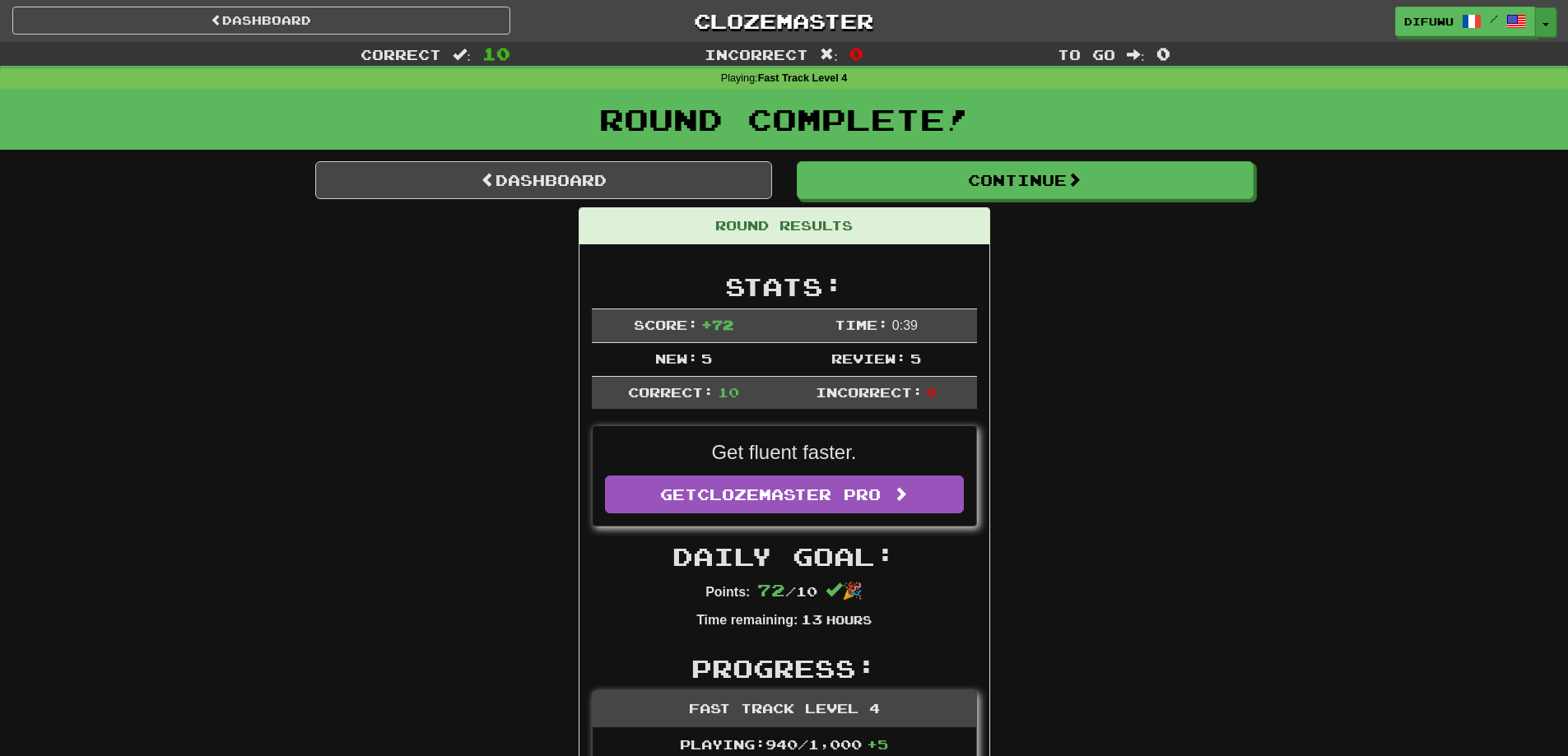
click at [1544, 28] on button "Toggle Dropdown" at bounding box center [1546, 22] width 21 height 30
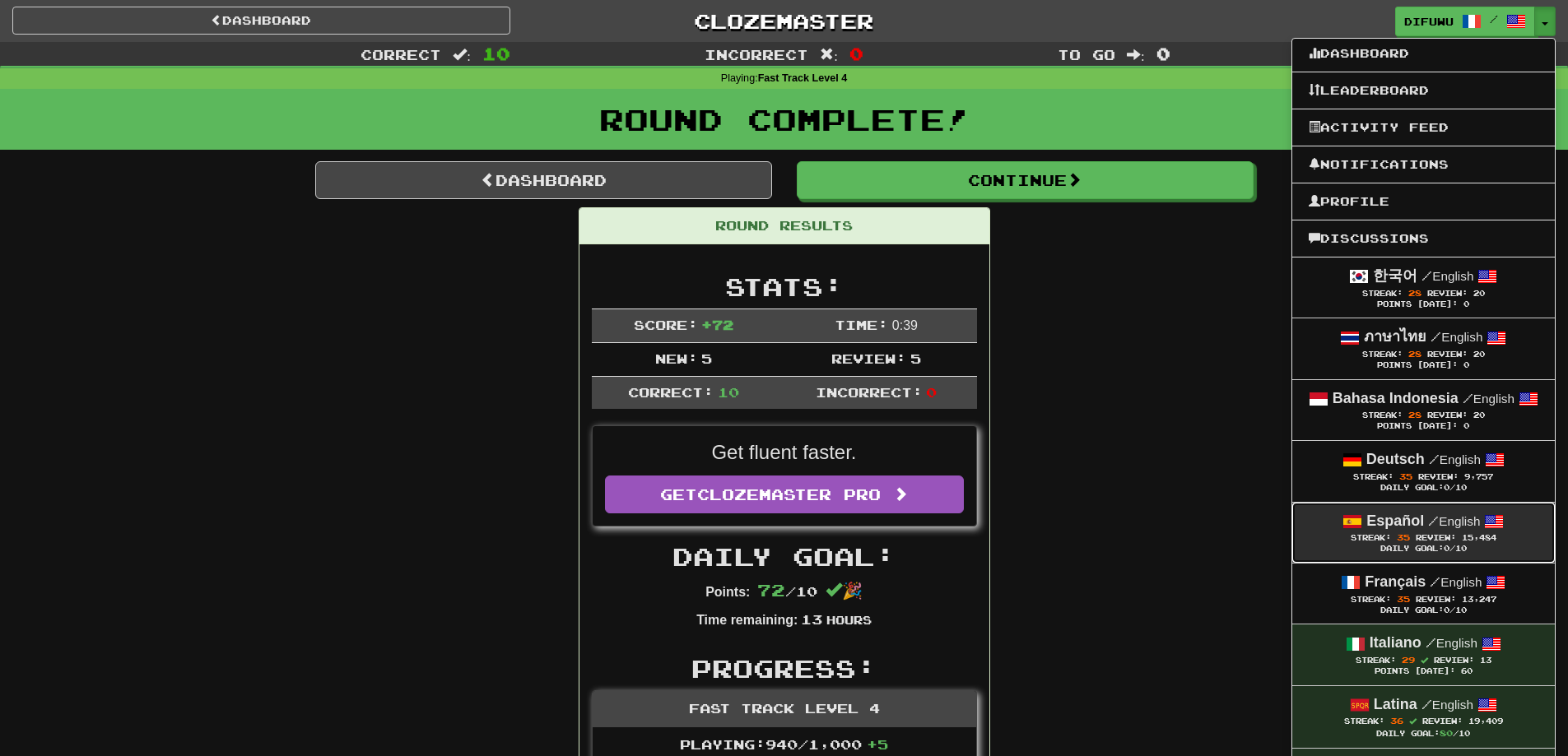
click at [1437, 531] on div "Streak: 35 Review: 15,484" at bounding box center [1424, 537] width 230 height 12
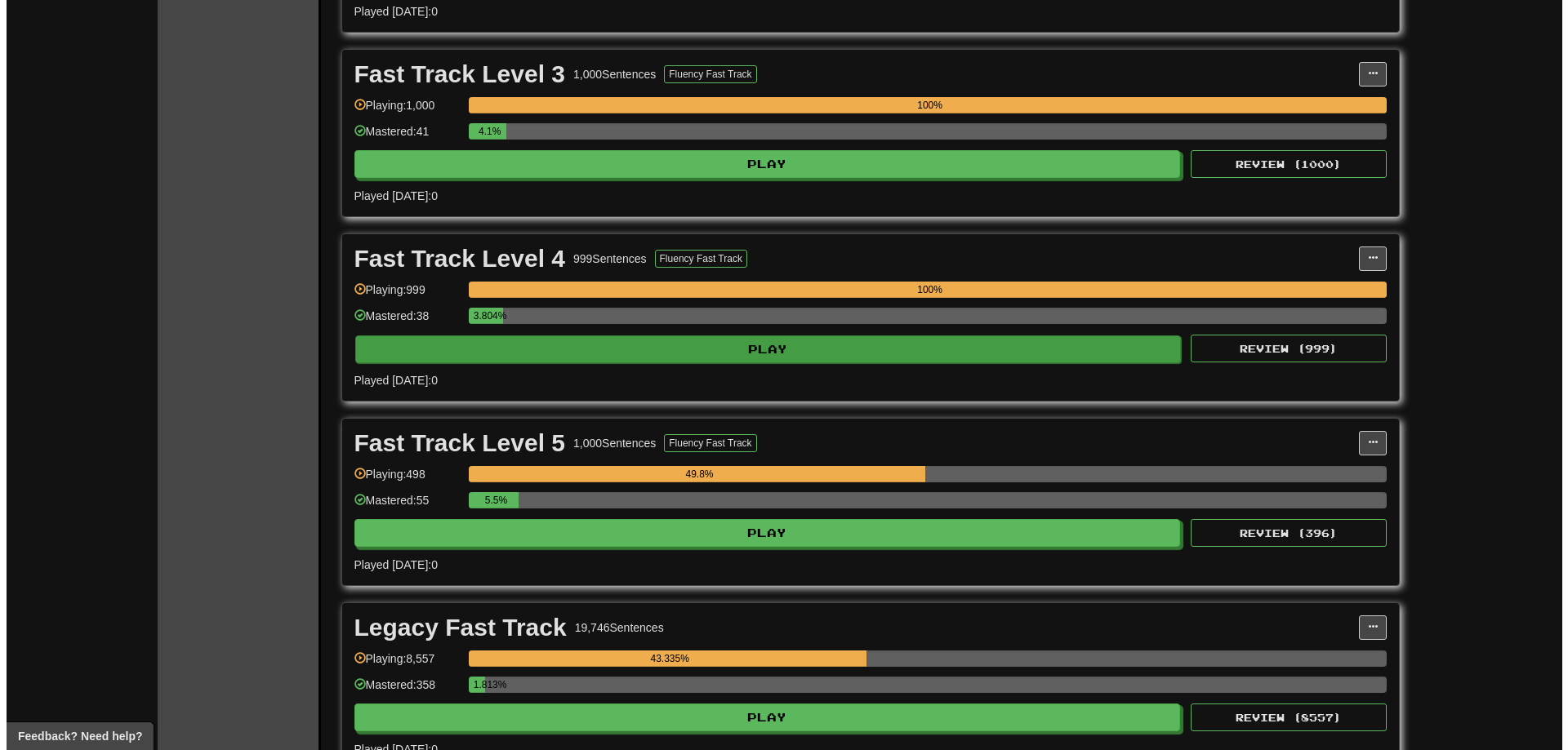
scroll to position [734, 0]
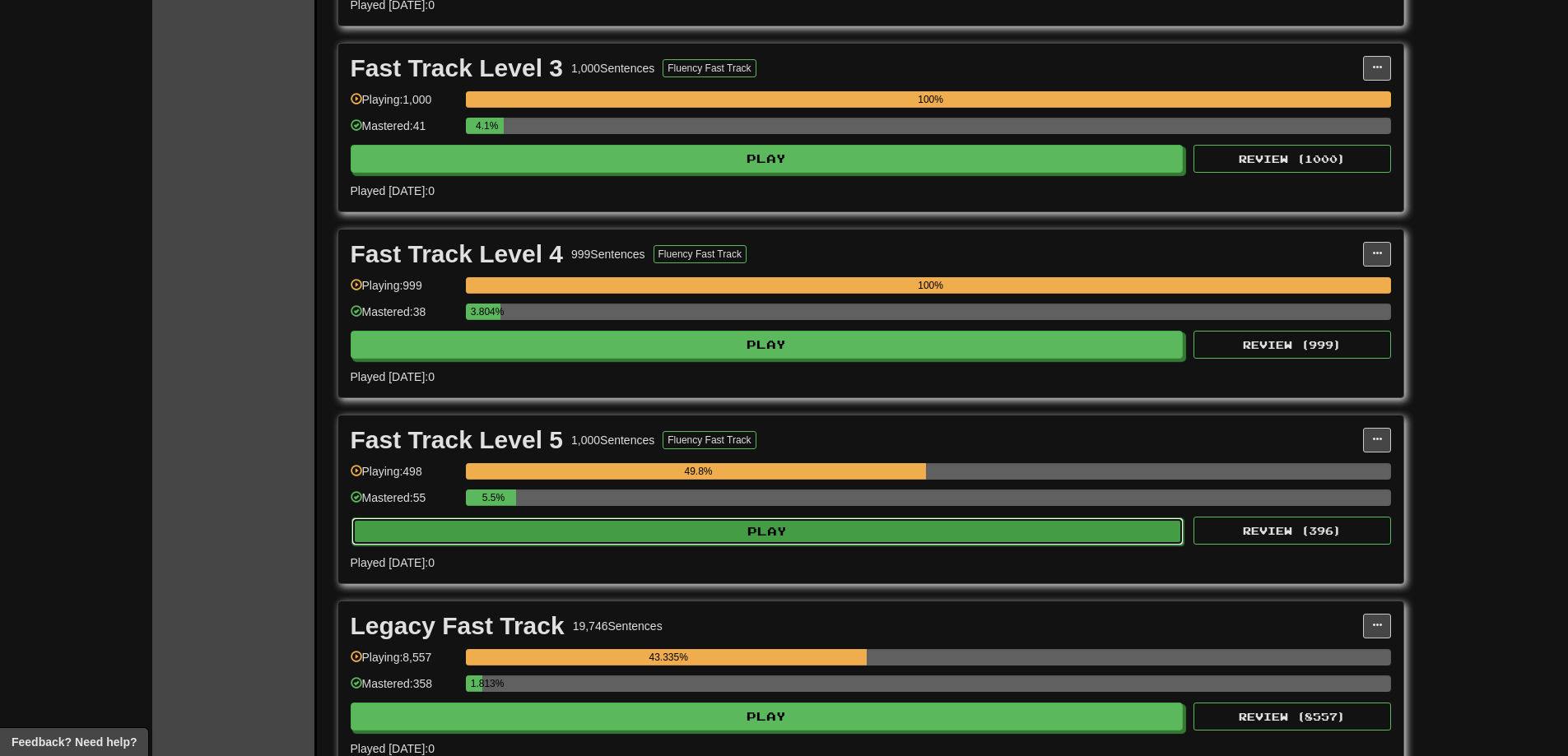
click at [926, 524] on button "Play" at bounding box center [768, 531] width 833 height 28
select select "**"
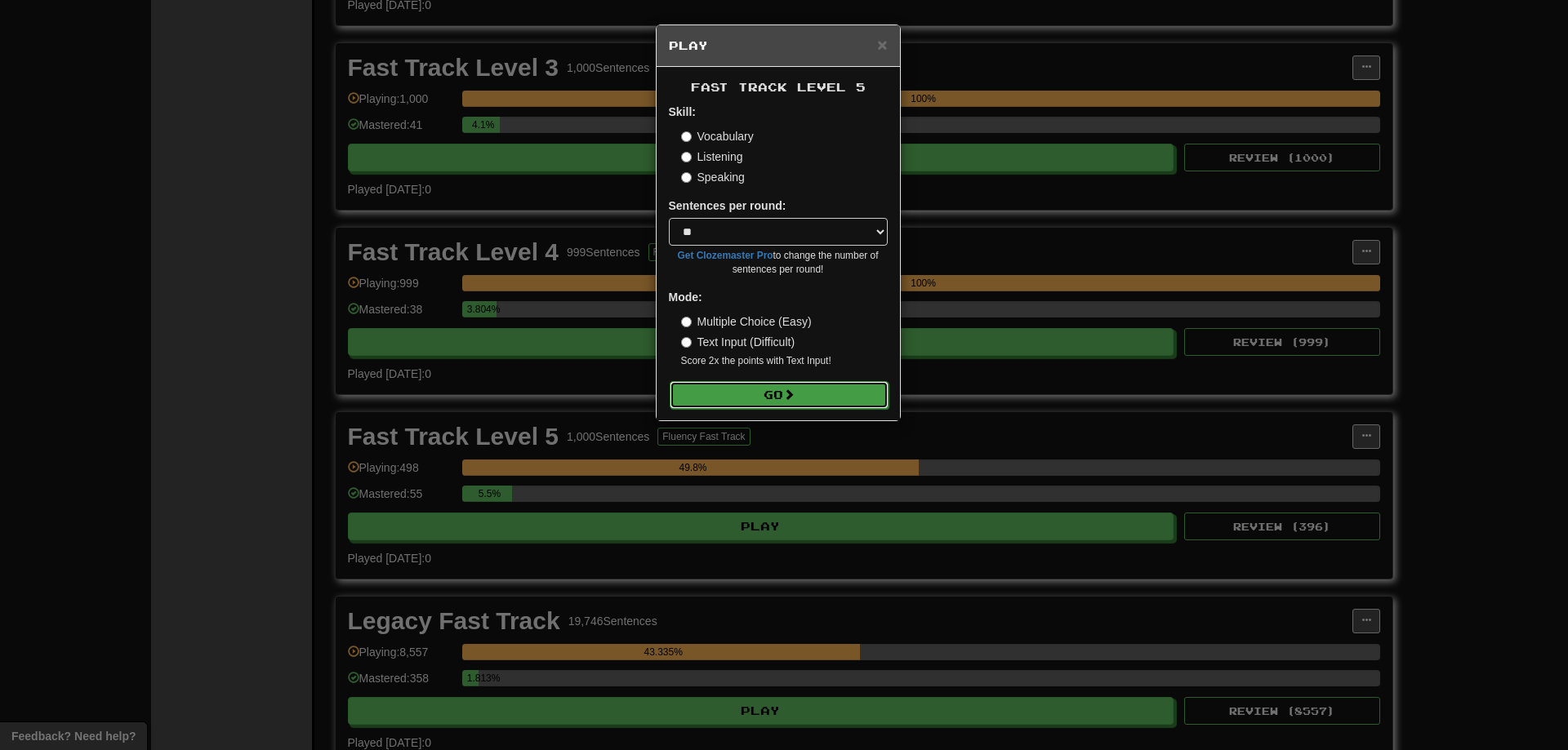
click at [814, 387] on button "Go" at bounding box center [779, 395] width 219 height 28
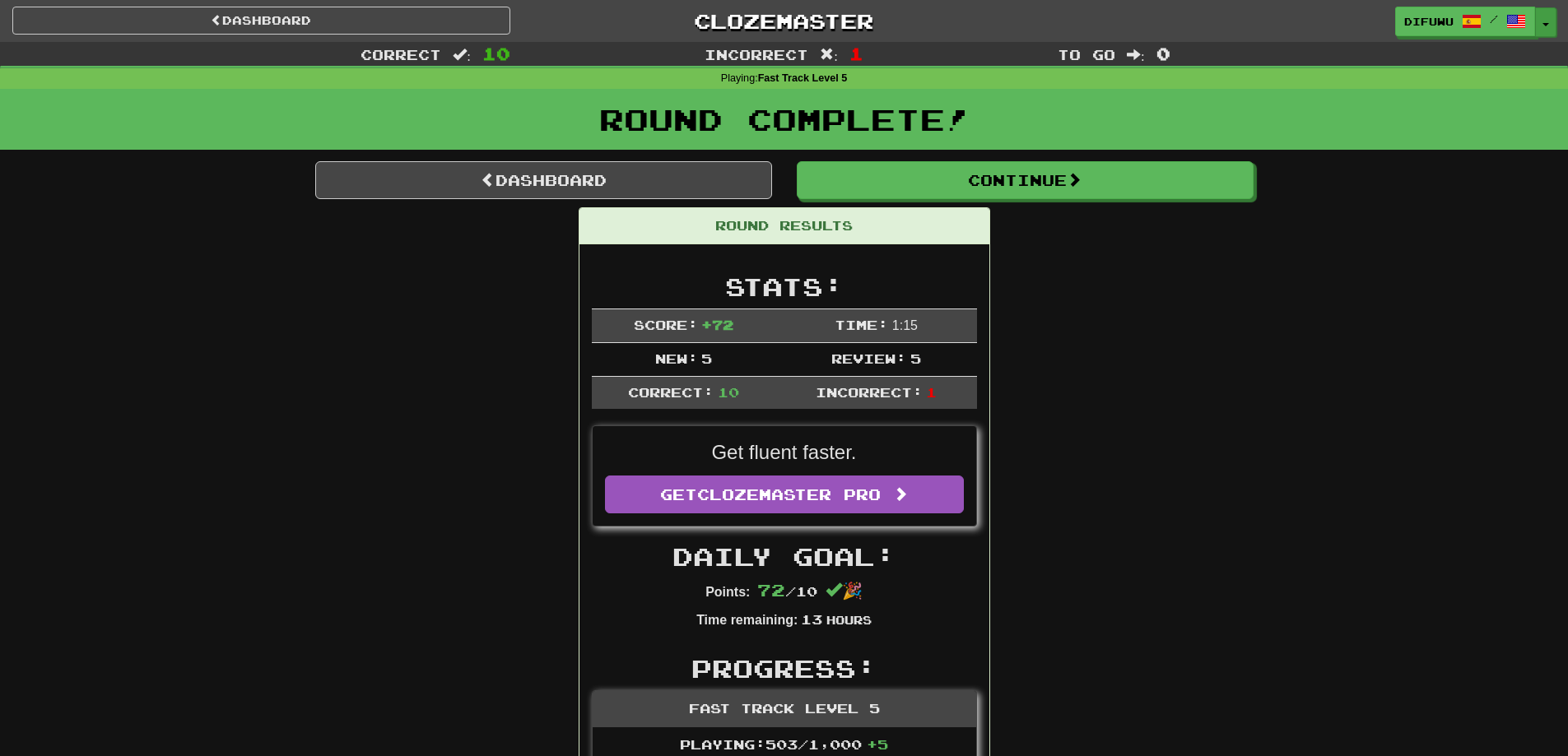
click at [1549, 33] on button "Toggle Dropdown" at bounding box center [1546, 22] width 21 height 30
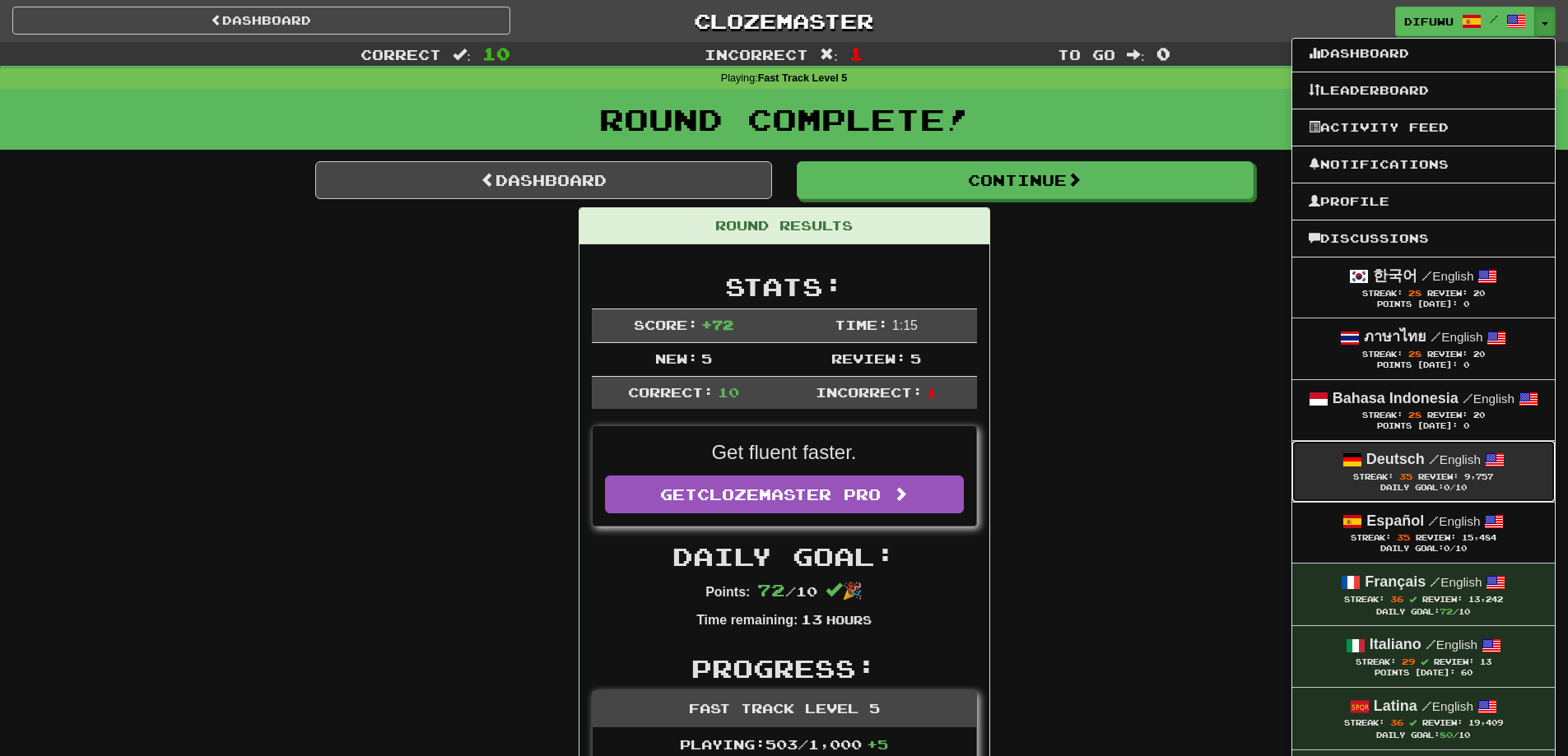
click at [1399, 458] on strong "Deutsch" at bounding box center [1395, 459] width 59 height 17
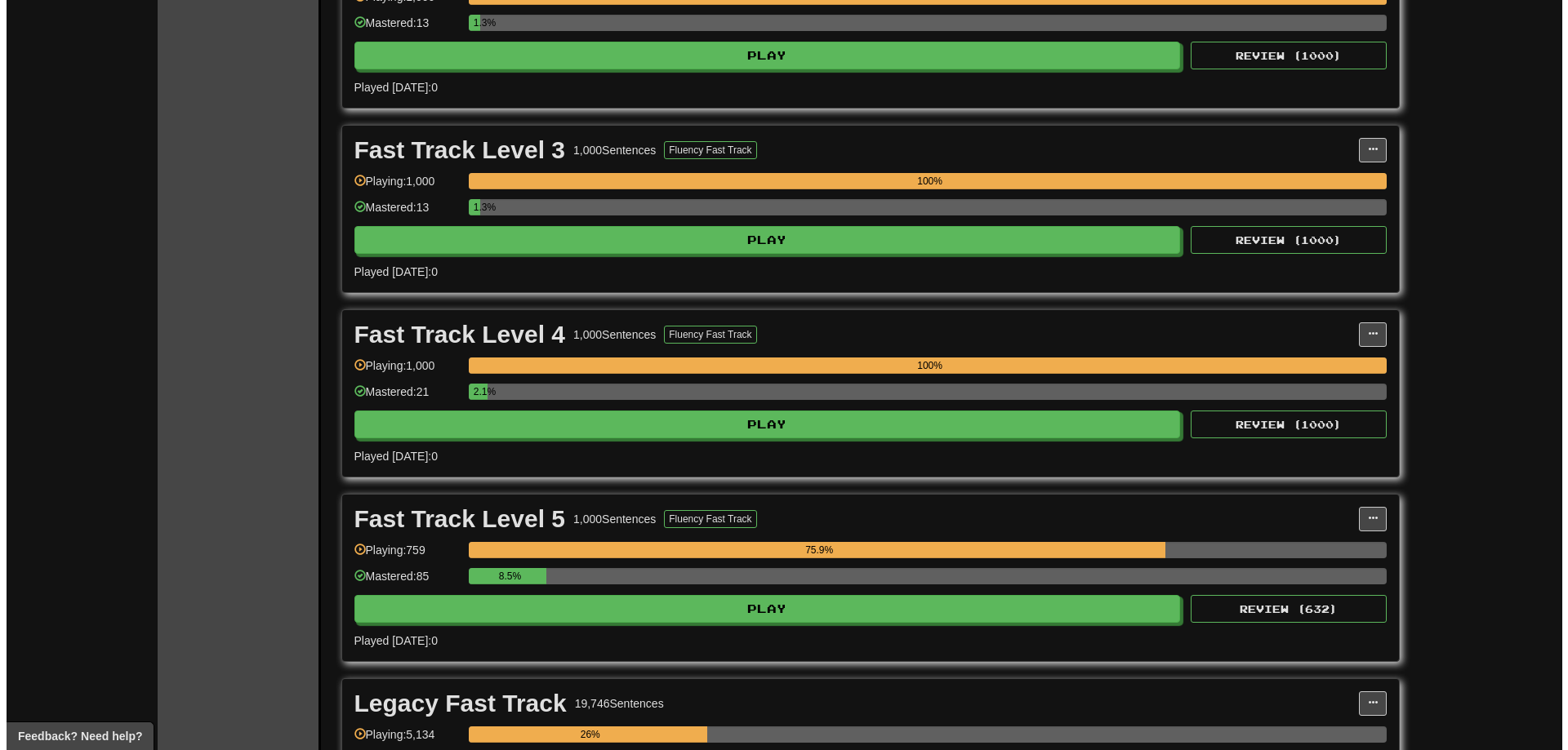
scroll to position [653, 0]
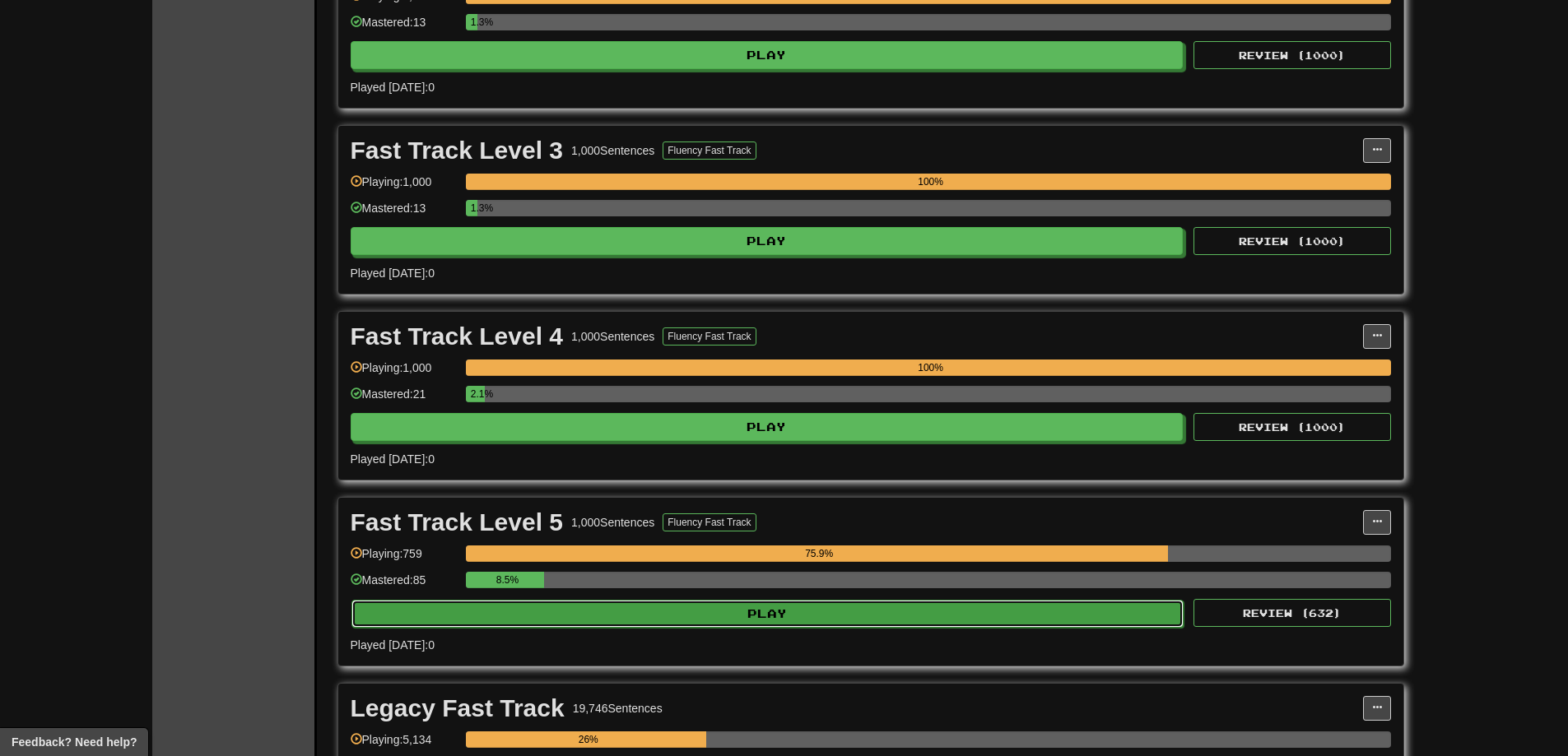
click at [765, 616] on button "Play" at bounding box center [768, 614] width 833 height 28
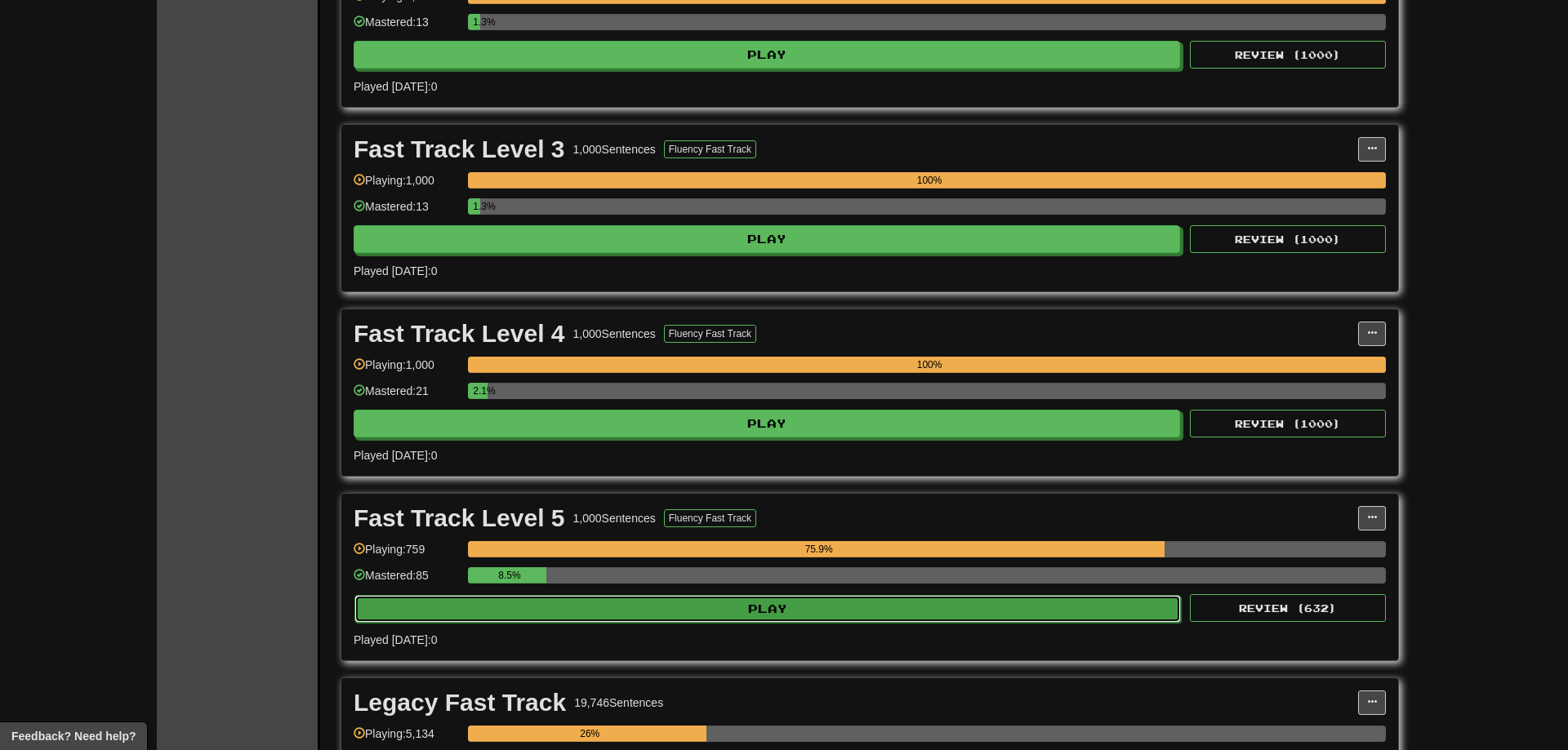
select select "**"
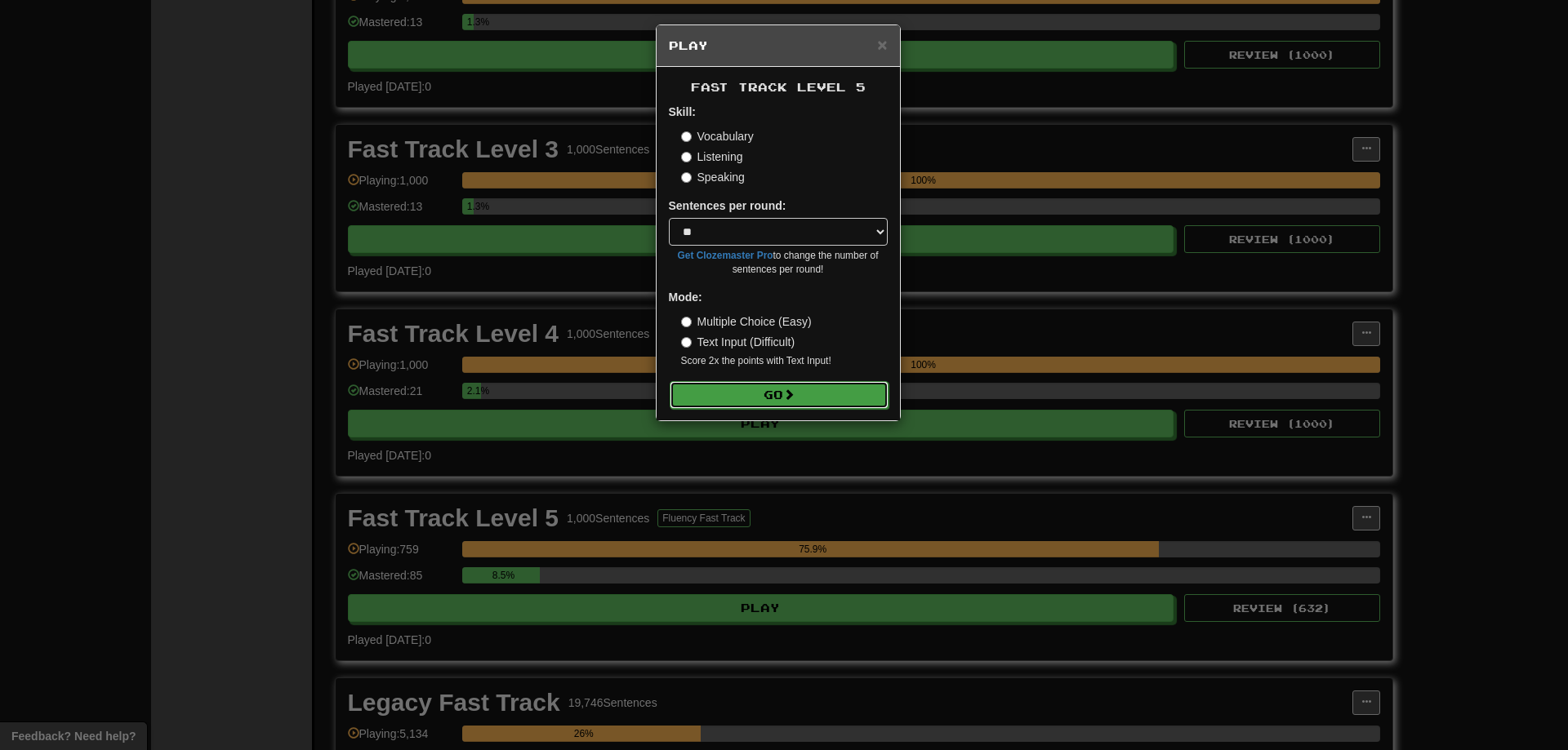
click at [797, 407] on button "Go" at bounding box center [779, 395] width 219 height 28
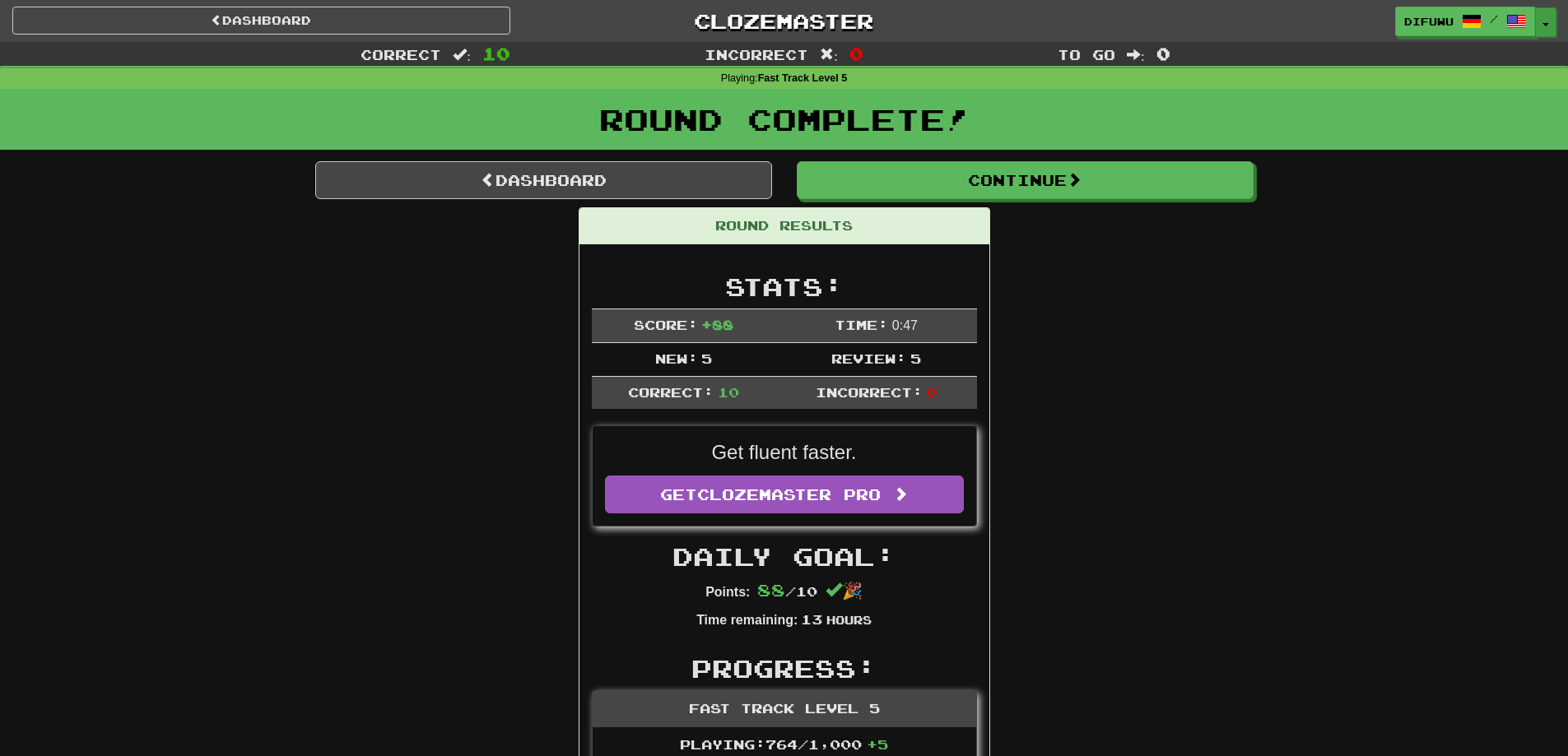
click at [1551, 30] on button "Toggle Dropdown" at bounding box center [1546, 22] width 21 height 30
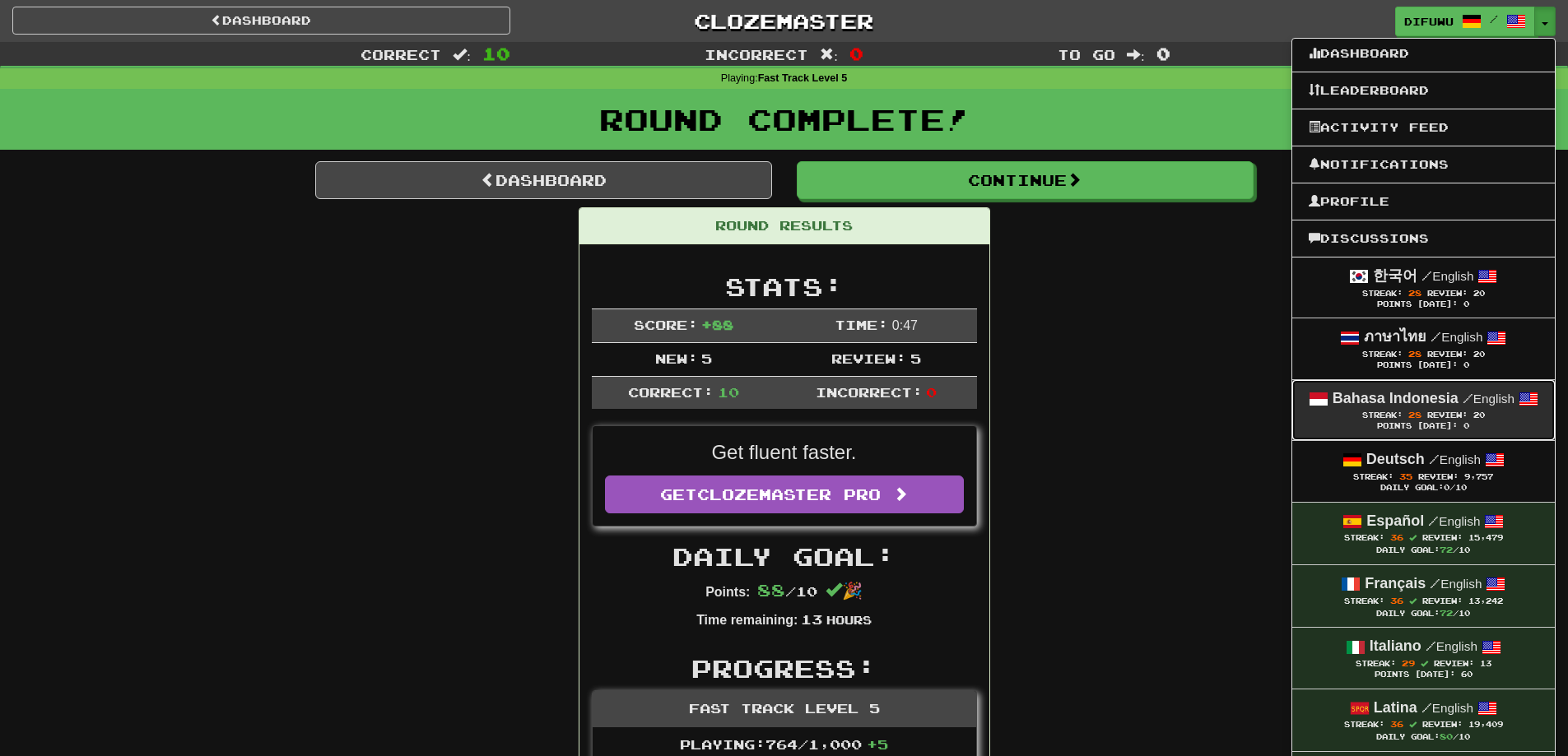
click at [1392, 415] on span "Streak:" at bounding box center [1382, 415] width 41 height 9
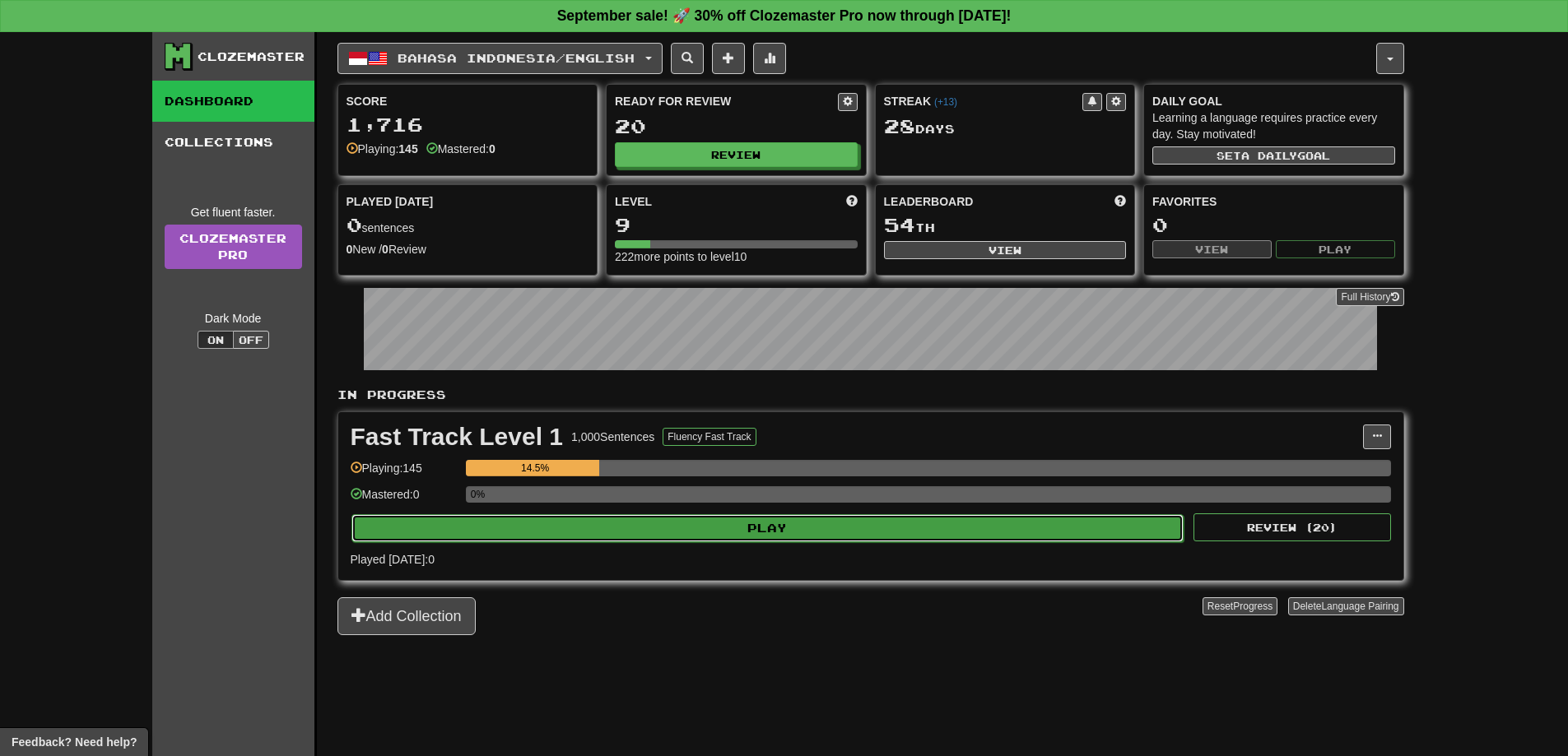
click at [895, 516] on button "Play" at bounding box center [768, 528] width 833 height 28
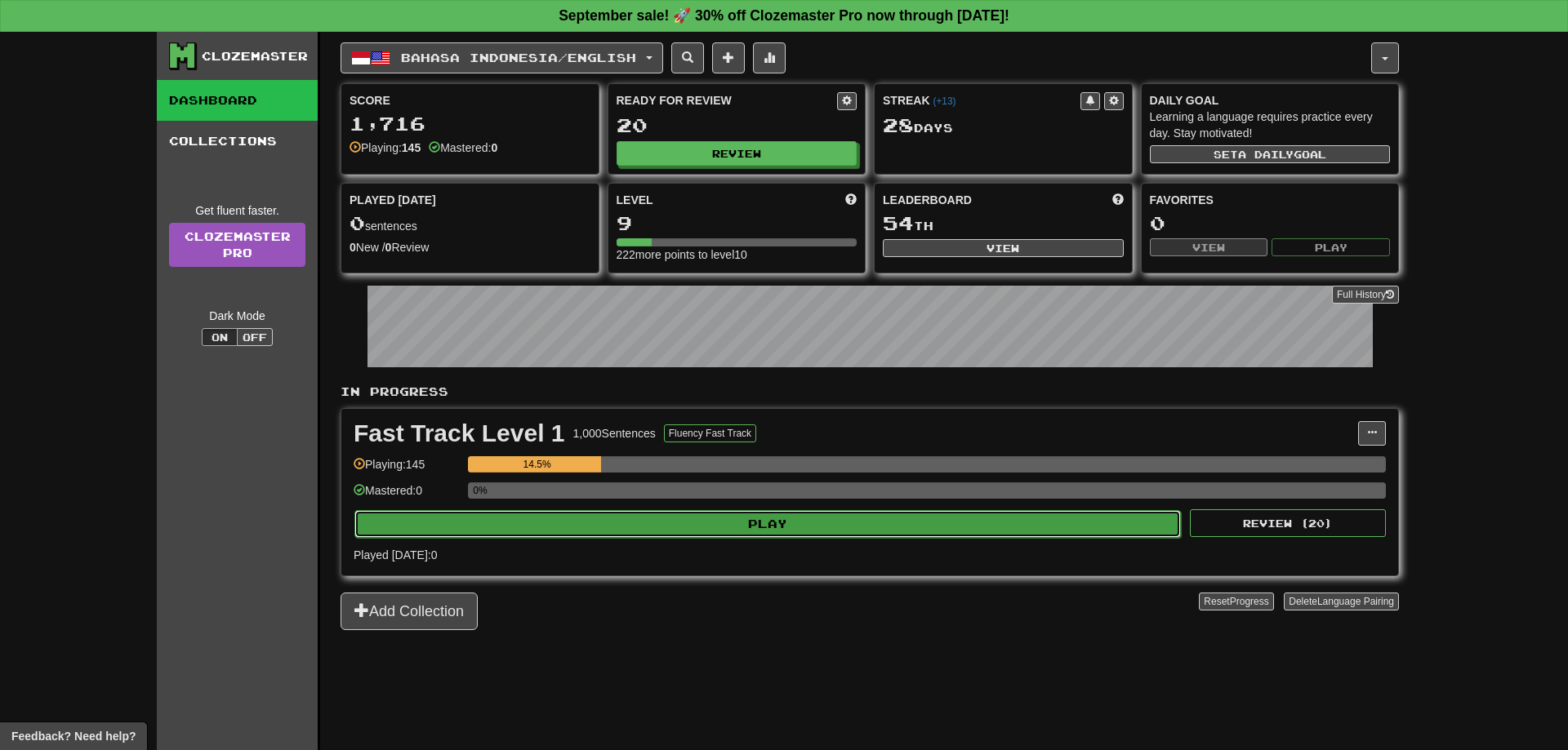
select select "**"
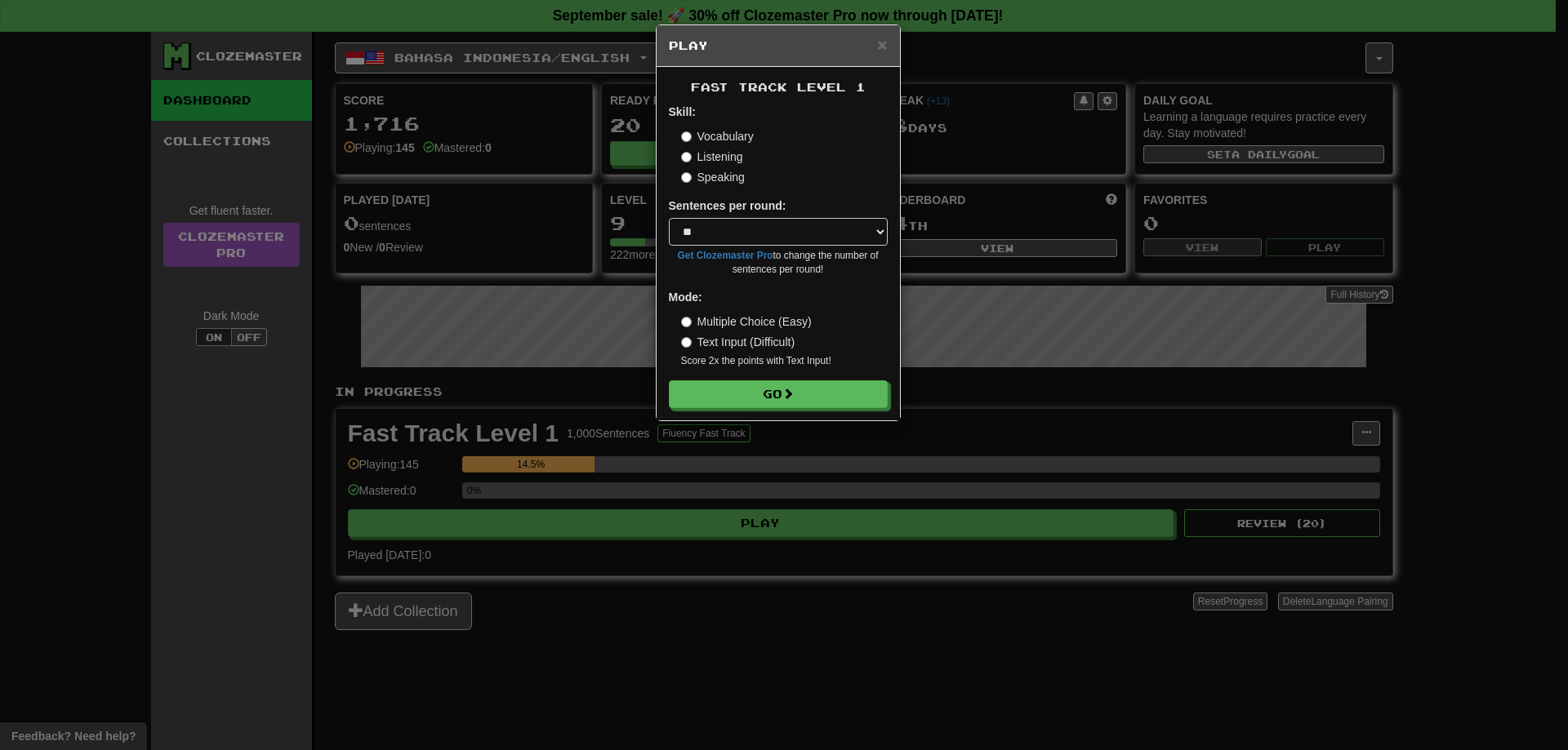
click at [779, 378] on form "Skill: Vocabulary Listening Speaking Sentences per round: * ** ** ** ** ** *** …" at bounding box center [778, 255] width 219 height 304
click at [777, 388] on button "Go" at bounding box center [779, 395] width 219 height 28
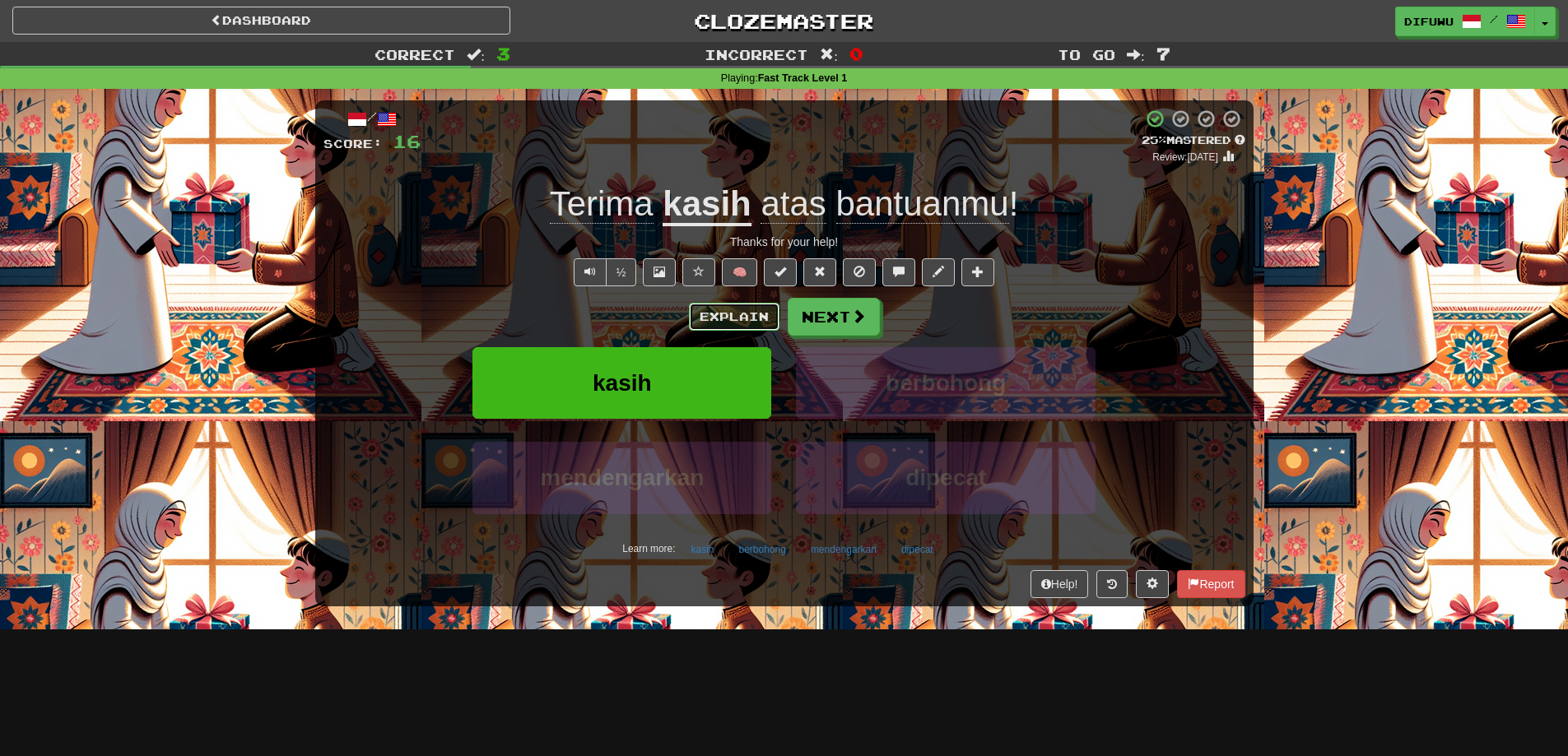
click at [746, 316] on button "Explain" at bounding box center [735, 316] width 91 height 28
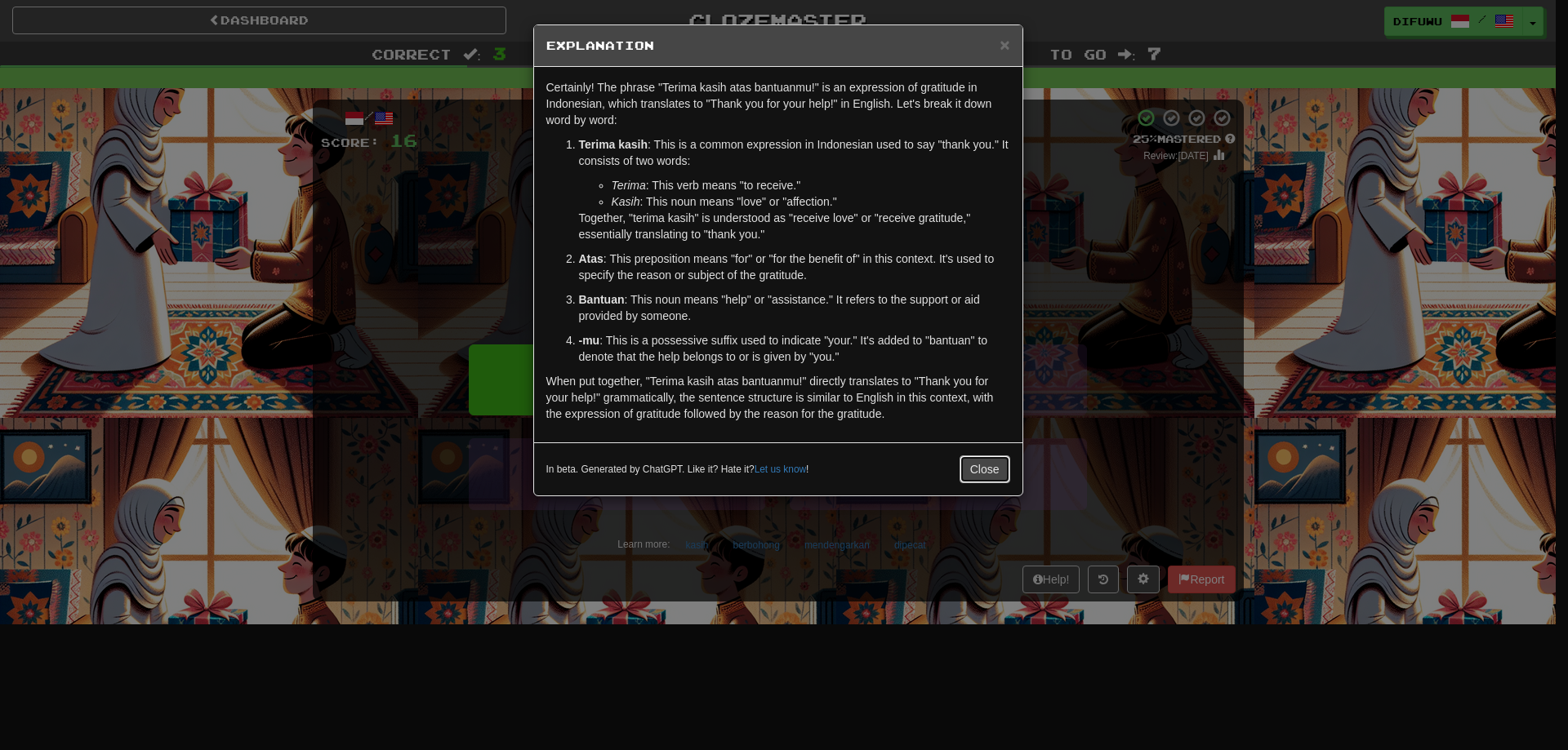
click at [985, 478] on button "Close" at bounding box center [985, 470] width 51 height 28
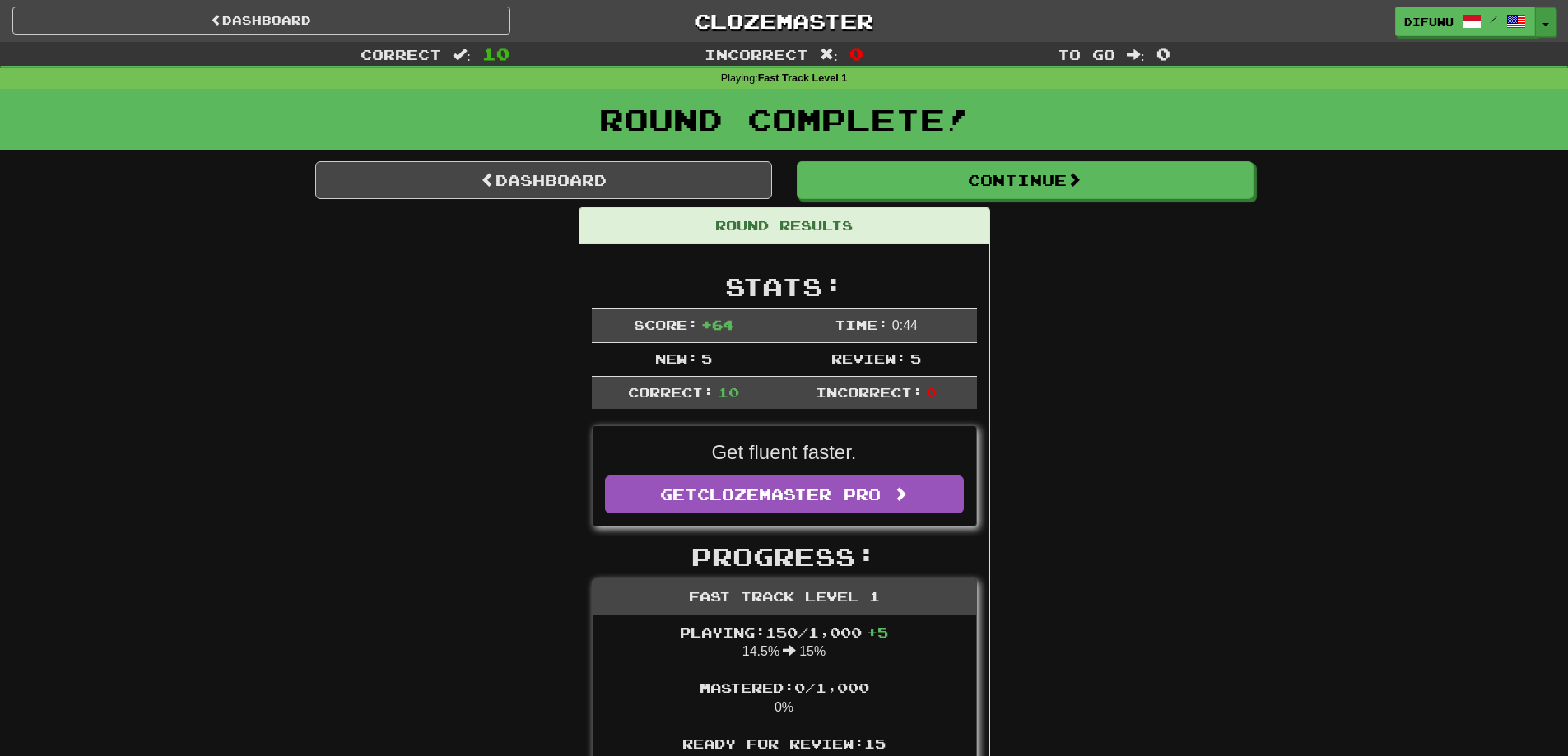
click at [1548, 27] on button "Toggle Dropdown" at bounding box center [1546, 22] width 21 height 30
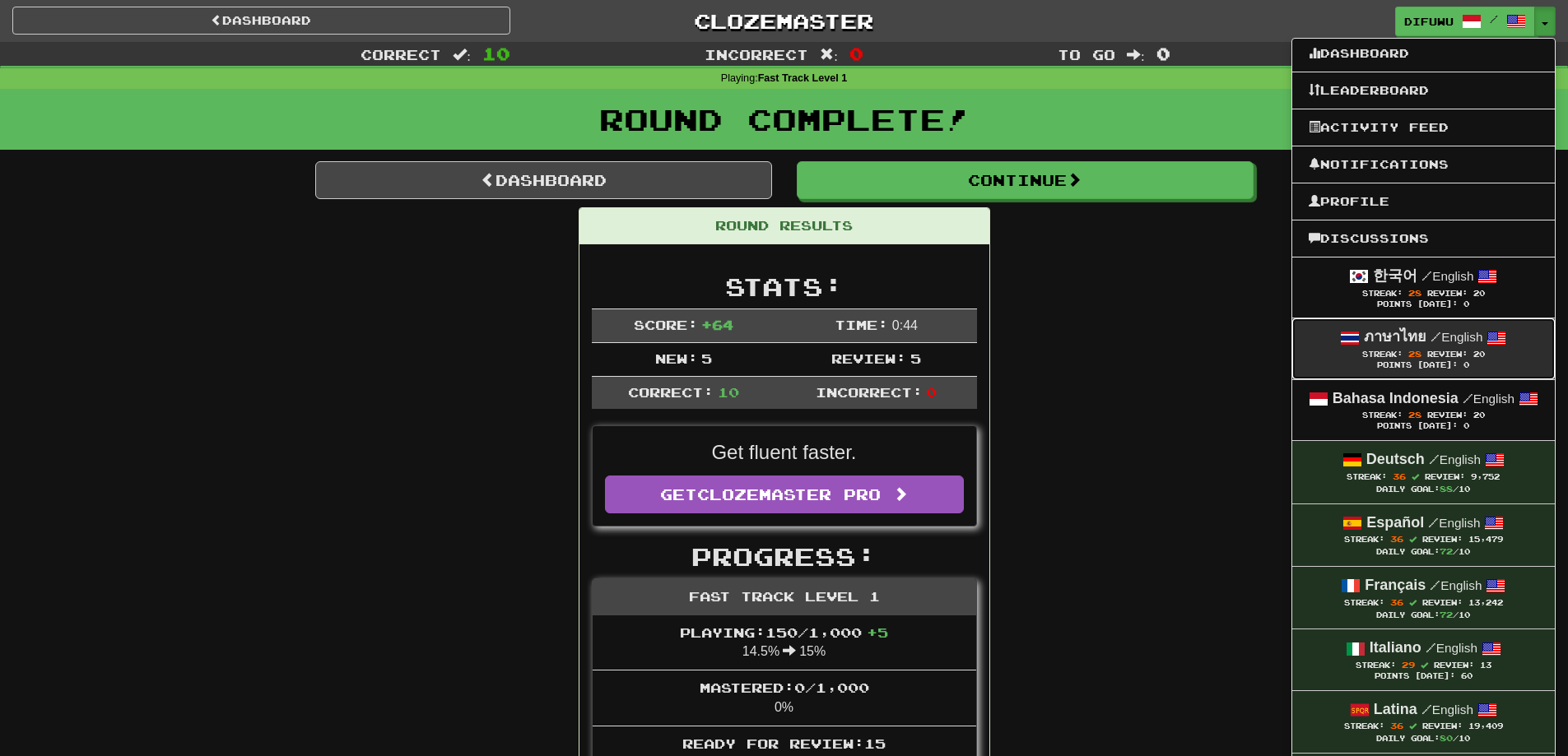
click at [1497, 373] on link "ภาษาไทย / English Streak: 28 Review: 20 Points [DATE]: 0" at bounding box center [1424, 348] width 263 height 60
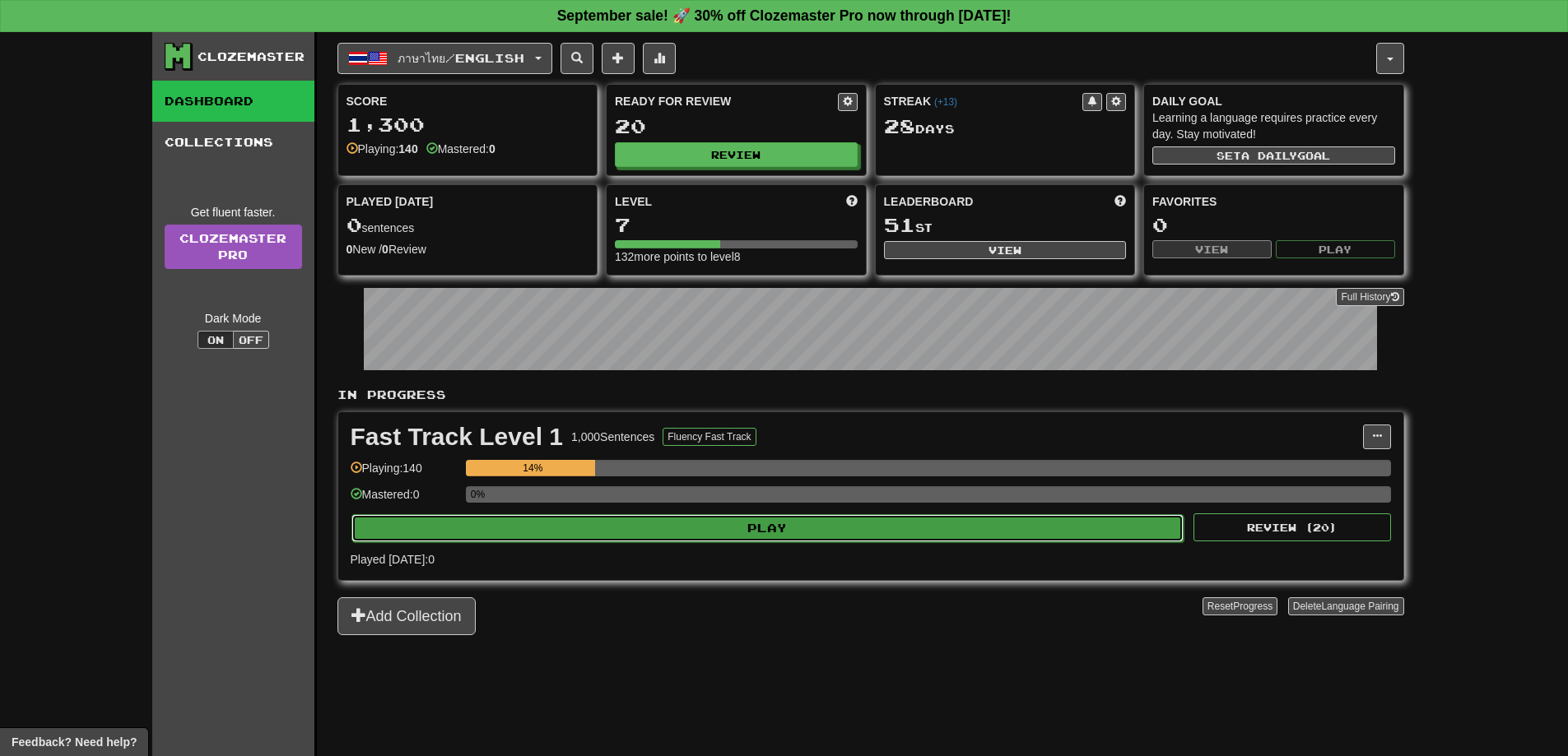
click at [941, 518] on button "Play" at bounding box center [768, 528] width 833 height 28
select select "**"
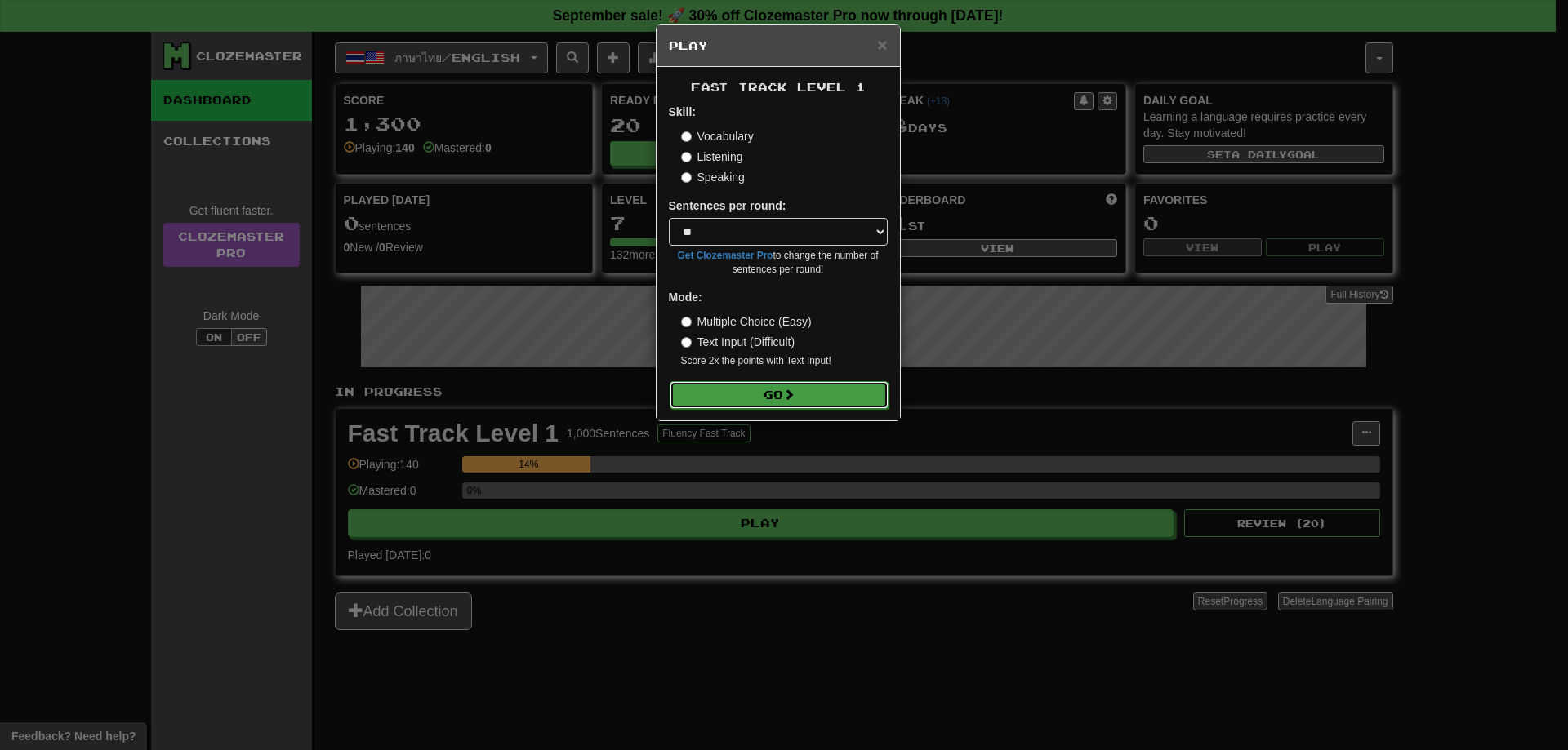
click at [688, 393] on button "Go" at bounding box center [779, 395] width 219 height 28
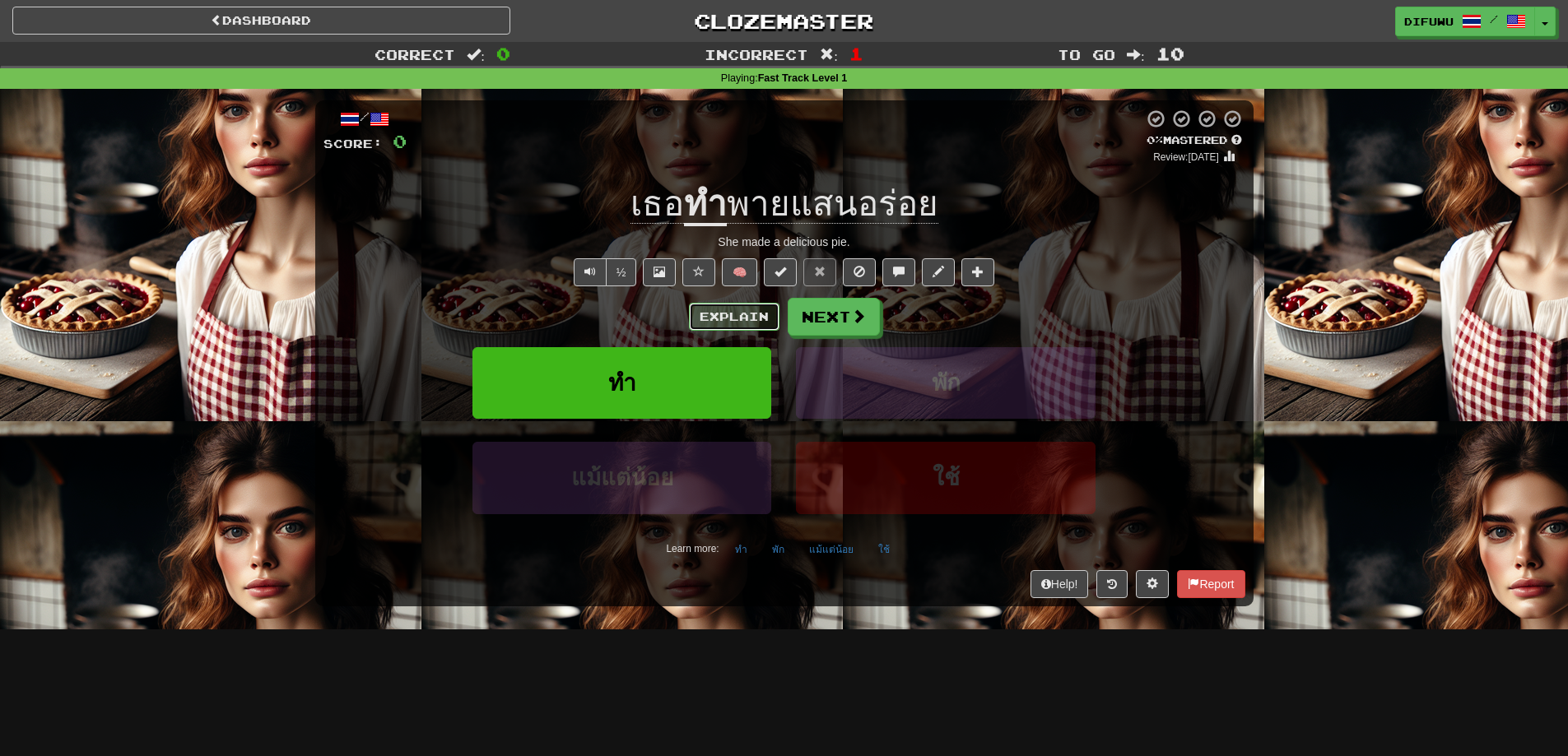
click at [749, 304] on button "Explain" at bounding box center [735, 316] width 91 height 28
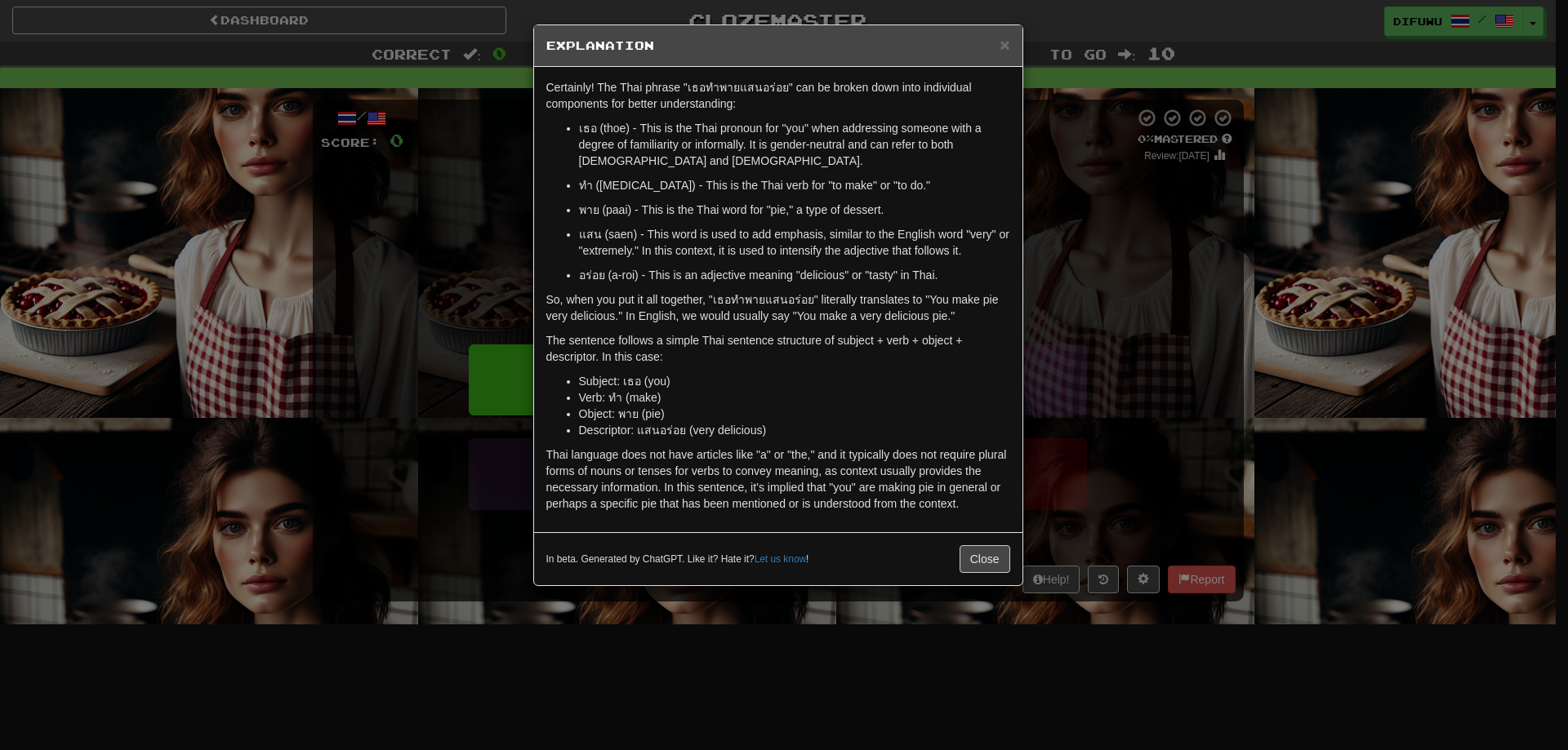
click at [1064, 270] on div "× Explanation Certainly! The Thai phrase "เธอทำพายแสนอร่อย" can be broken down …" at bounding box center [784, 375] width 1568 height 750
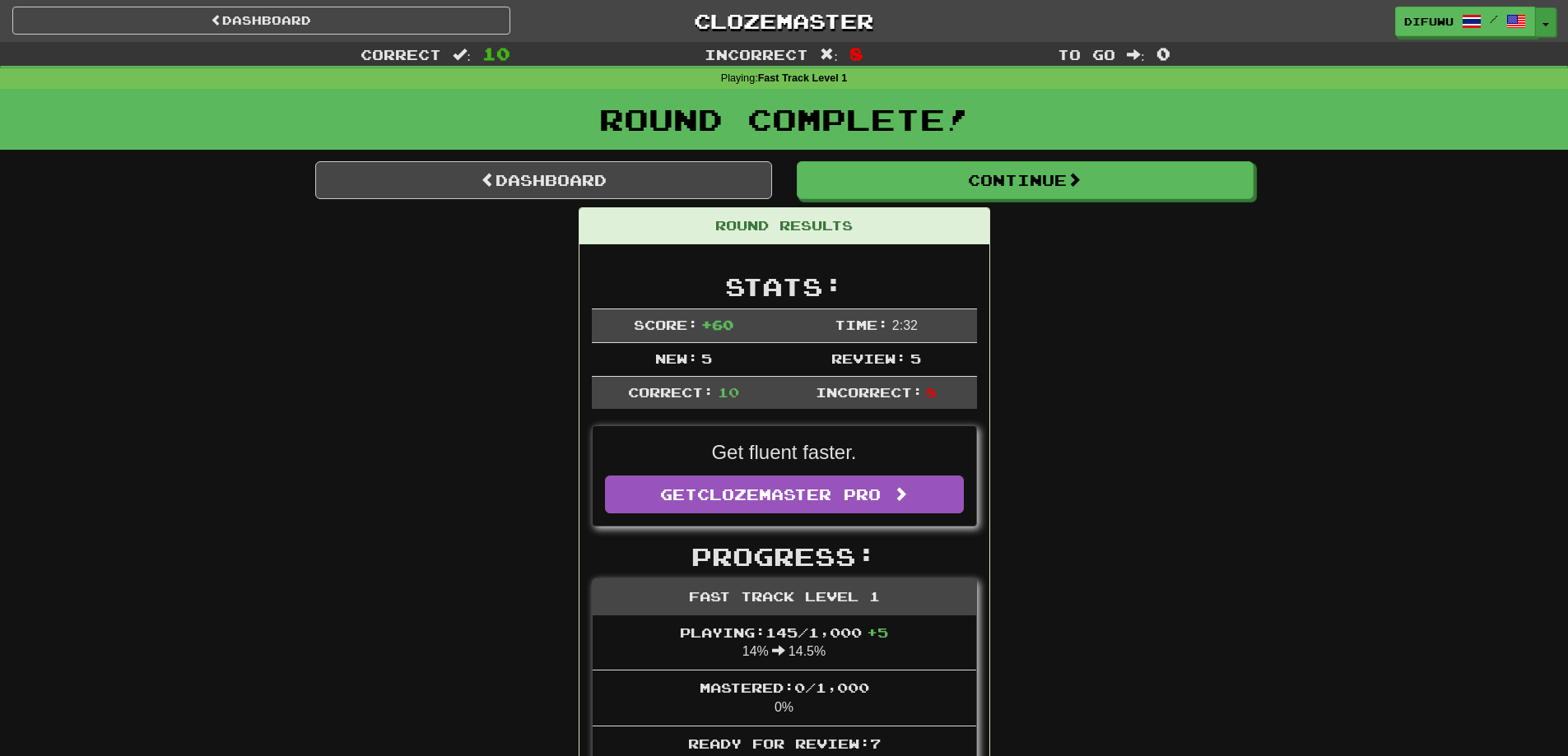
click at [1542, 20] on button "Toggle Dropdown" at bounding box center [1546, 22] width 21 height 30
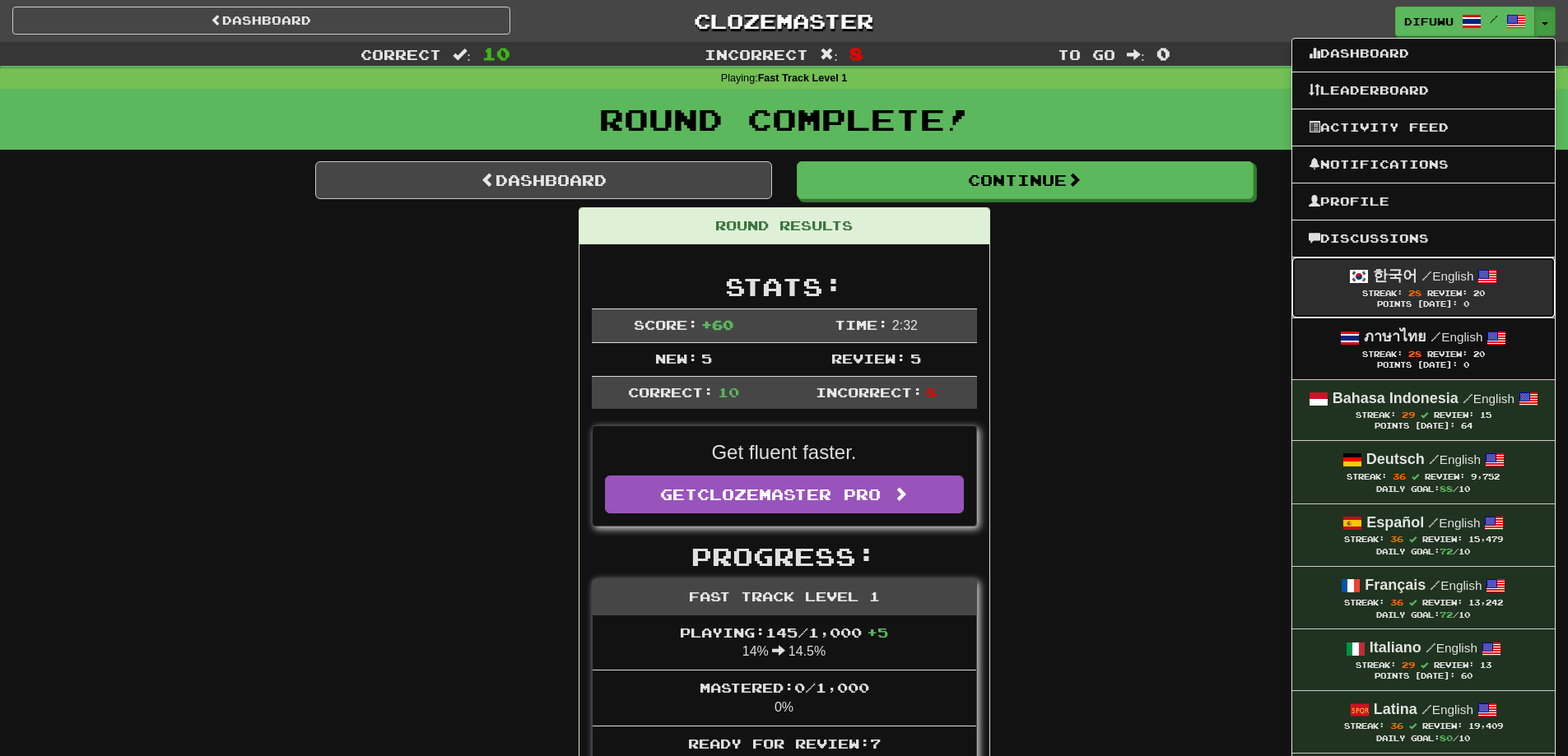
click at [1489, 278] on span at bounding box center [1488, 277] width 20 height 20
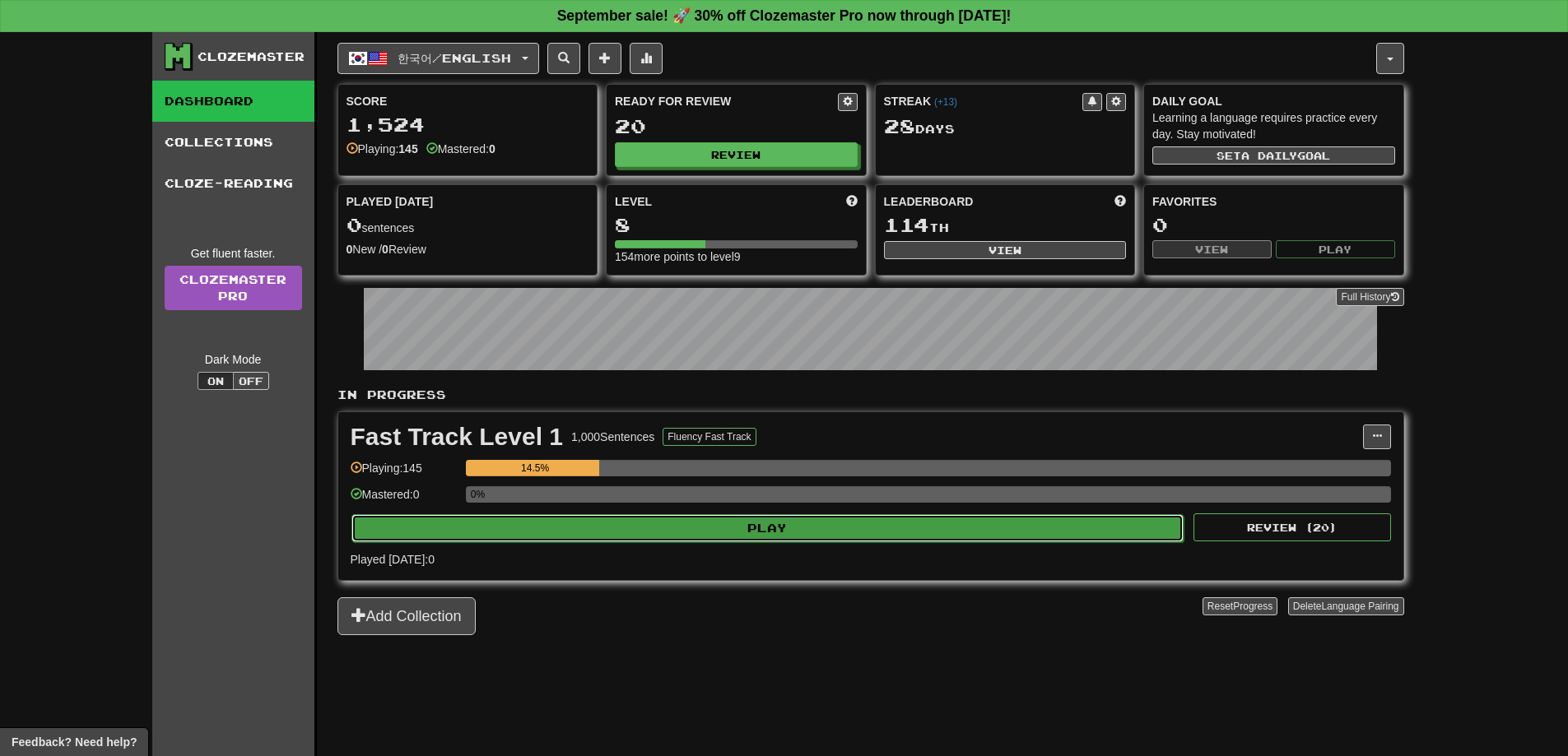
click at [1020, 518] on button "Play" at bounding box center [768, 528] width 833 height 28
select select "**"
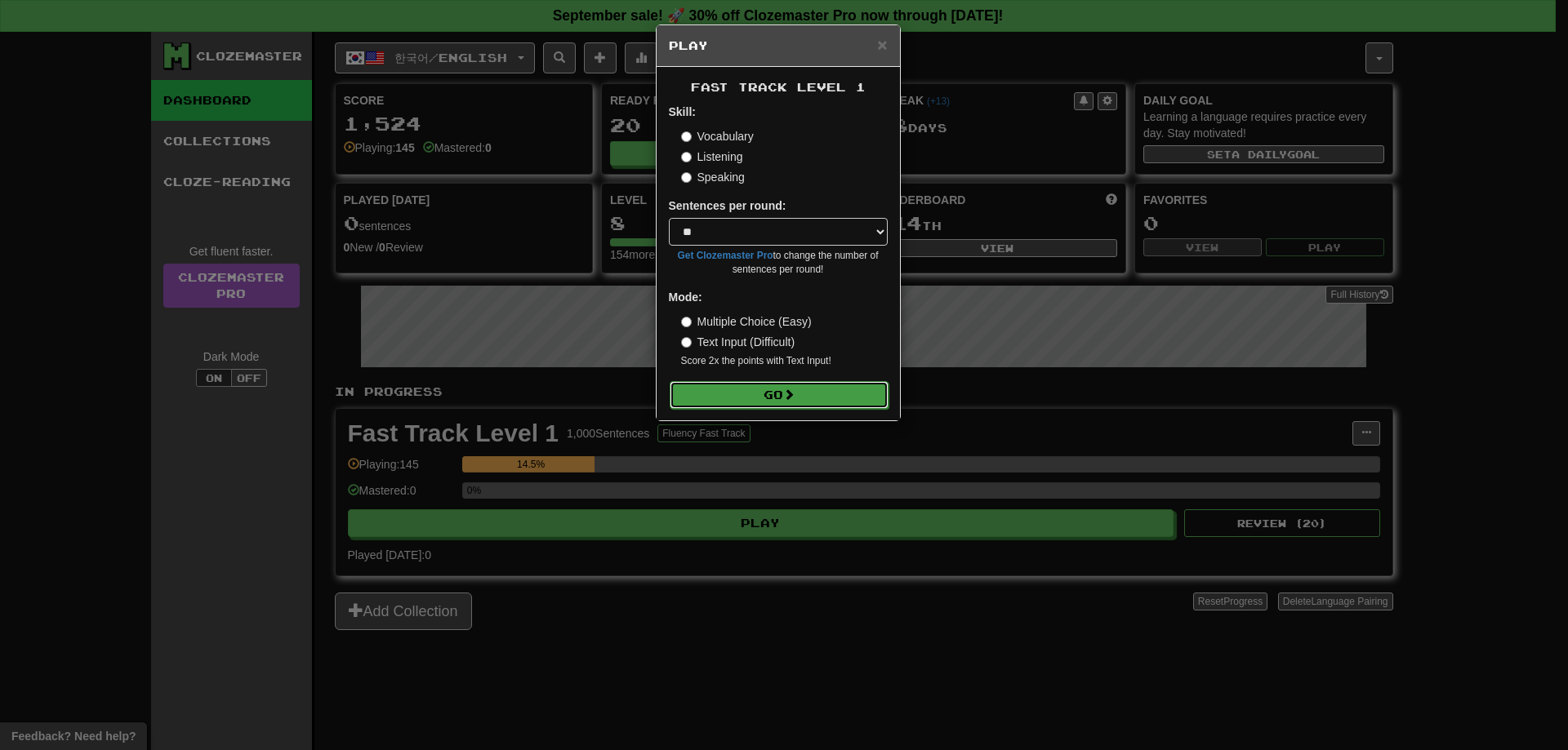
click at [794, 407] on button "Go" at bounding box center [779, 395] width 219 height 28
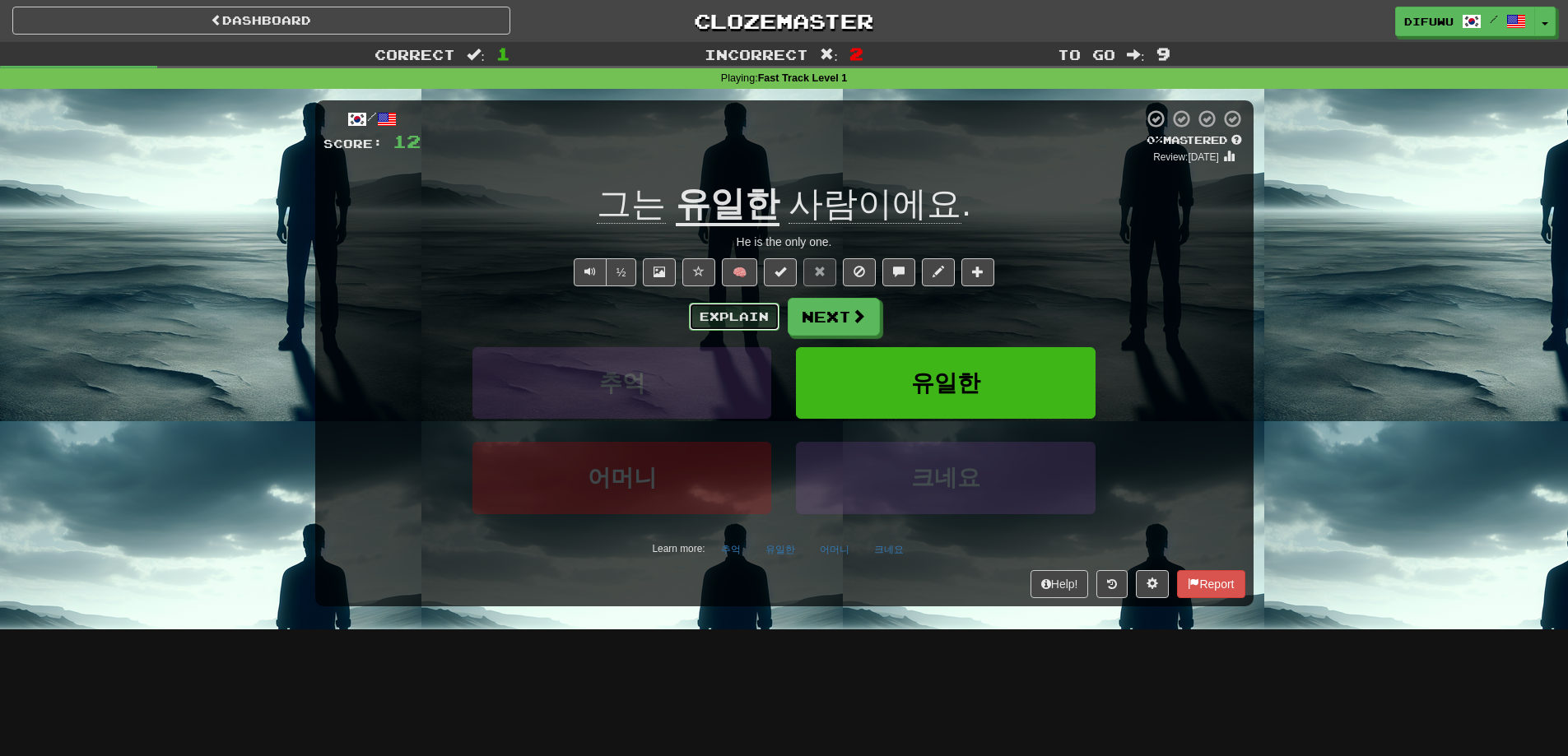
click at [741, 311] on button "Explain" at bounding box center [735, 316] width 91 height 28
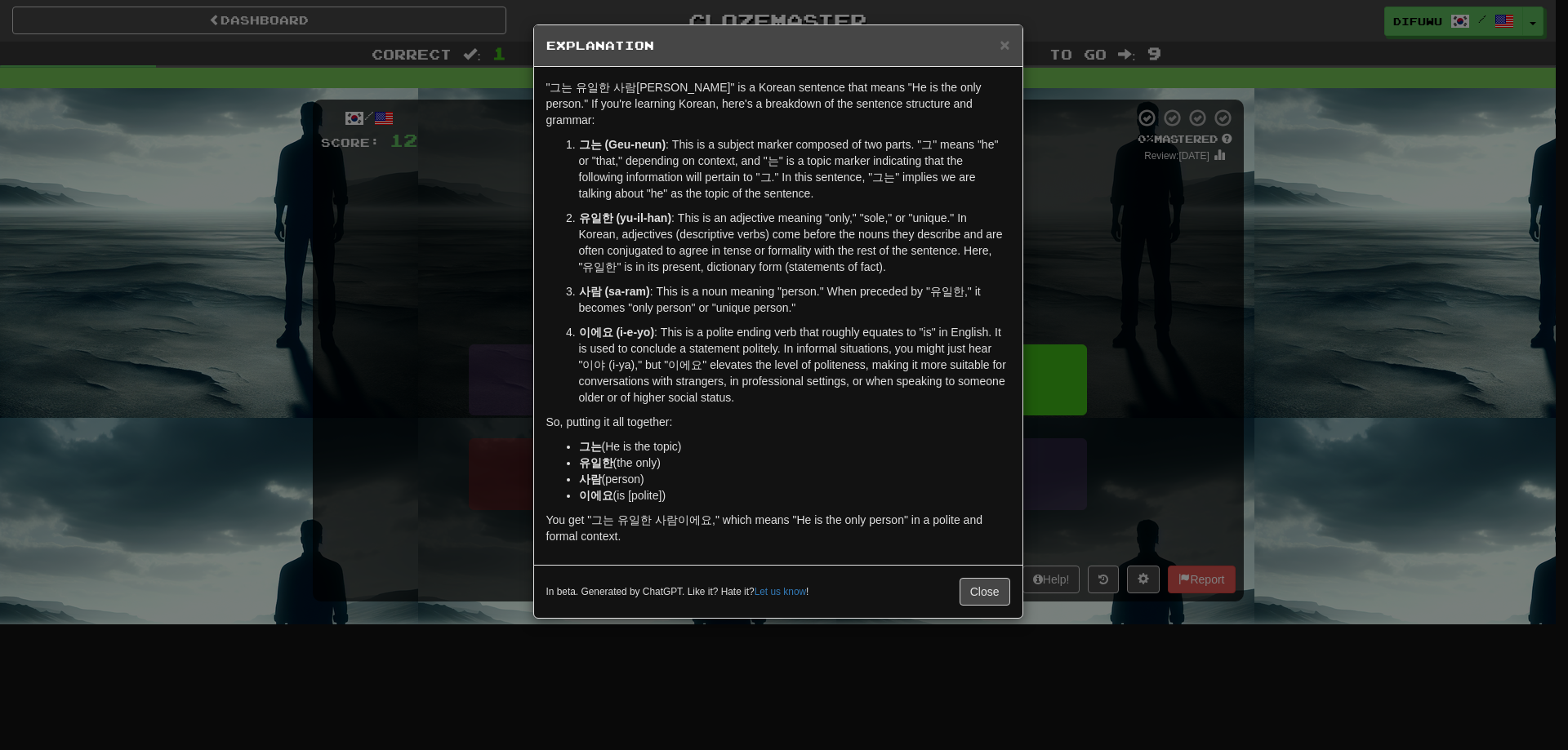
click at [1192, 291] on div "× Explanation "그는 유일한 사람이에요" is a Korean sentence that means "He is the only pe…" at bounding box center [784, 375] width 1568 height 750
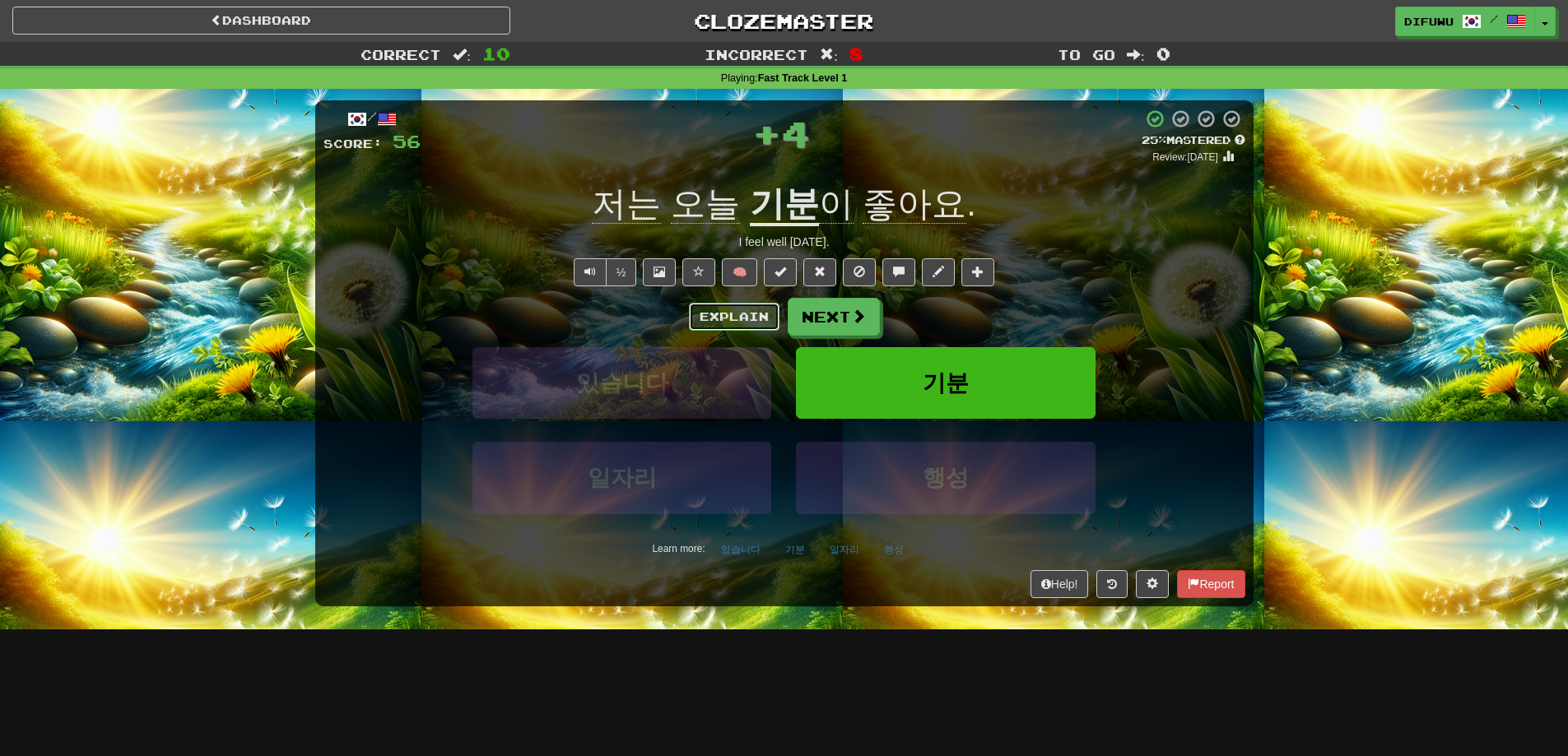
click at [735, 316] on button "Explain" at bounding box center [735, 316] width 91 height 28
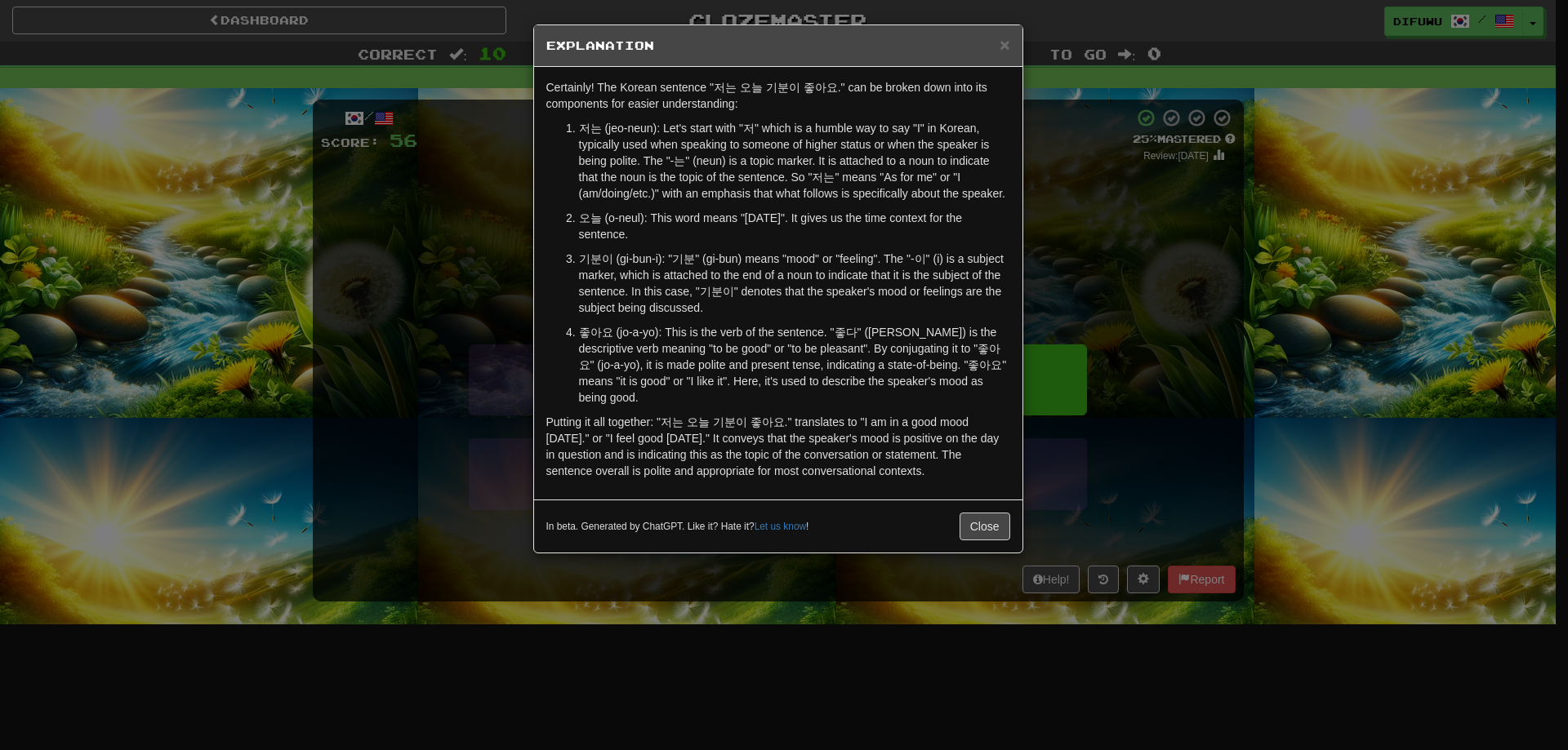
click at [1219, 396] on div "× Explanation Certainly! The Korean sentence "저는 오늘 기분이 좋아요." can be broken dow…" at bounding box center [784, 375] width 1568 height 750
